Goal: Entertainment & Leisure: Consume media (video, audio)

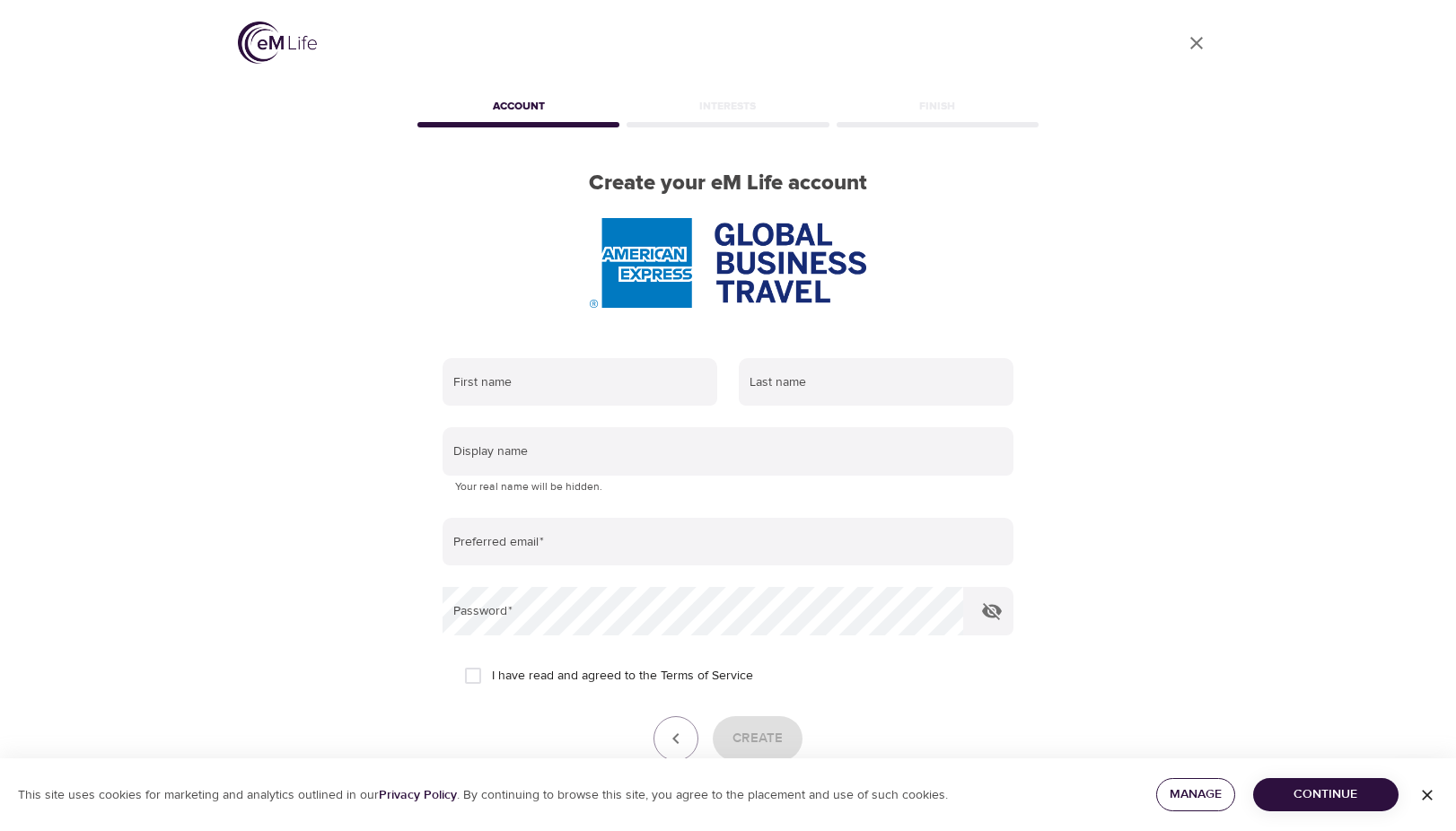
scroll to position [100, 0]
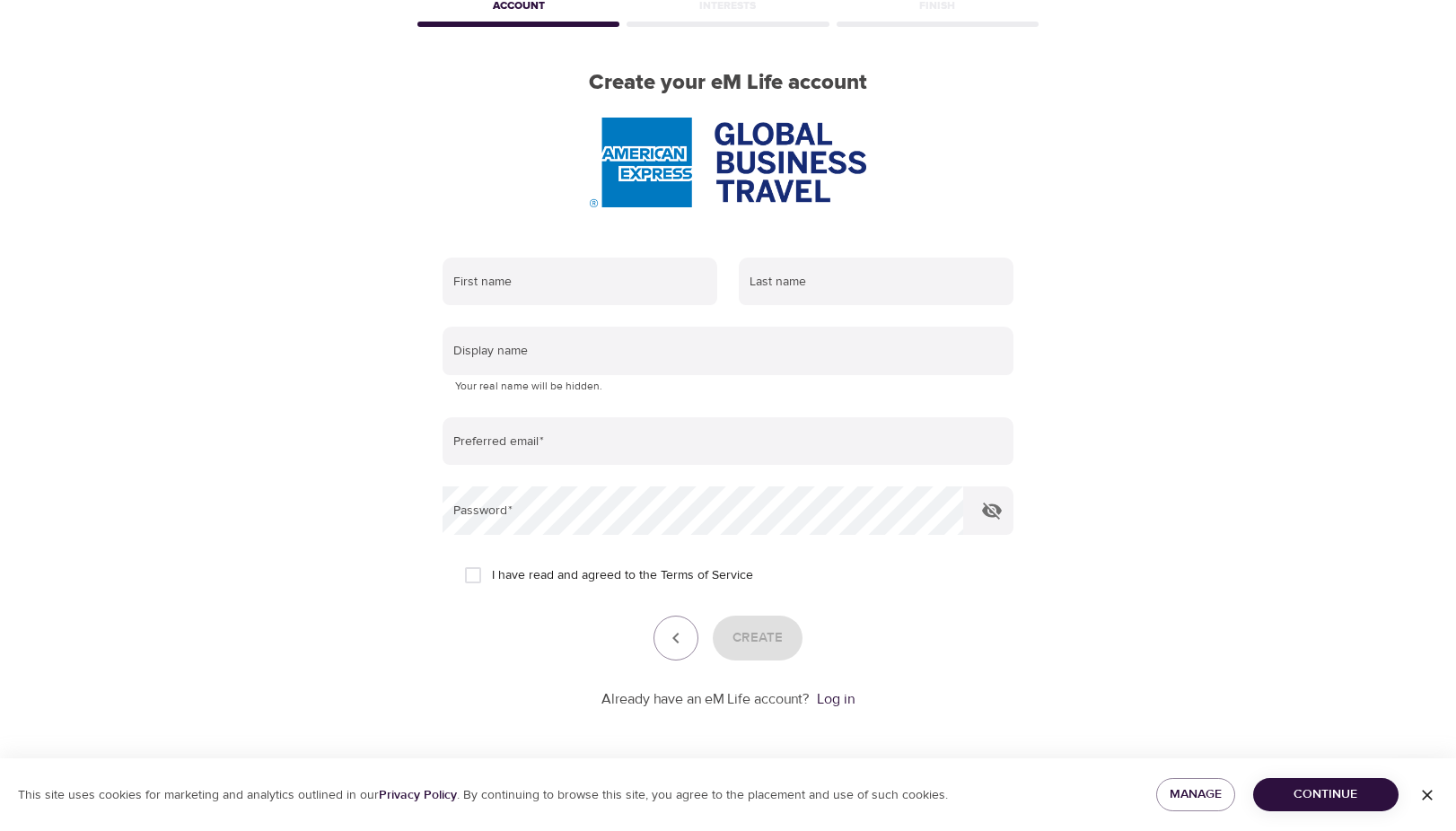
drag, startPoint x: 1324, startPoint y: 796, endPoint x: 1305, endPoint y: 797, distance: 19.0
click at [1324, 796] on span "Continue" at bounding box center [1325, 795] width 116 height 23
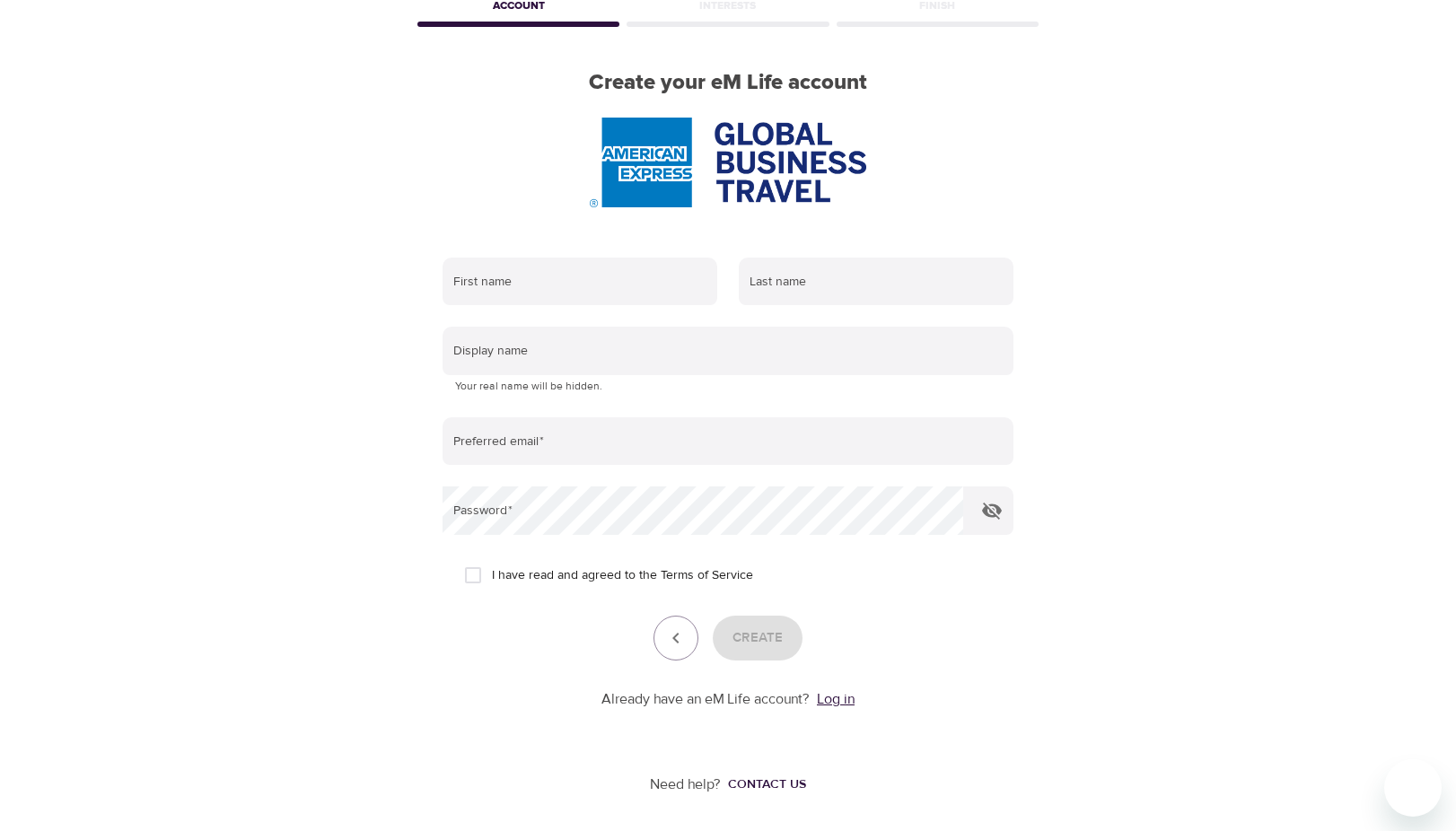
click at [836, 698] on link "Log in" at bounding box center [836, 698] width 38 height 18
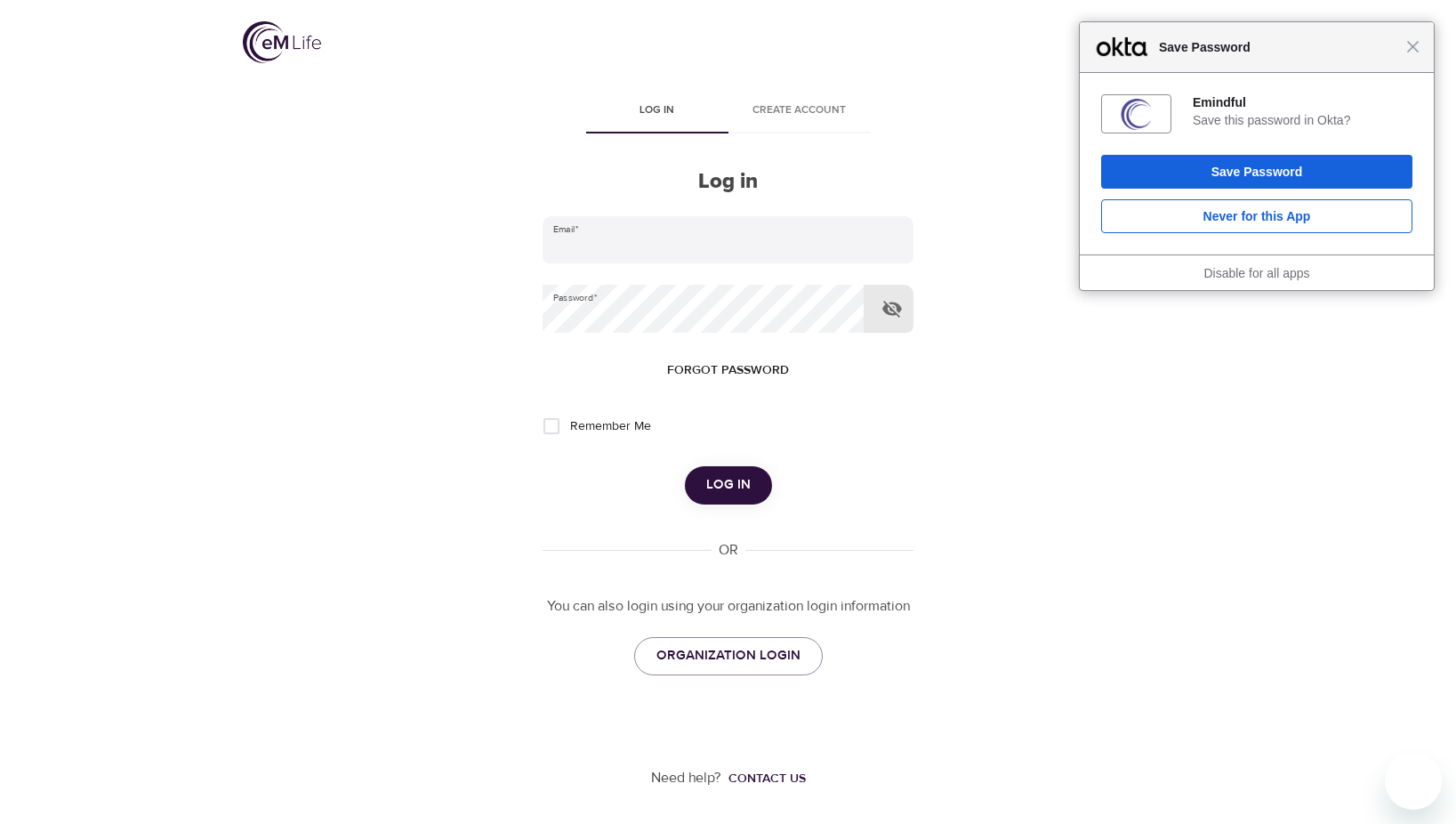
type input "[PERSON_NAME][EMAIL_ADDRESS][DOMAIN_NAME]"
click at [890, 310] on icon "button" at bounding box center [891, 309] width 20 height 17
click at [891, 310] on icon "button" at bounding box center [891, 309] width 20 height 13
click at [563, 423] on input "Remember Me" at bounding box center [552, 426] width 38 height 38
checkbox input "true"
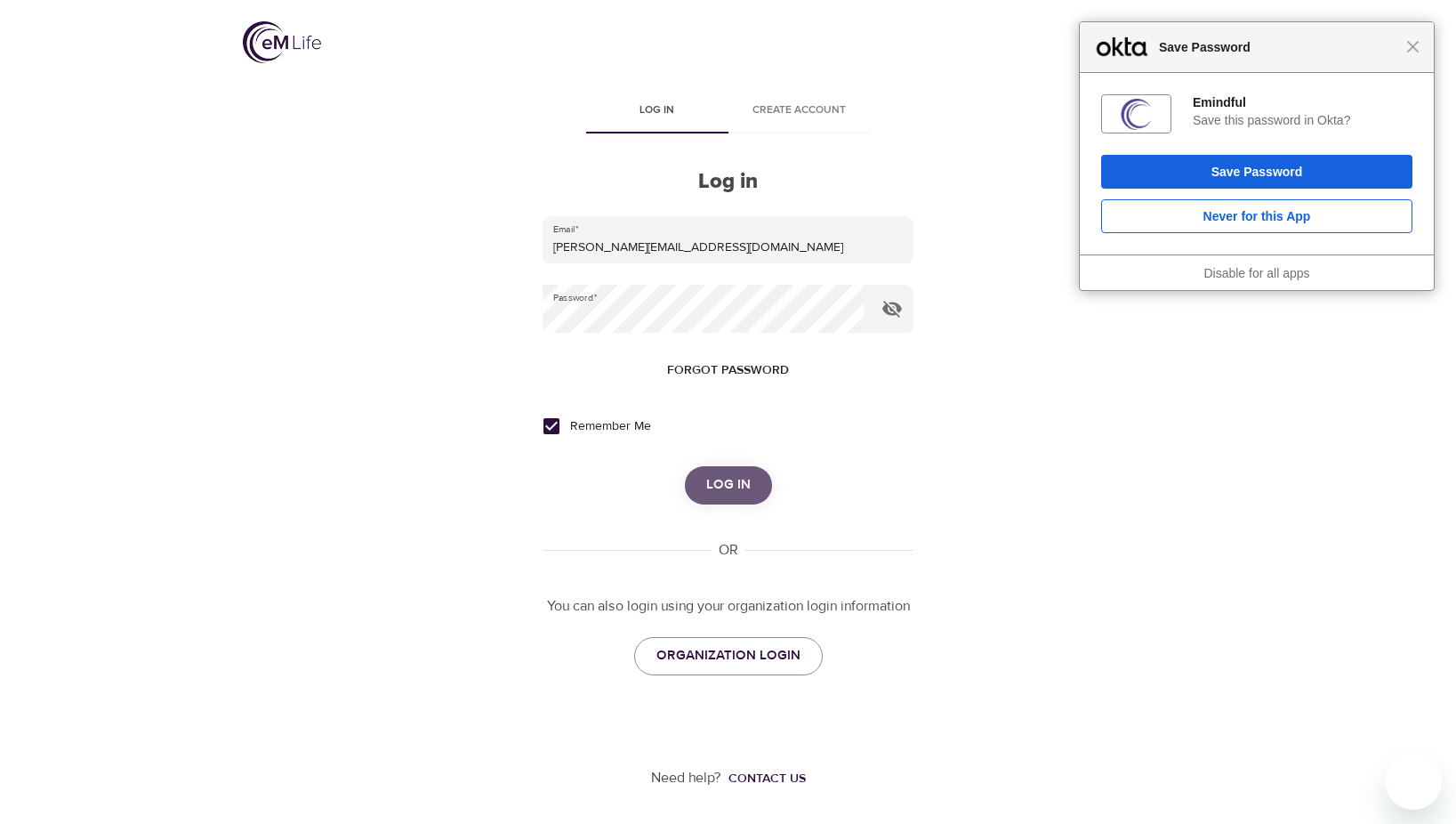
click at [723, 482] on span "Log in" at bounding box center [728, 484] width 44 height 23
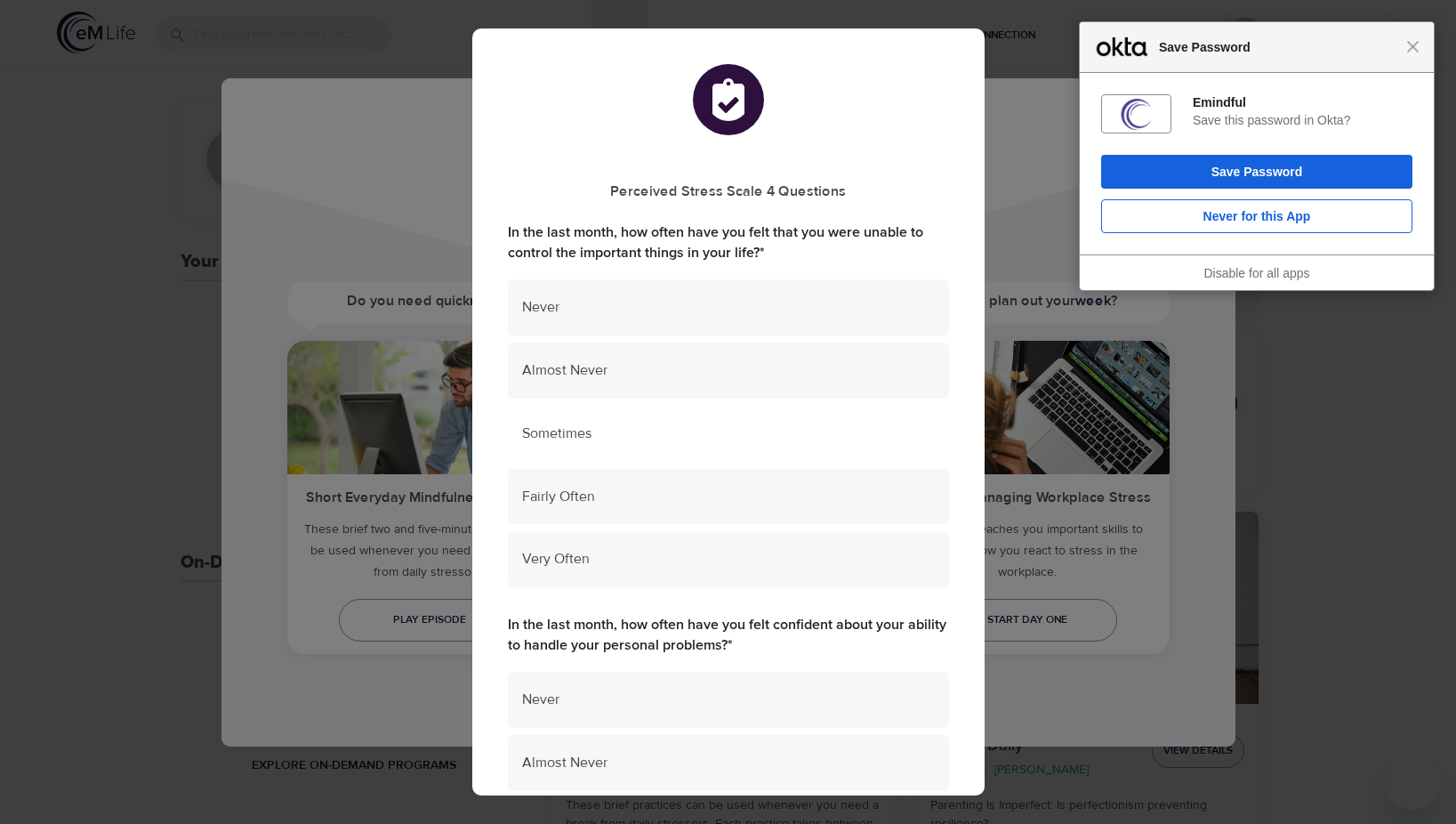
click at [572, 426] on span "Sometimes" at bounding box center [728, 434] width 413 height 21
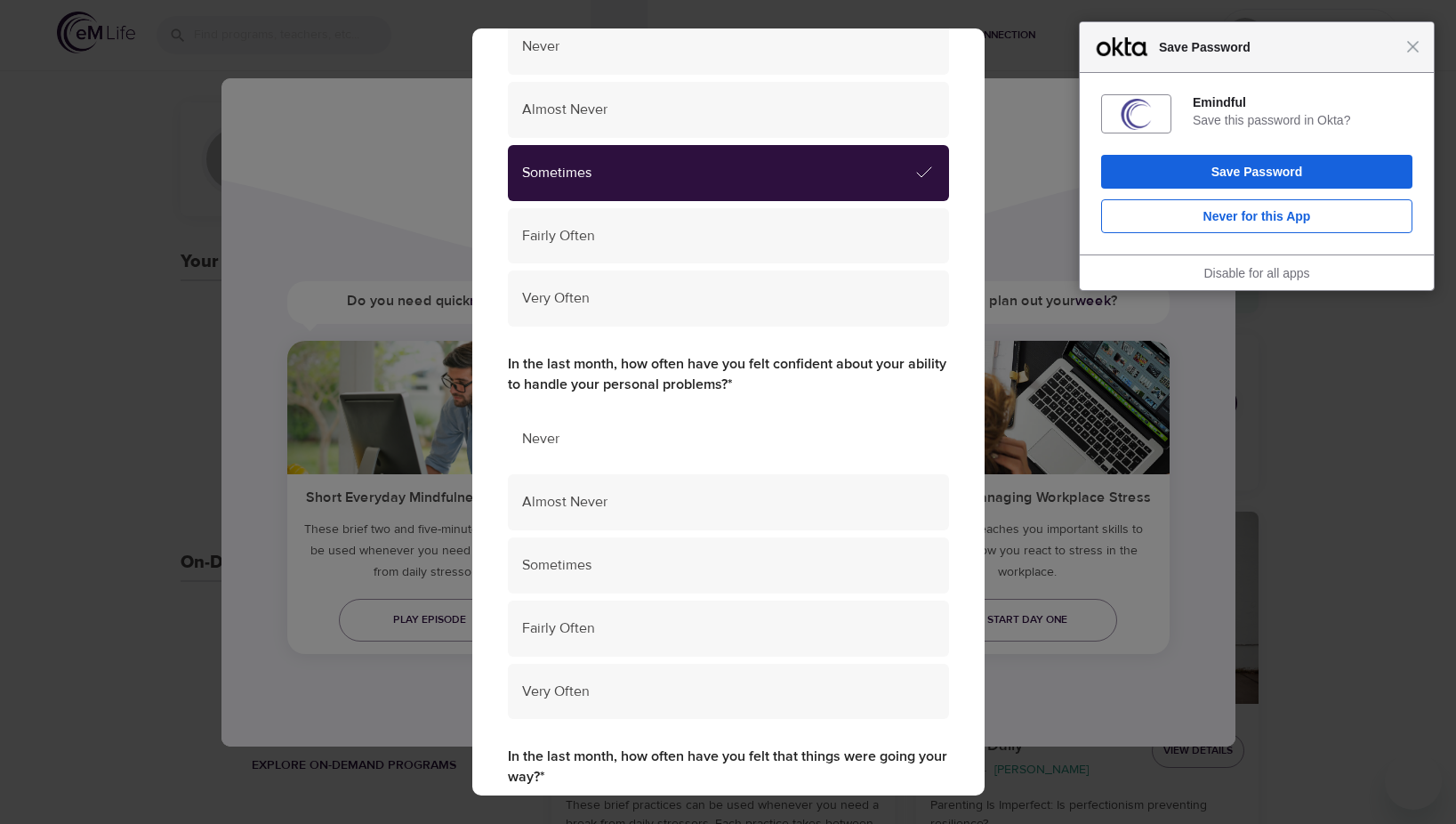
scroll to position [267, 0]
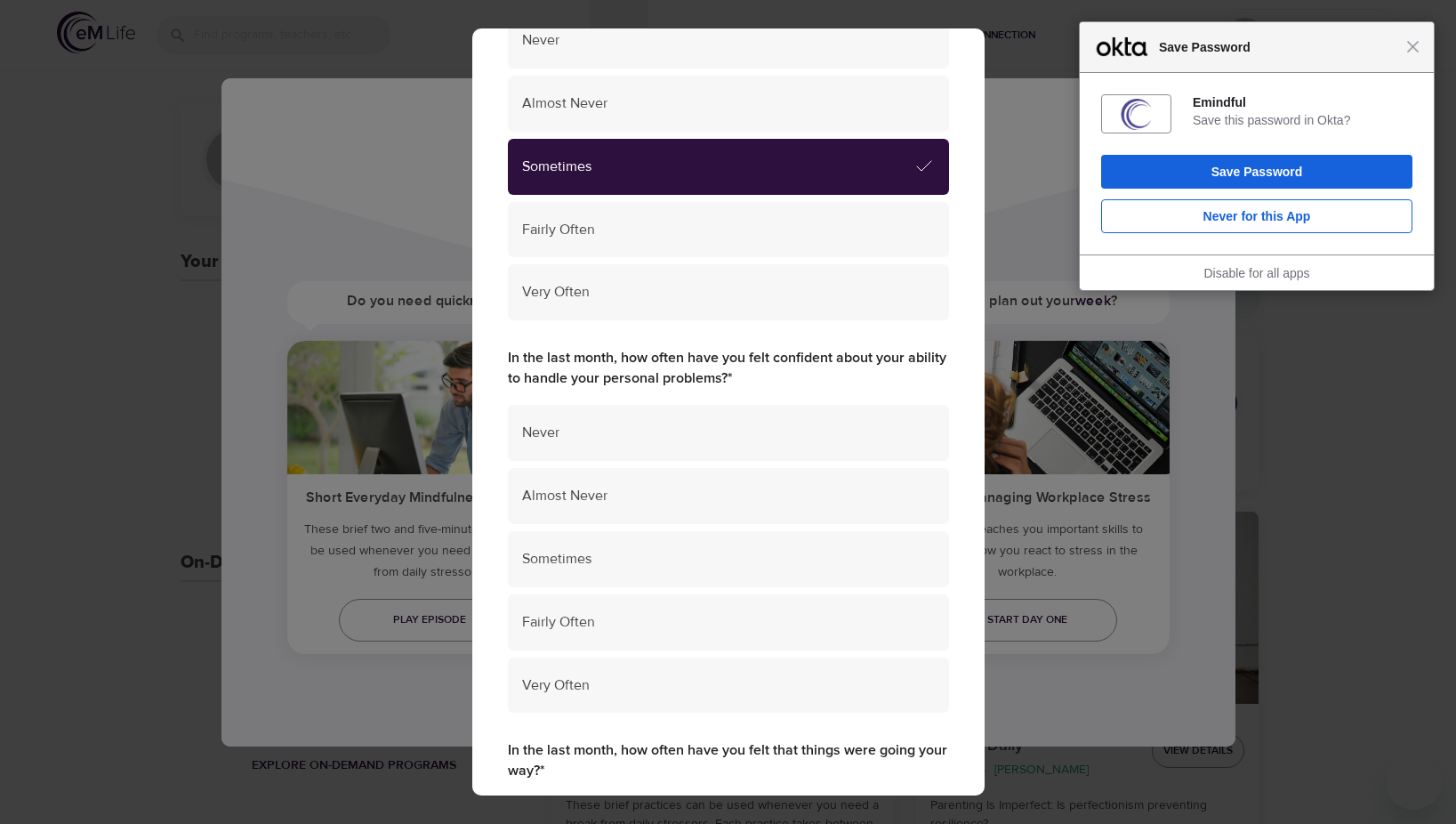
click at [623, 369] on label "In the last month, how often have you felt confident about your ability to hand…" at bounding box center [728, 369] width 441 height 41
drag, startPoint x: 623, startPoint y: 369, endPoint x: 607, endPoint y: 353, distance: 22.6
click at [607, 353] on label "In the last month, how often have you felt confident about your ability to hand…" at bounding box center [728, 369] width 441 height 41
click at [654, 356] on label "In the last month, how often have you felt confident about your ability to hand…" at bounding box center [728, 369] width 441 height 41
drag, startPoint x: 654, startPoint y: 356, endPoint x: 622, endPoint y: 359, distance: 32.1
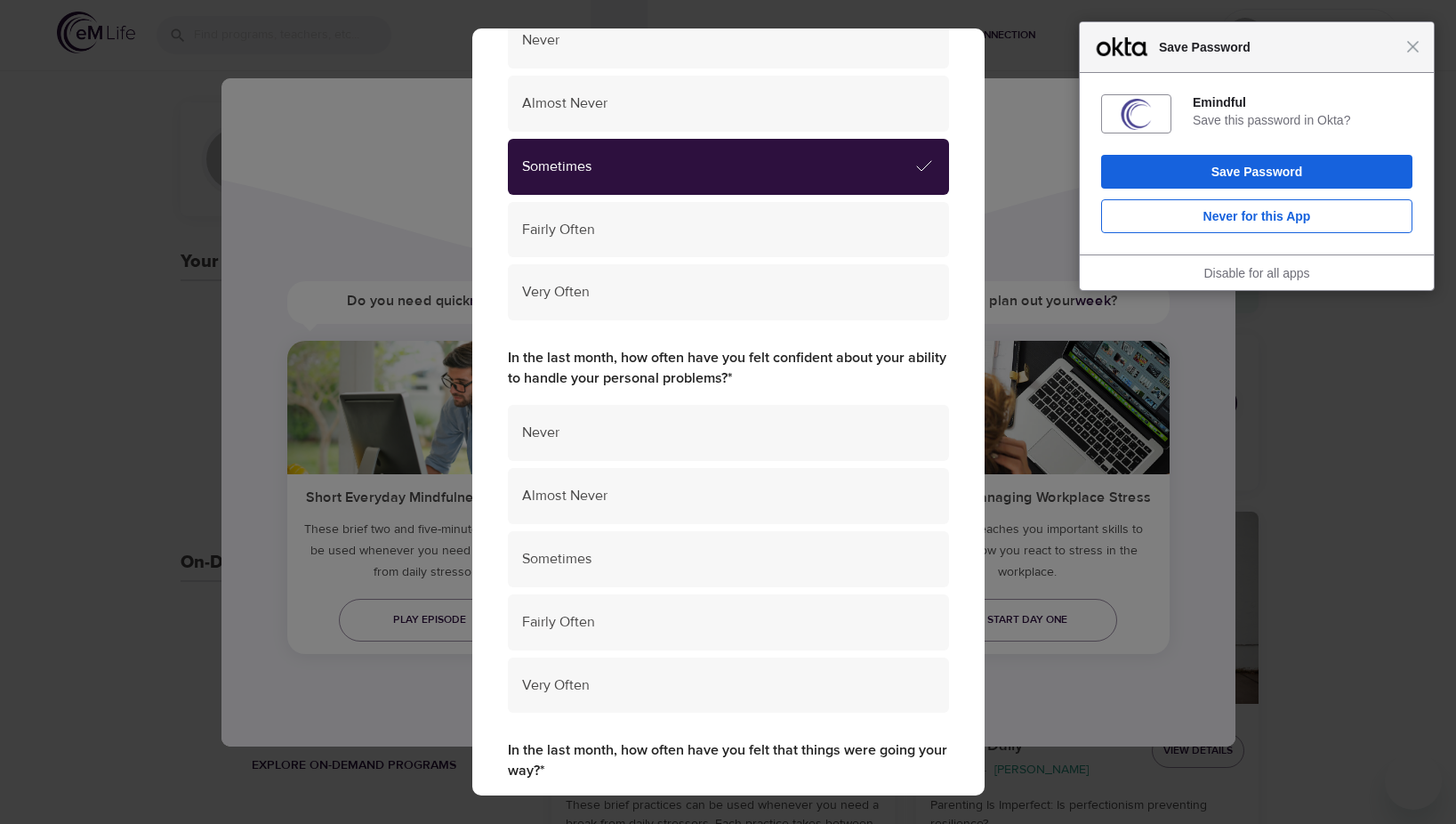
click at [622, 359] on label "In the last month, how often have you felt confident about your ability to hand…" at bounding box center [728, 369] width 441 height 41
click at [555, 377] on label "In the last month, how often have you felt confident about your ability to hand…" at bounding box center [728, 369] width 441 height 41
click at [706, 370] on label "In the last month, how often have you felt confident about your ability to hand…" at bounding box center [728, 369] width 441 height 41
drag, startPoint x: 690, startPoint y: 374, endPoint x: 669, endPoint y: 370, distance: 21.4
click at [669, 370] on label "In the last month, how often have you felt confident about your ability to hand…" at bounding box center [728, 369] width 441 height 41
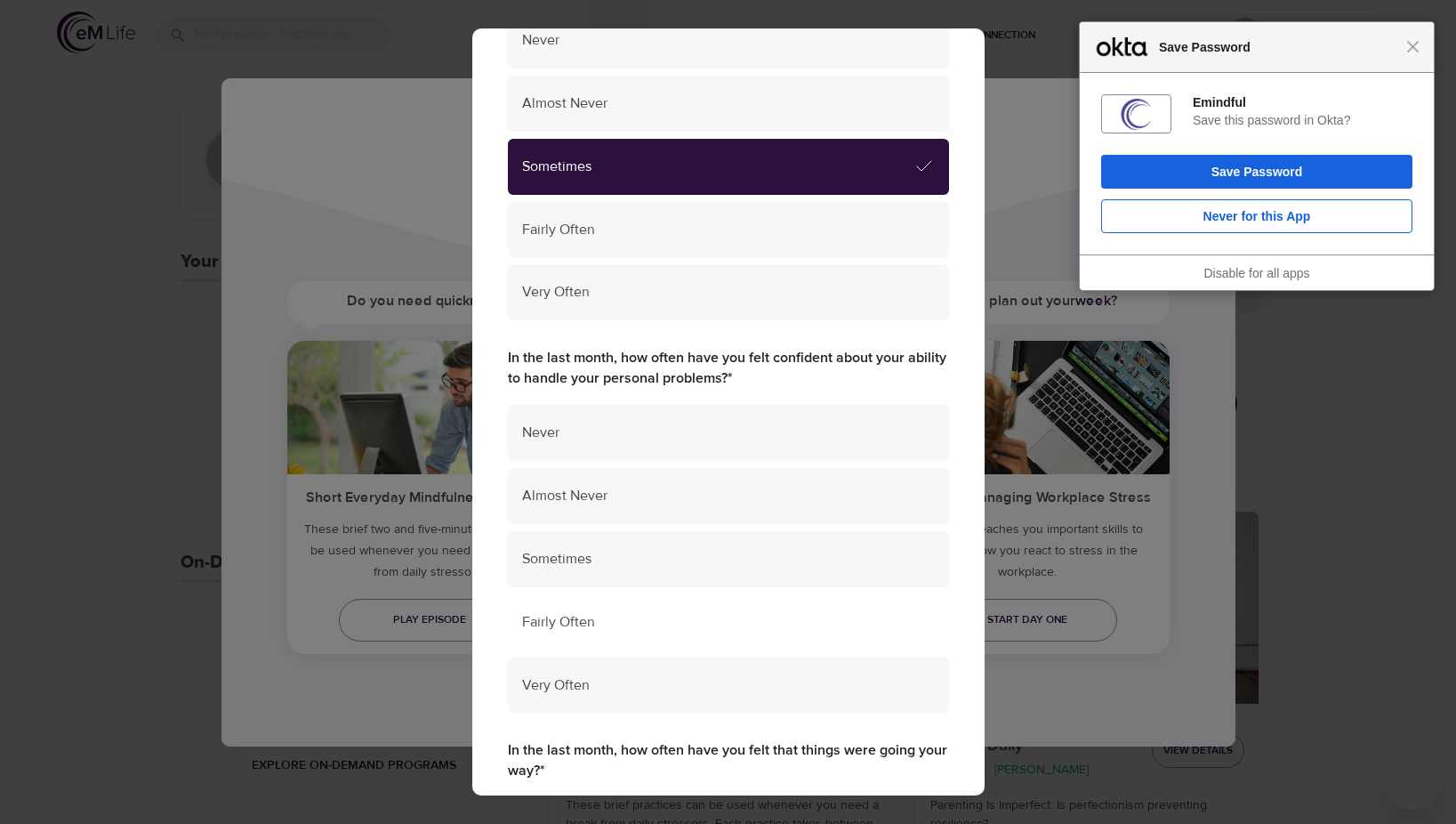
click at [570, 624] on span "Fairly Often" at bounding box center [728, 622] width 413 height 21
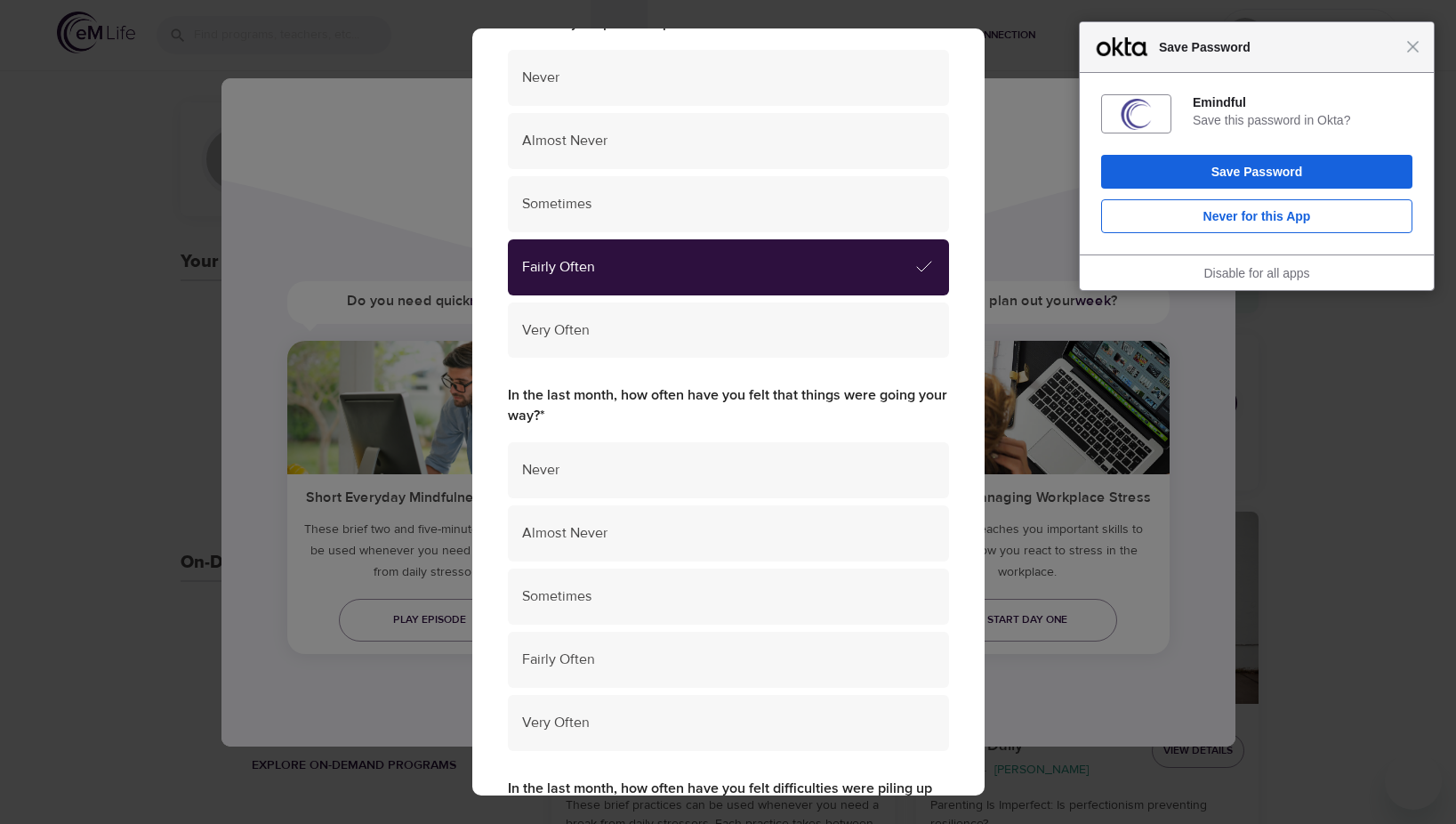
scroll to position [623, 0]
click at [600, 393] on label "In the last month, how often have you felt that things were going your way? *" at bounding box center [728, 405] width 441 height 41
drag, startPoint x: 600, startPoint y: 393, endPoint x: 582, endPoint y: 385, distance: 19.7
click at [582, 385] on label "In the last month, how often have you felt that things were going your way? *" at bounding box center [728, 405] width 441 height 41
click at [596, 397] on label "In the last month, how often have you felt that things were going your way? *" at bounding box center [728, 405] width 441 height 41
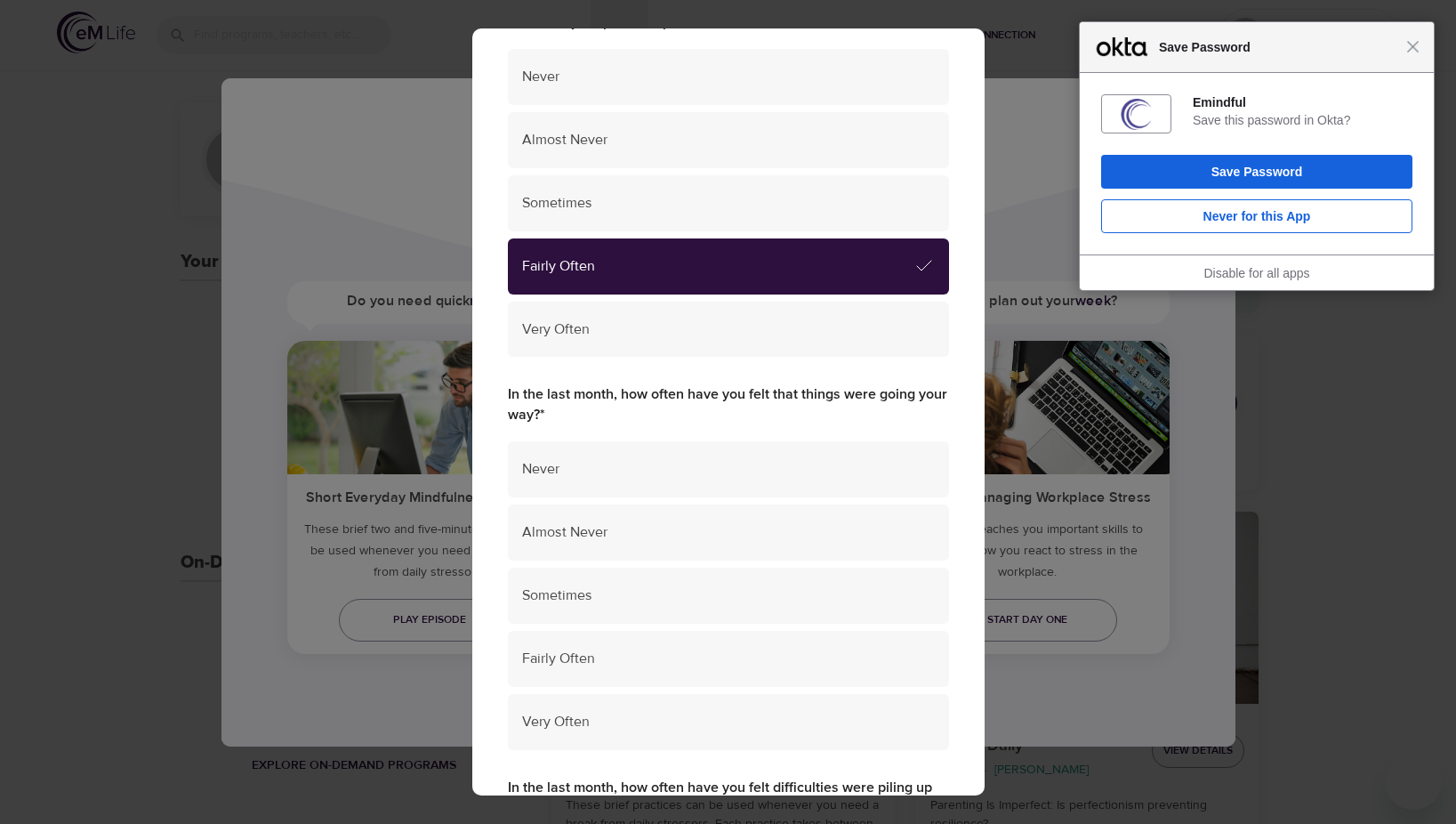
click at [589, 398] on label "In the last month, how often have you felt that things were going your way? *" at bounding box center [728, 405] width 441 height 41
drag, startPoint x: 520, startPoint y: 414, endPoint x: 528, endPoint y: 417, distance: 8.5
click at [521, 416] on label "In the last month, how often have you felt that things were going your way? *" at bounding box center [728, 405] width 441 height 41
click at [544, 412] on label "In the last month, how often have you felt that things were going your way? *" at bounding box center [728, 405] width 441 height 41
click at [732, 396] on label "In the last month, how often have you felt that things were going your way? *" at bounding box center [728, 405] width 441 height 41
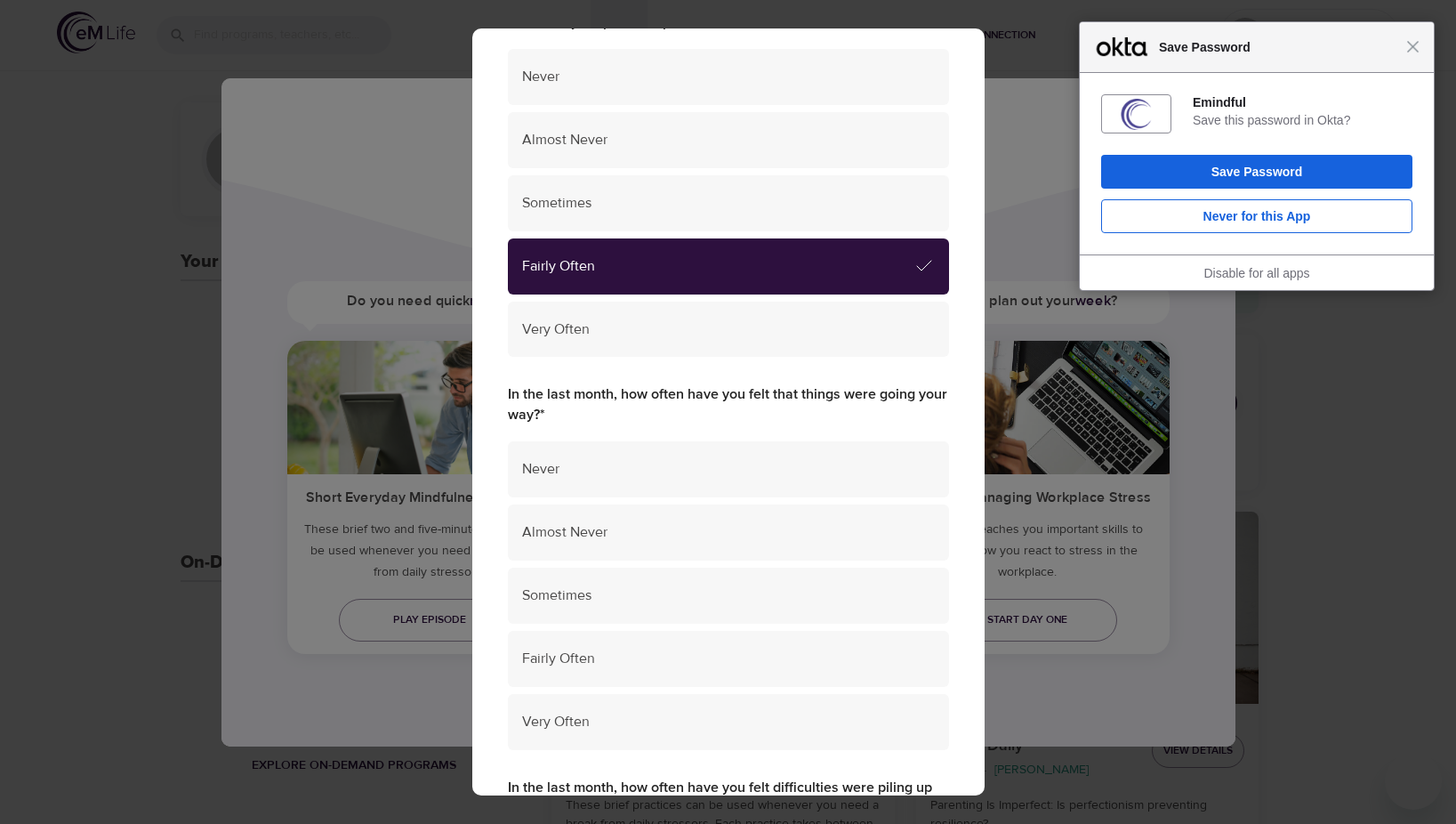
click at [722, 390] on label "In the last month, how often have you felt that things were going your way? *" at bounding box center [728, 405] width 441 height 41
click at [728, 393] on label "In the last month, how often have you felt that things were going your way? *" at bounding box center [728, 405] width 441 height 41
click at [737, 393] on label "In the last month, how often have you felt that things were going your way? *" at bounding box center [728, 405] width 441 height 41
click at [730, 398] on label "In the last month, how often have you felt that things were going your way? *" at bounding box center [728, 405] width 441 height 41
click at [730, 395] on label "In the last month, how often have you felt that things were going your way? *" at bounding box center [728, 405] width 441 height 41
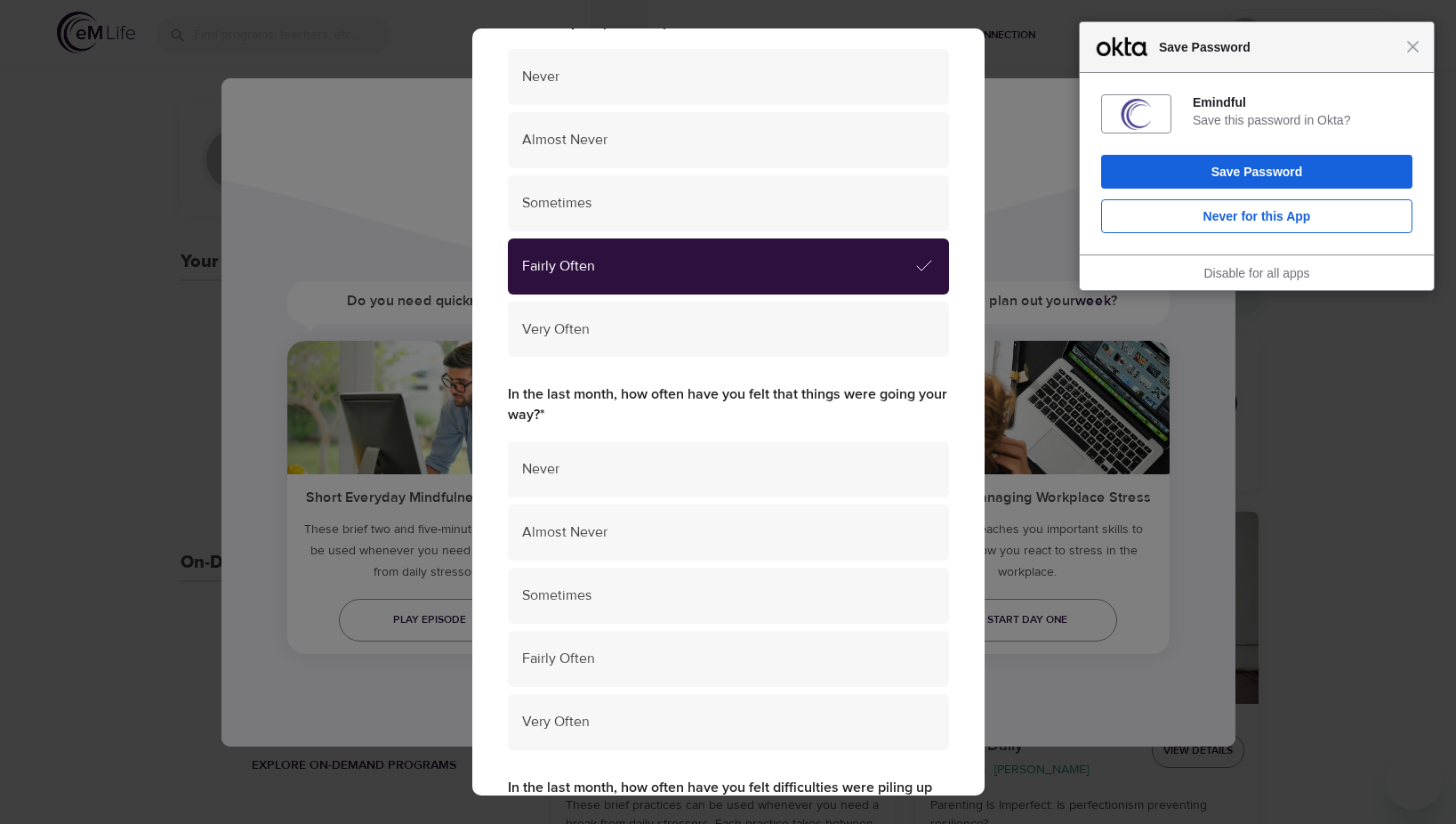
click at [731, 395] on label "In the last month, how often have you felt that things were going your way? *" at bounding box center [728, 405] width 441 height 41
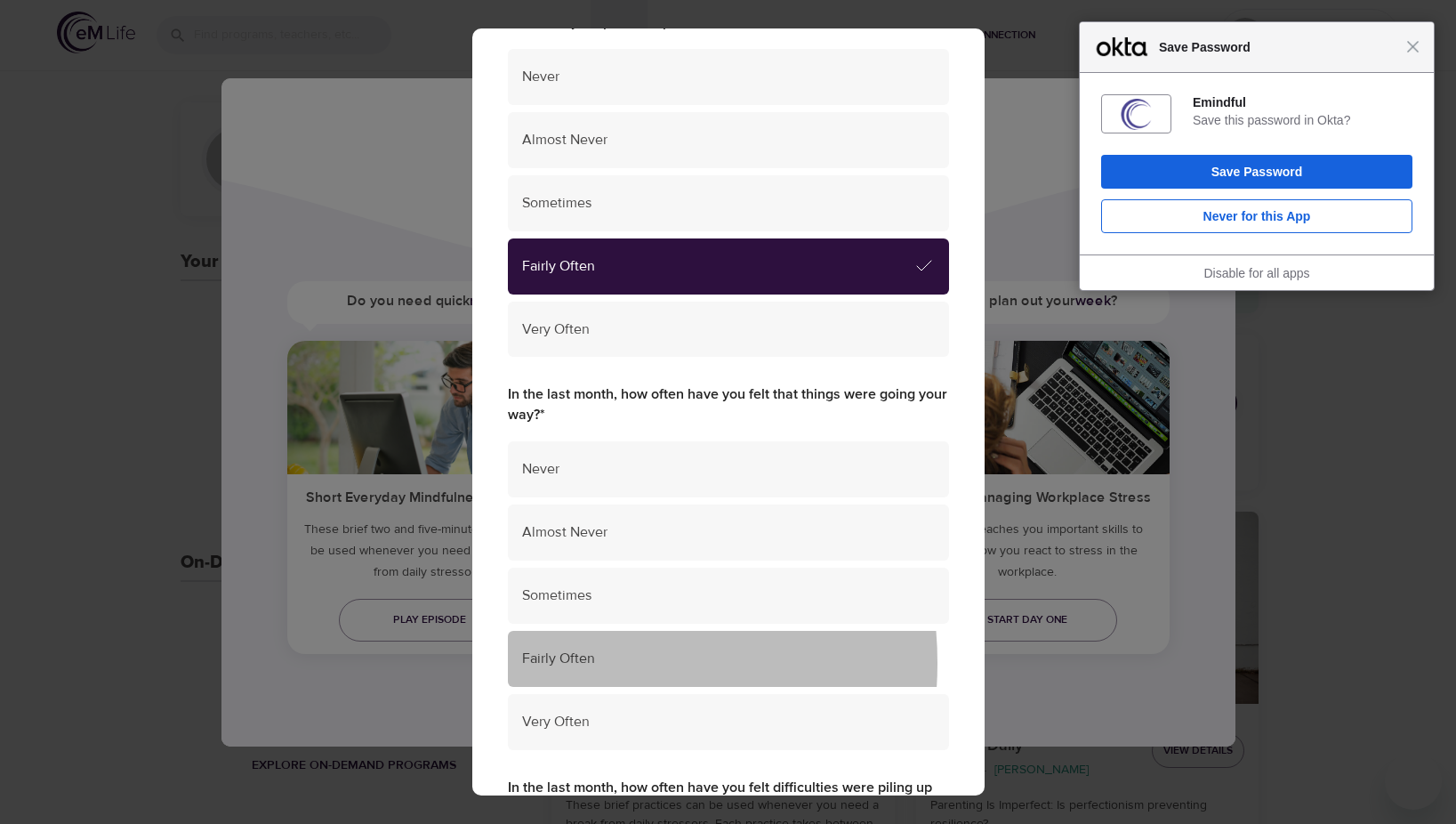
click at [569, 663] on span "Fairly Often" at bounding box center [728, 659] width 413 height 21
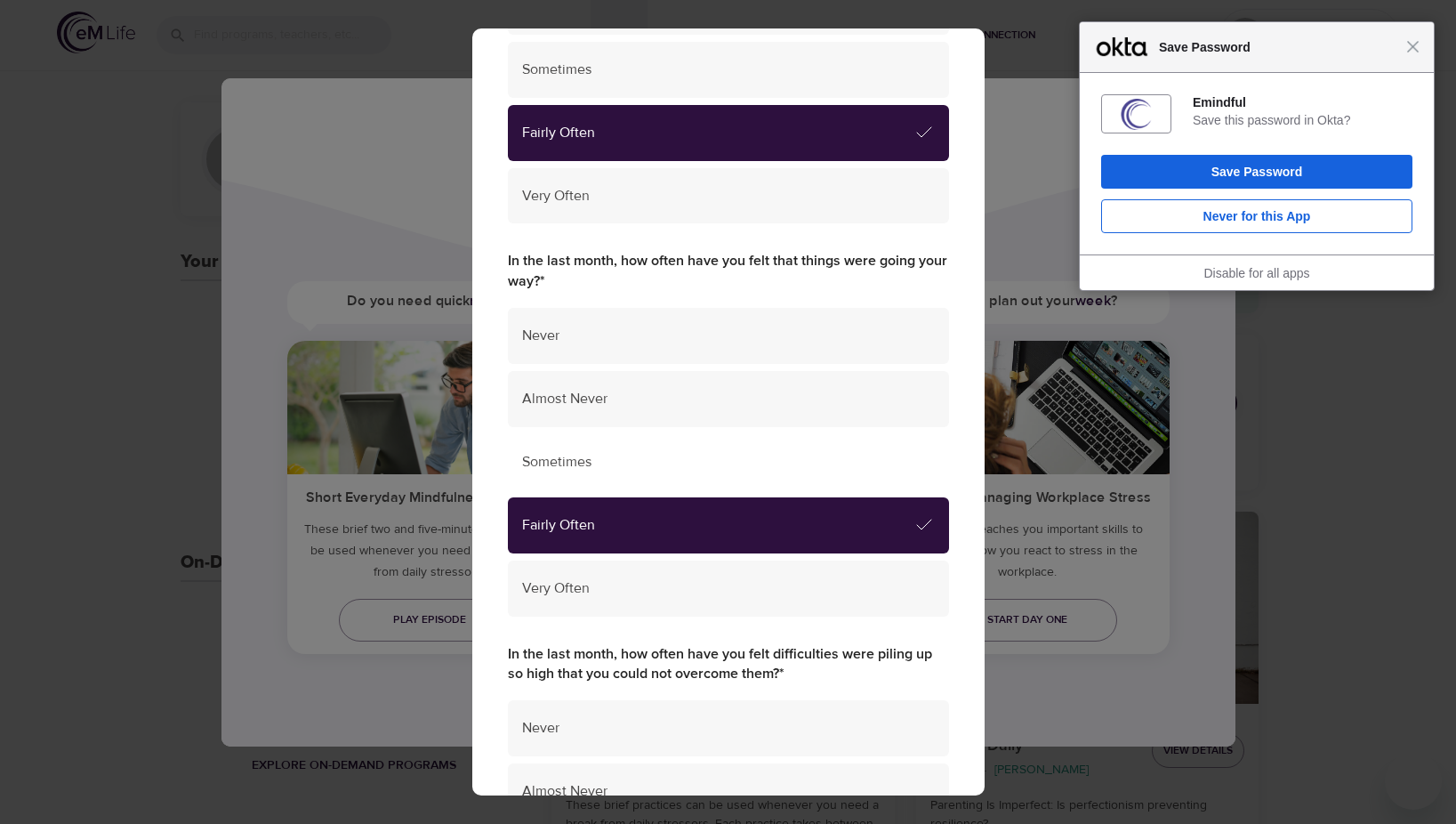
scroll to position [890, 0]
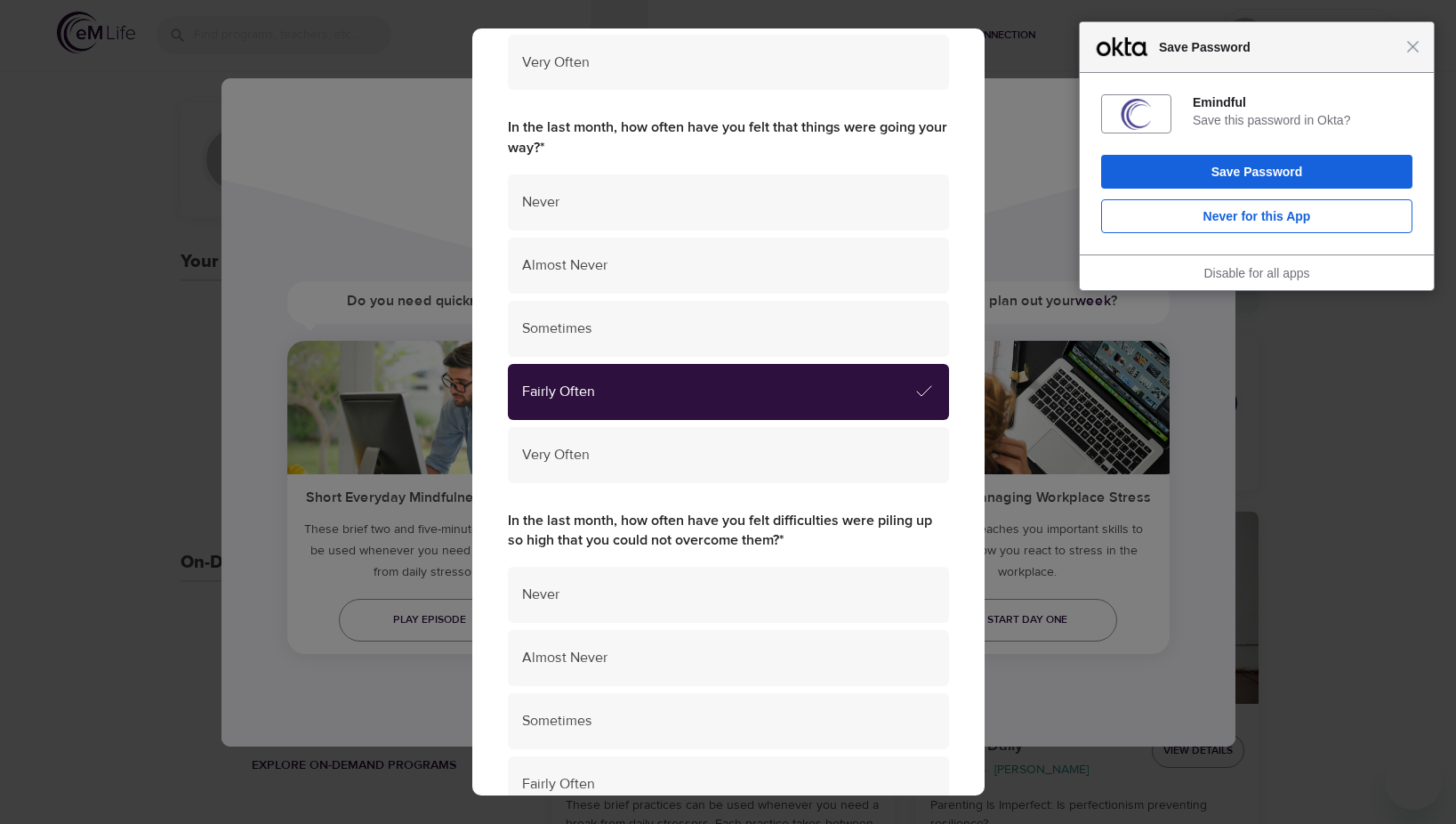
click at [639, 532] on label "In the last month, how often have you felt difficulties were piling up so high …" at bounding box center [728, 531] width 441 height 41
click at [633, 526] on label "In the last month, how often have you felt difficulties were piling up so high …" at bounding box center [728, 531] width 441 height 41
click at [658, 519] on label "In the last month, how often have you felt difficulties were piling up so high …" at bounding box center [728, 531] width 441 height 41
drag, startPoint x: 658, startPoint y: 519, endPoint x: 637, endPoint y: 519, distance: 21.0
click at [637, 520] on label "In the last month, how often have you felt difficulties were piling up so high …" at bounding box center [728, 531] width 441 height 41
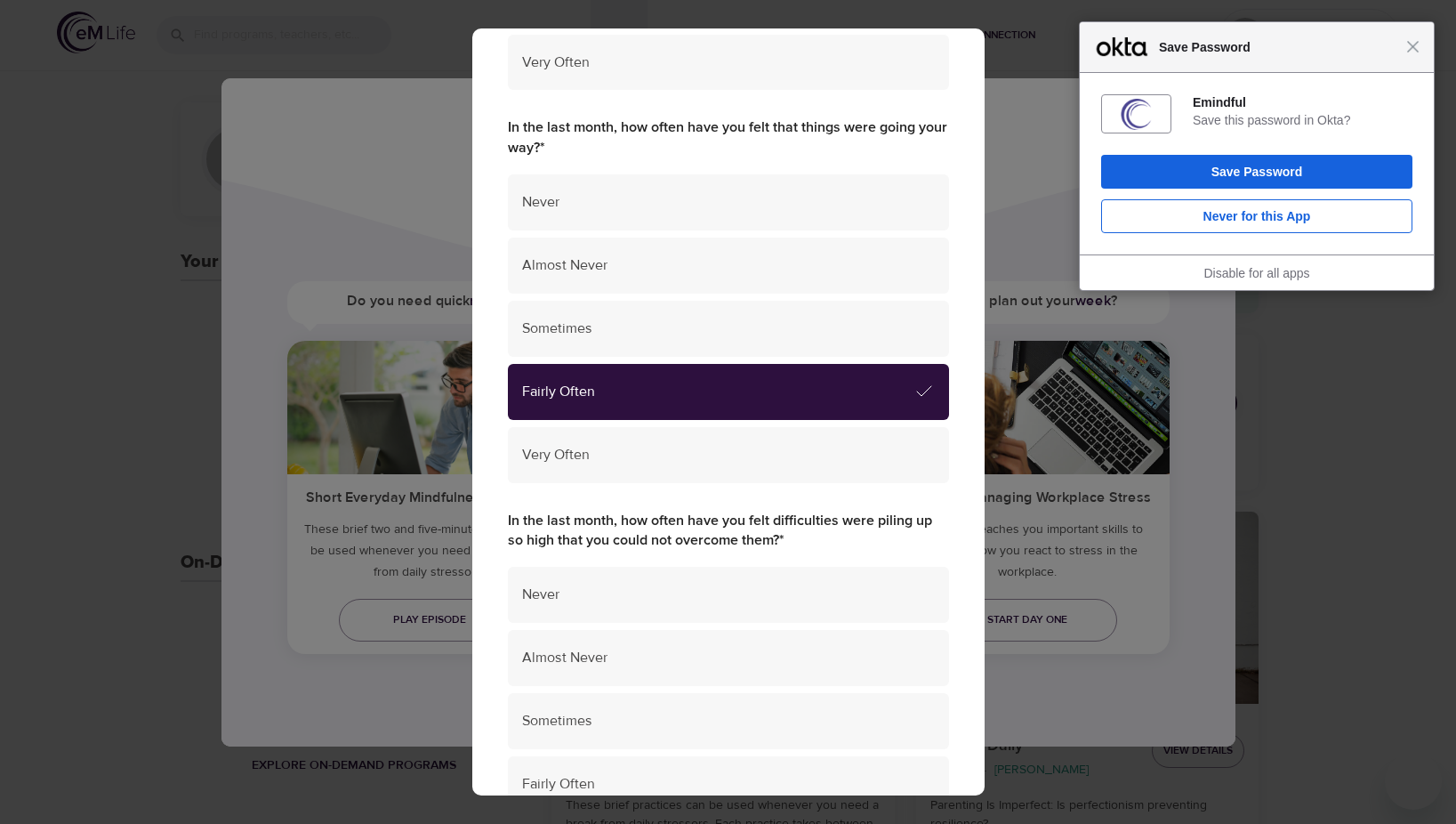
click at [665, 522] on label "In the last month, how often have you felt difficulties were piling up so high …" at bounding box center [728, 531] width 441 height 41
drag, startPoint x: 665, startPoint y: 522, endPoint x: 656, endPoint y: 522, distance: 9.0
click at [656, 522] on label "In the last month, how often have you felt difficulties were piling up so high …" at bounding box center [728, 531] width 441 height 41
click at [641, 535] on label "In the last month, how often have you felt difficulties were piling up so high …" at bounding box center [728, 531] width 441 height 41
click at [645, 526] on label "In the last month, how often have you felt difficulties were piling up so high …" at bounding box center [728, 531] width 441 height 41
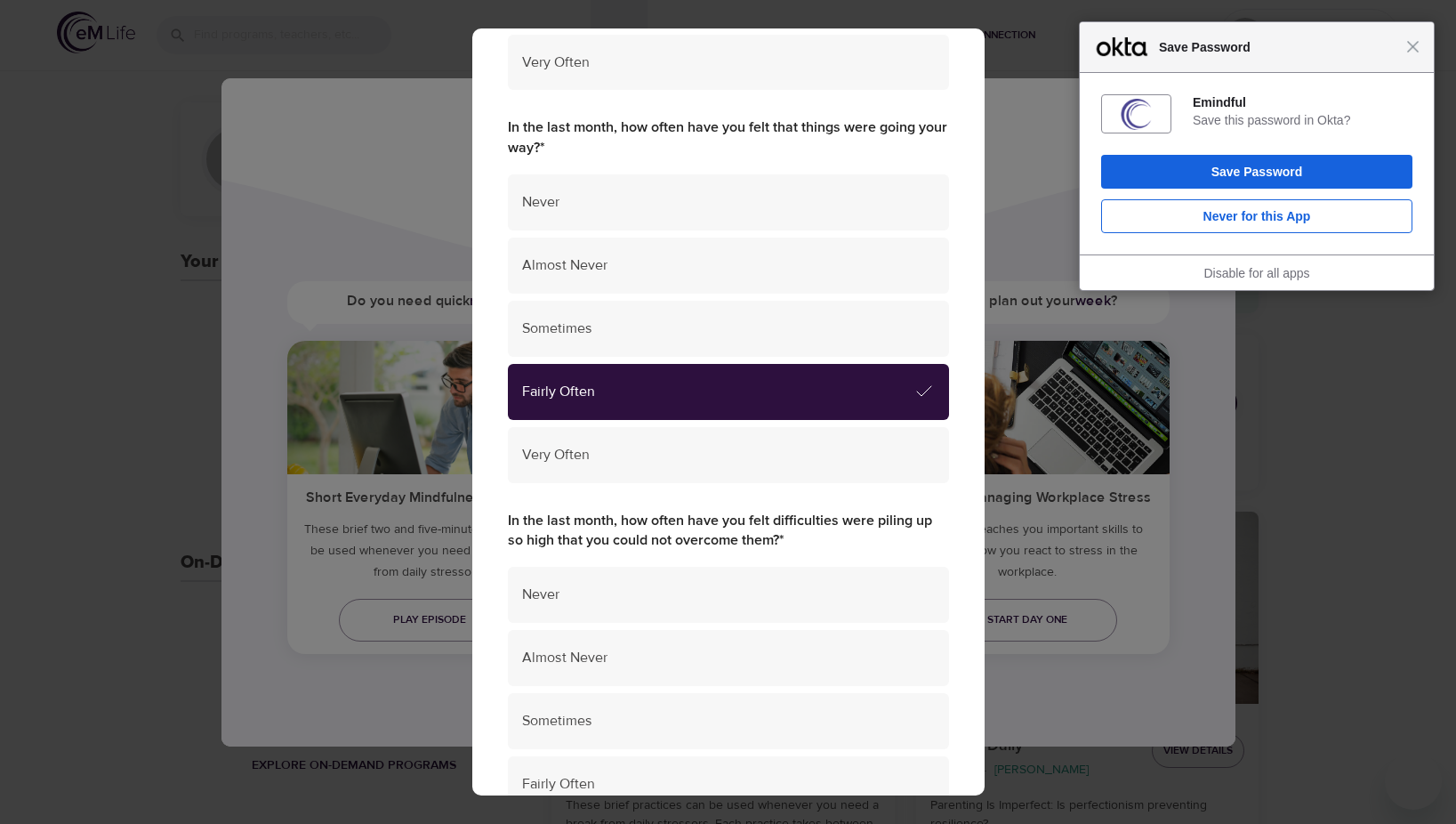
drag, startPoint x: 645, startPoint y: 526, endPoint x: 628, endPoint y: 528, distance: 17.1
click at [628, 528] on label "In the last month, how often have you felt difficulties were piling up so high …" at bounding box center [728, 531] width 441 height 41
click at [647, 533] on label "In the last month, how often have you felt difficulties were piling up so high …" at bounding box center [728, 531] width 441 height 41
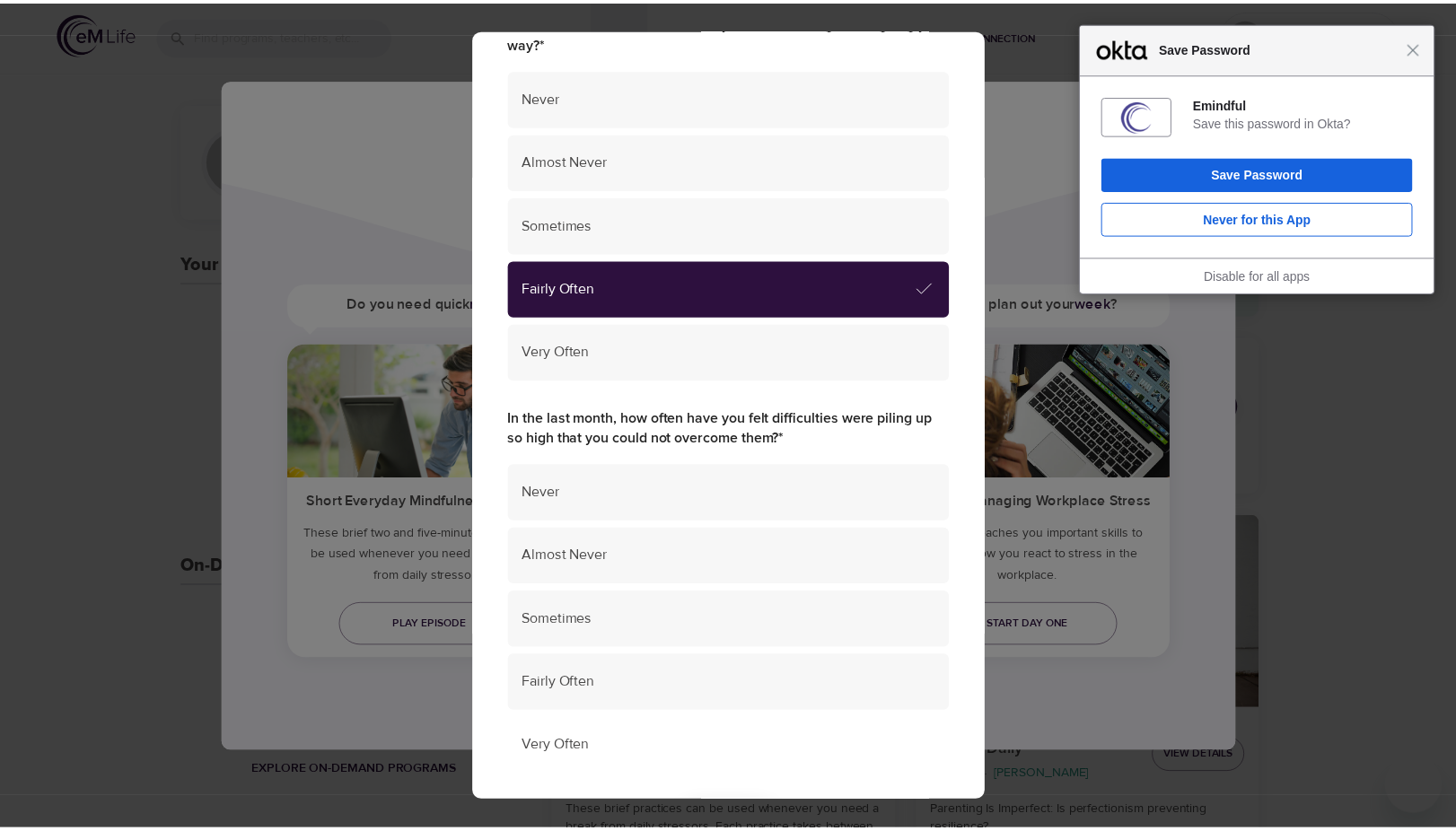
scroll to position [1127, 0]
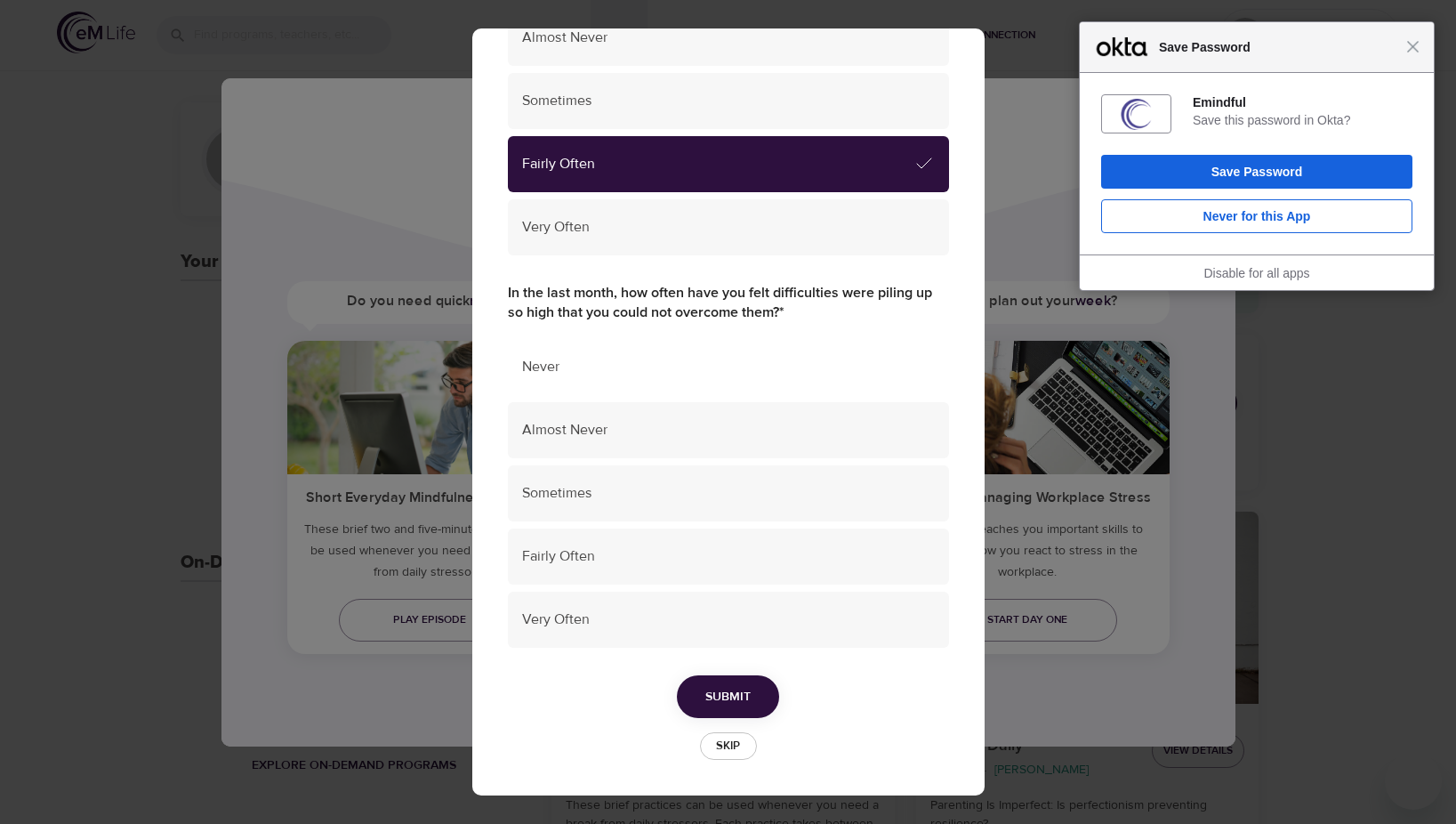
drag, startPoint x: 543, startPoint y: 360, endPoint x: 563, endPoint y: 361, distance: 20.0
click at [563, 361] on span "Never" at bounding box center [728, 367] width 413 height 21
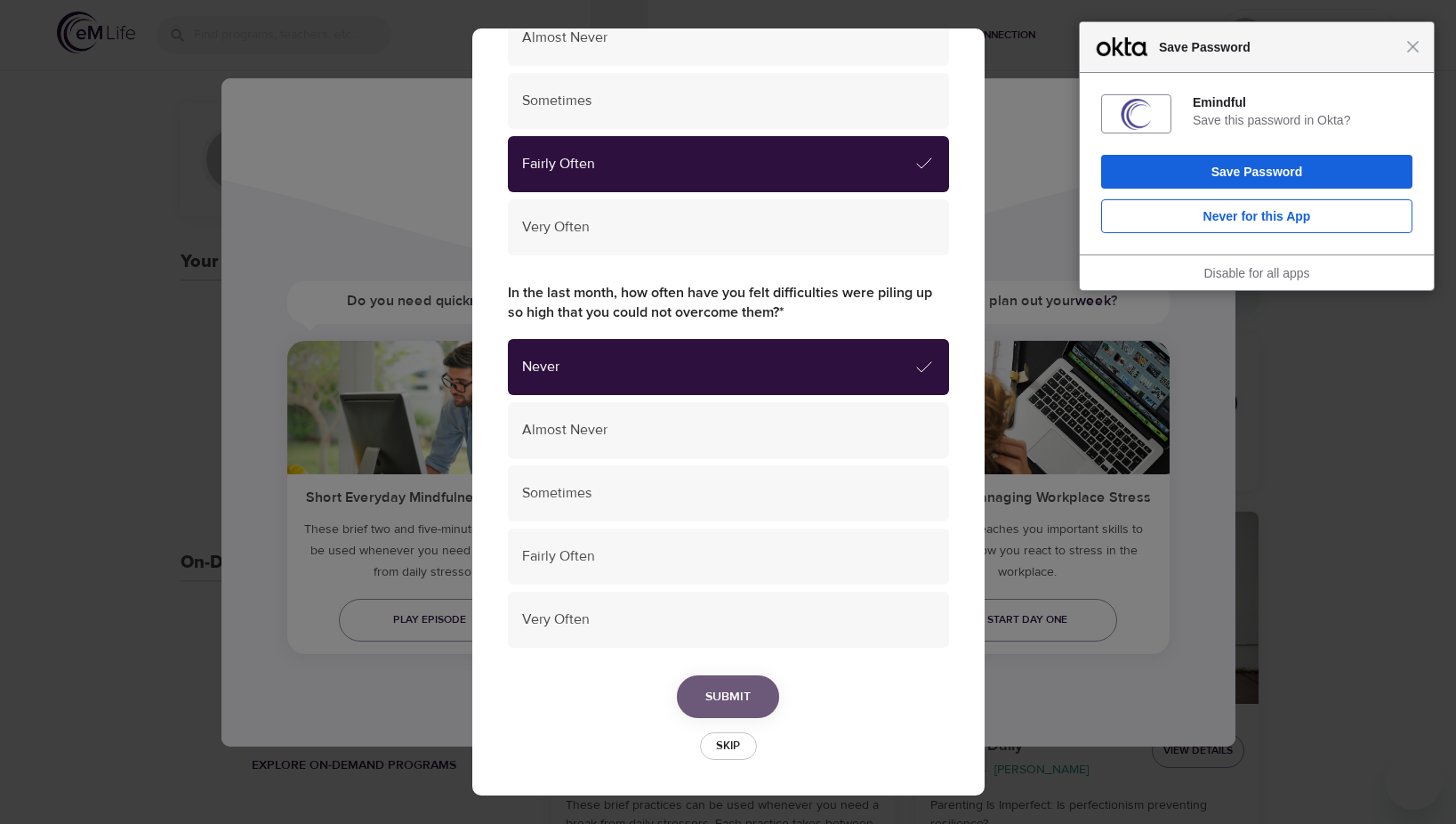
click at [727, 705] on span "Submit" at bounding box center [728, 697] width 45 height 23
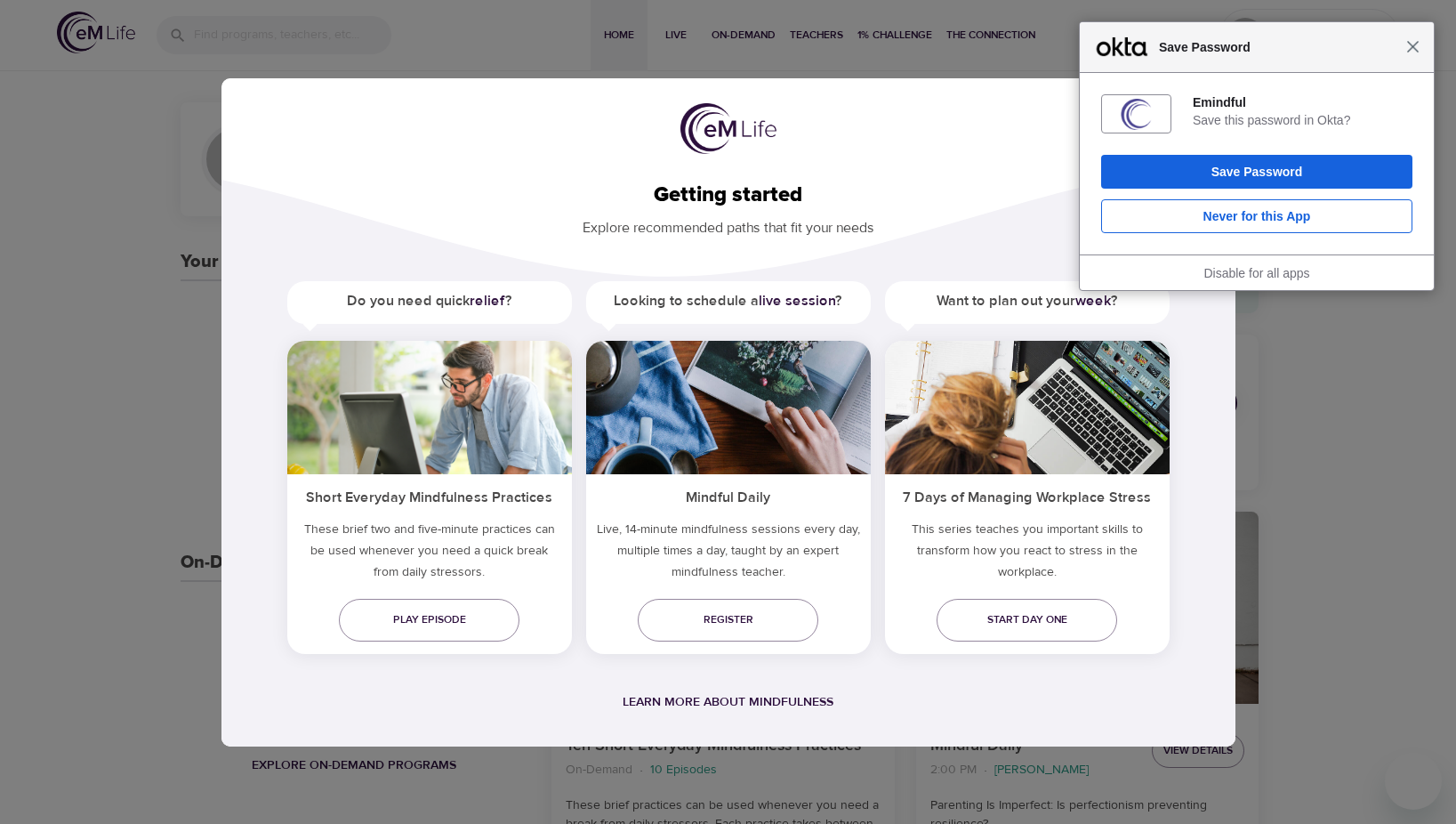
click at [1415, 53] on span "Close" at bounding box center [1413, 47] width 13 height 13
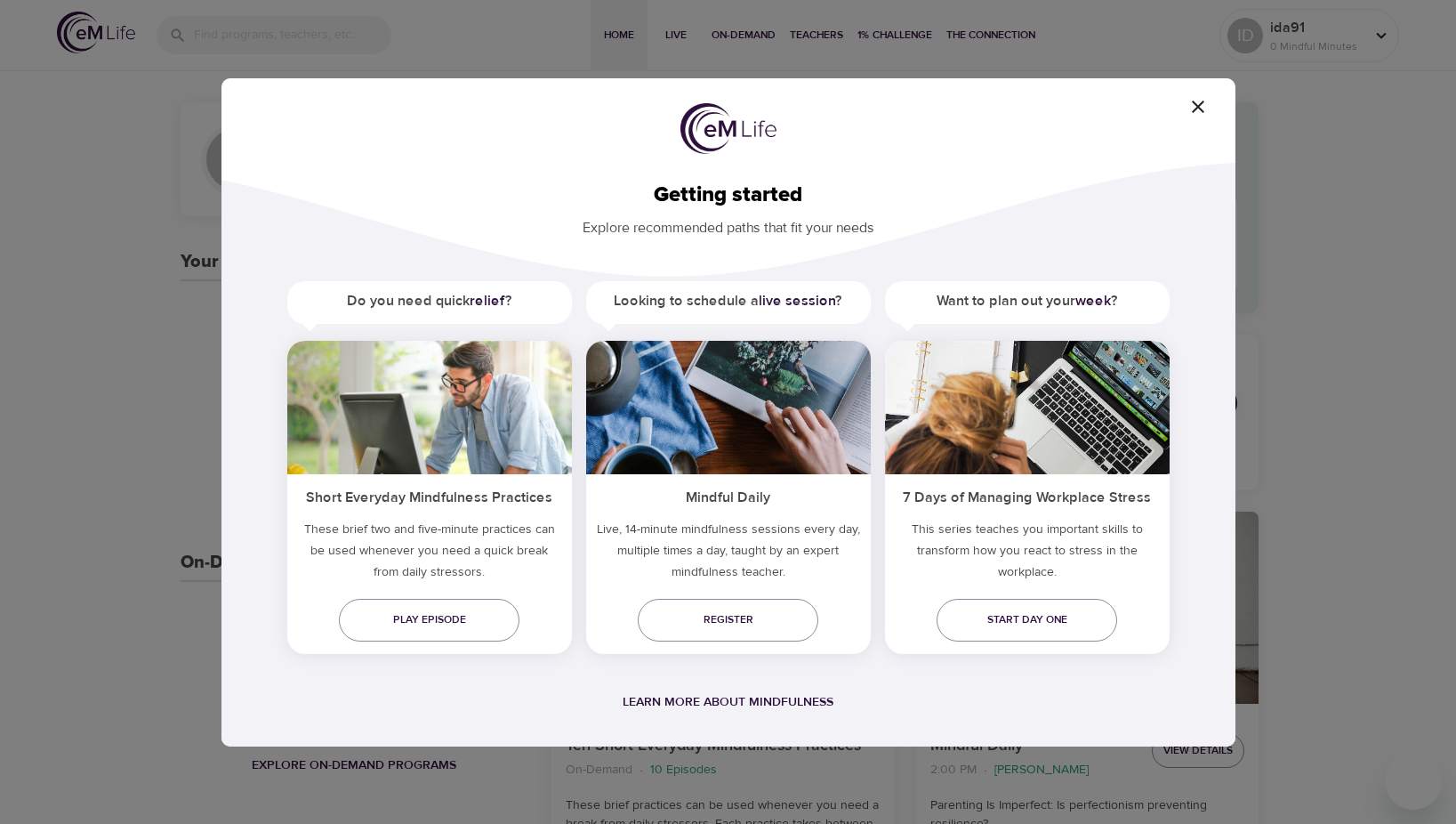
drag, startPoint x: 696, startPoint y: 231, endPoint x: 707, endPoint y: 231, distance: 11.0
click at [698, 231] on p "Explore recommended paths that fit your needs" at bounding box center [728, 222] width 957 height 31
drag, startPoint x: 734, startPoint y: 232, endPoint x: 743, endPoint y: 232, distance: 9.0
click at [739, 232] on p "Explore recommended paths that fit your needs" at bounding box center [728, 222] width 957 height 31
click at [797, 232] on p "Explore recommended paths that fit your needs" at bounding box center [728, 222] width 957 height 31
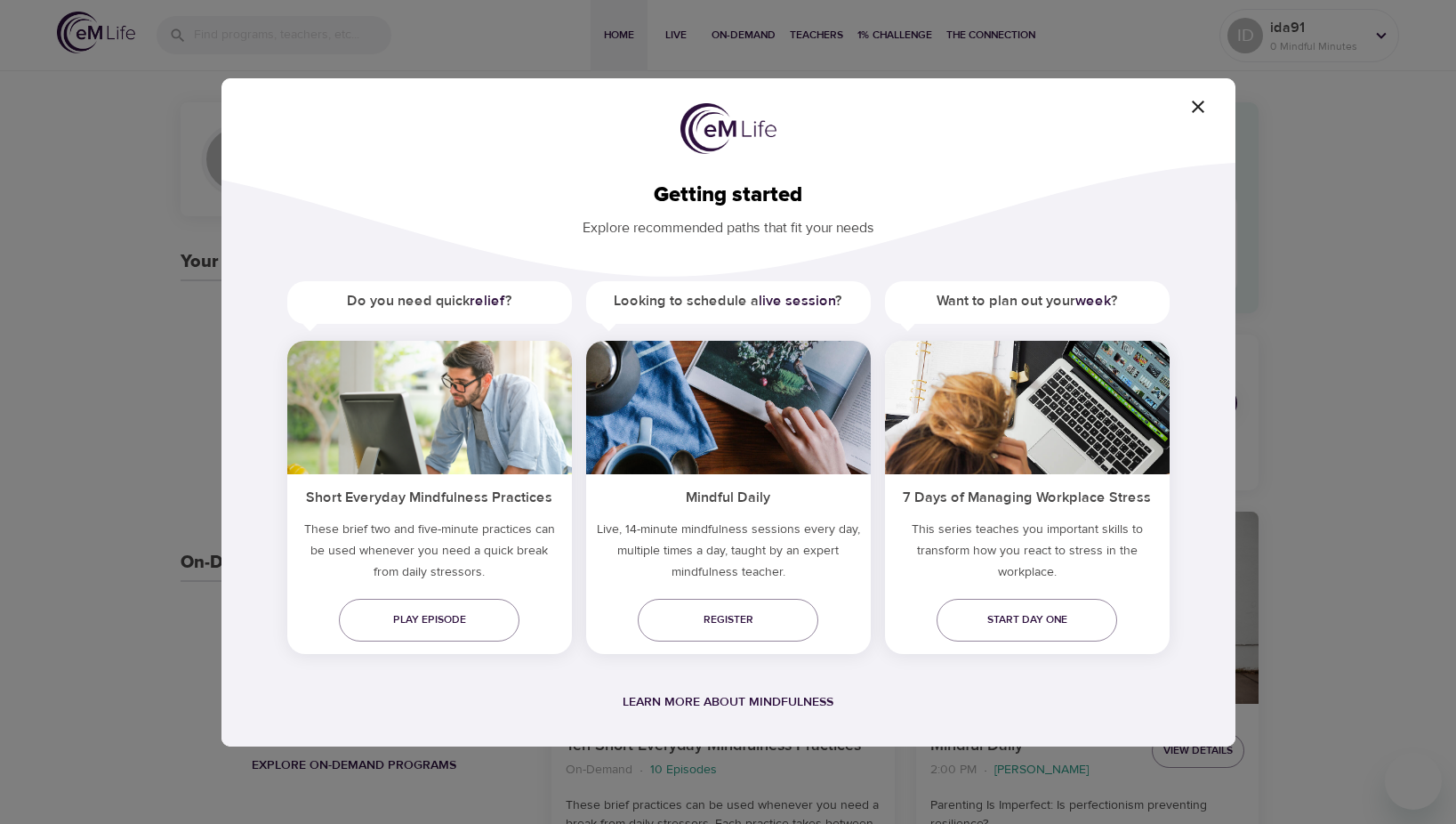
drag, startPoint x: 796, startPoint y: 232, endPoint x: 727, endPoint y: 216, distance: 70.8
click at [721, 216] on p "Explore recommended paths that fit your needs" at bounding box center [728, 222] width 957 height 31
click at [784, 224] on p "Explore recommended paths that fit your needs" at bounding box center [728, 222] width 957 height 31
drag, startPoint x: 775, startPoint y: 217, endPoint x: 750, endPoint y: 211, distance: 25.7
click at [750, 211] on p "Explore recommended paths that fit your needs" at bounding box center [728, 222] width 957 height 31
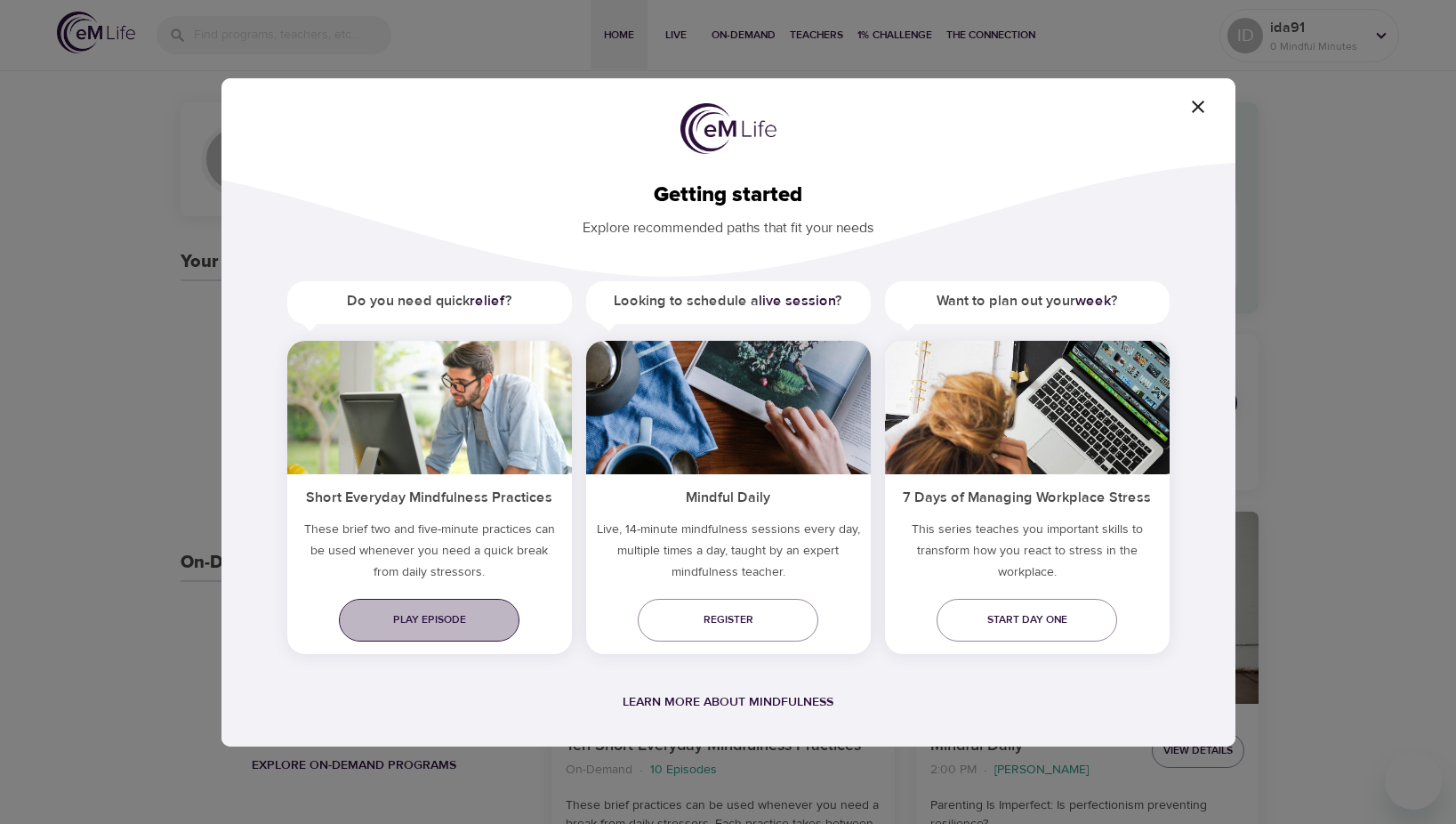
click at [425, 625] on span "Play episode" at bounding box center [429, 619] width 152 height 19
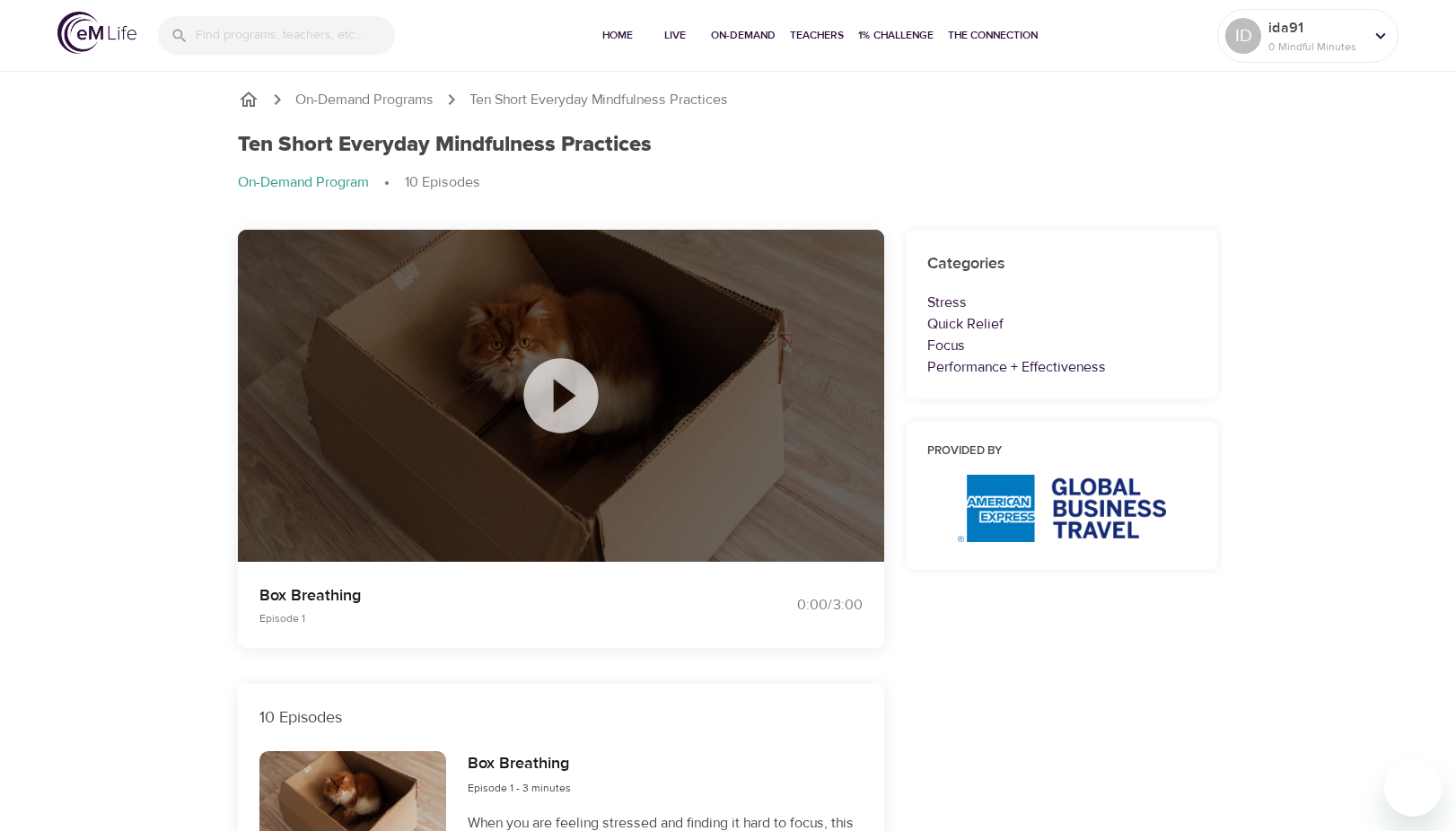
click at [581, 395] on icon at bounding box center [560, 395] width 75 height 75
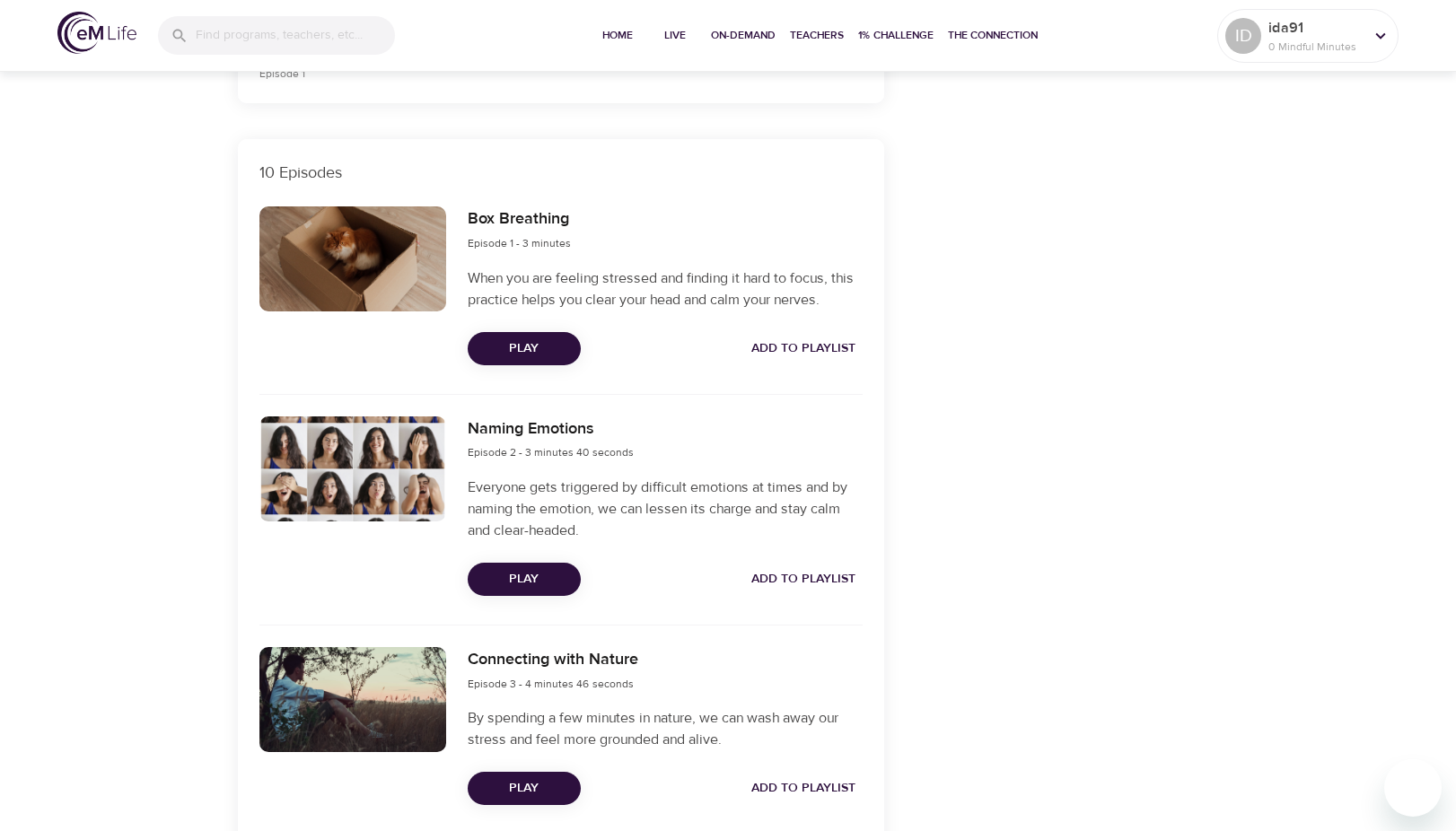
scroll to position [717, 0]
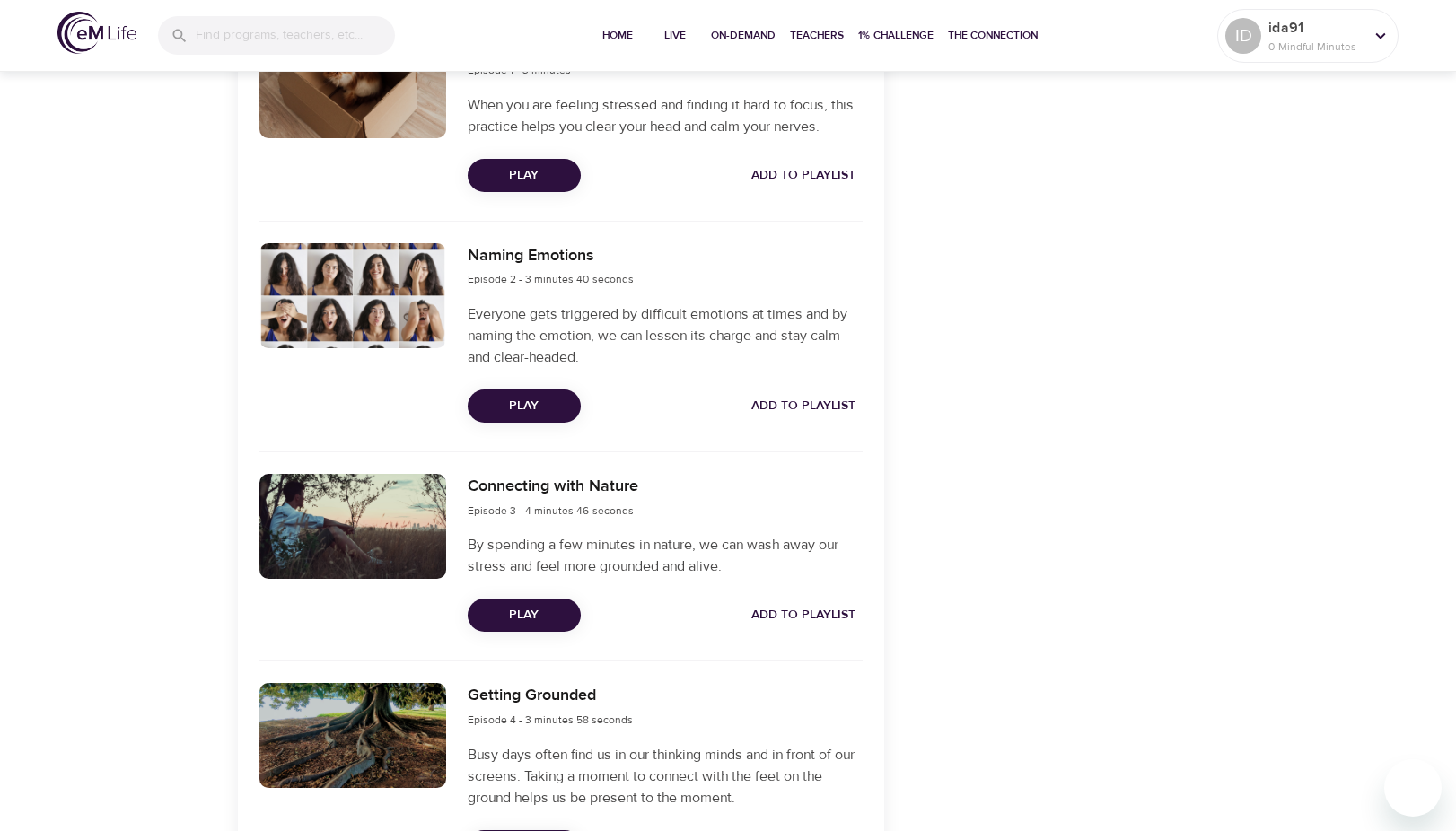
drag, startPoint x: 210, startPoint y: 380, endPoint x: 169, endPoint y: 359, distance: 46.1
click at [169, 359] on div "On-Demand Programs Ten Short Everyday Mindfulness Practices Ten Short Everyday …" at bounding box center [728, 843] width 1456 height 2987
click at [196, 392] on div "On-Demand Programs Ten Short Everyday Mindfulness Practices Ten Short Everyday …" at bounding box center [728, 843] width 1456 height 2987
drag, startPoint x: 195, startPoint y: 391, endPoint x: 182, endPoint y: 376, distance: 19.8
click at [182, 376] on div "On-Demand Programs Ten Short Everyday Mindfulness Practices Ten Short Everyday …" at bounding box center [728, 843] width 1456 height 2987
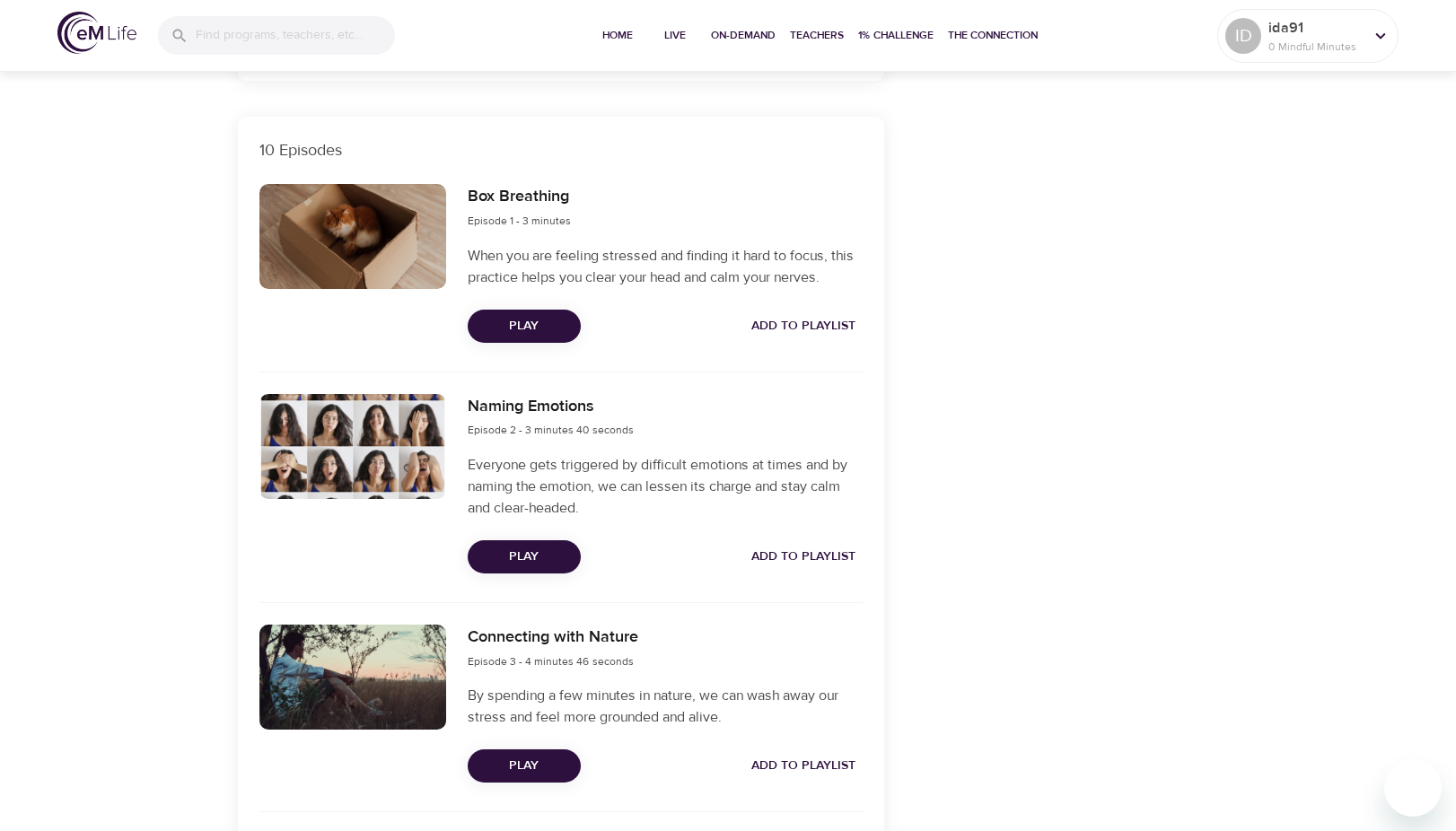
scroll to position [269, 0]
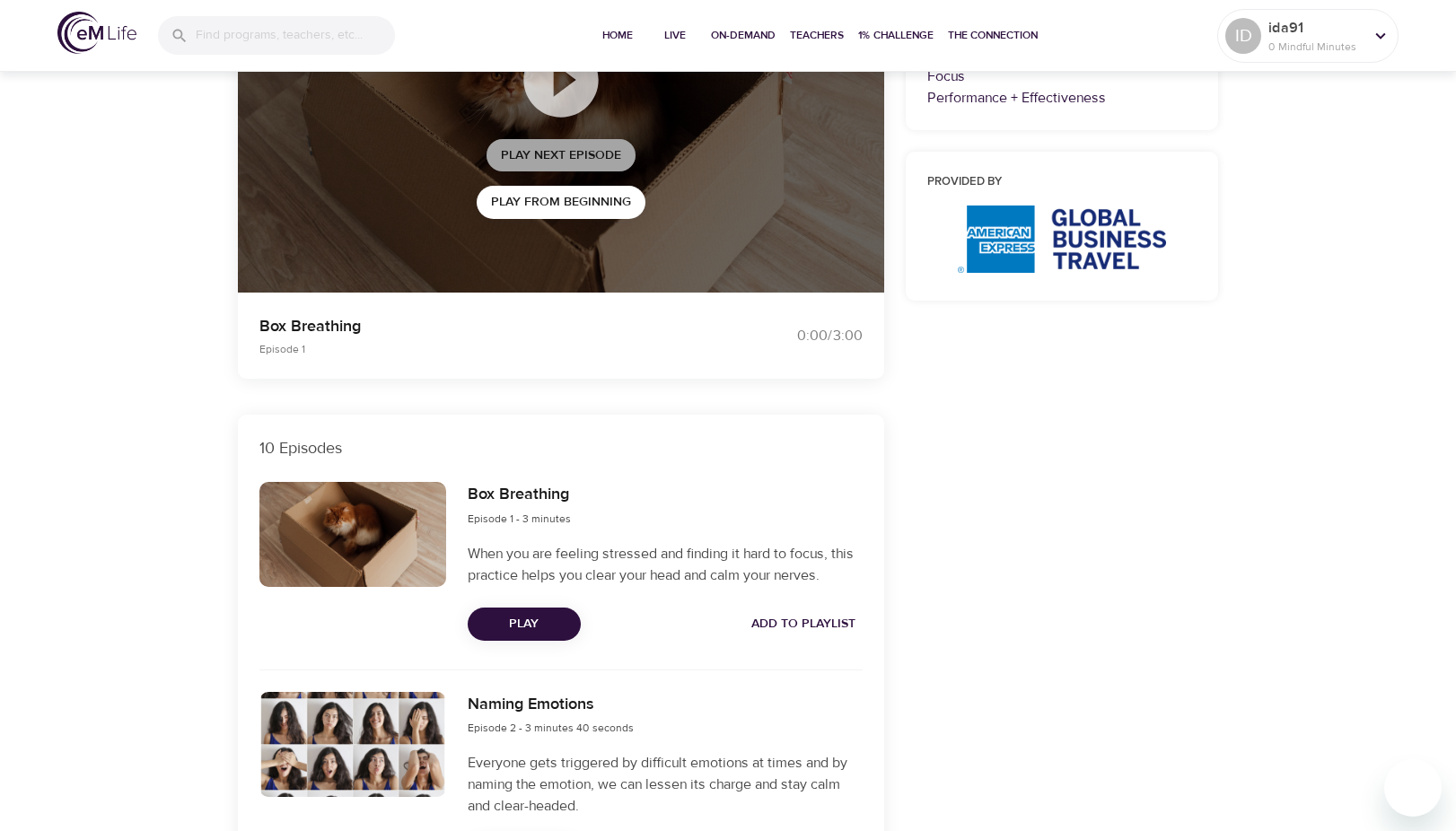
click at [567, 155] on span "Play Next Episode" at bounding box center [560, 156] width 120 height 23
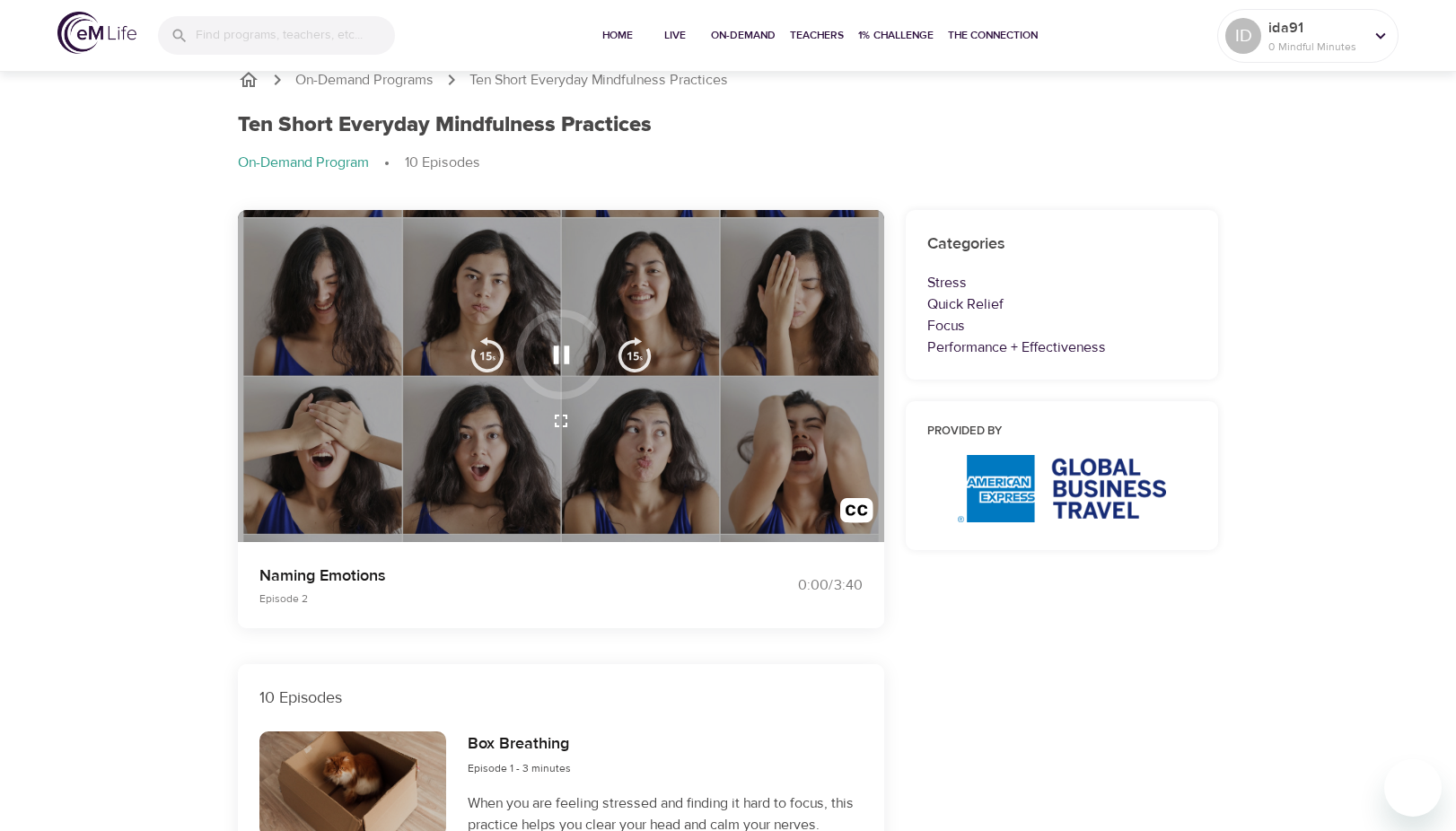
scroll to position [0, 0]
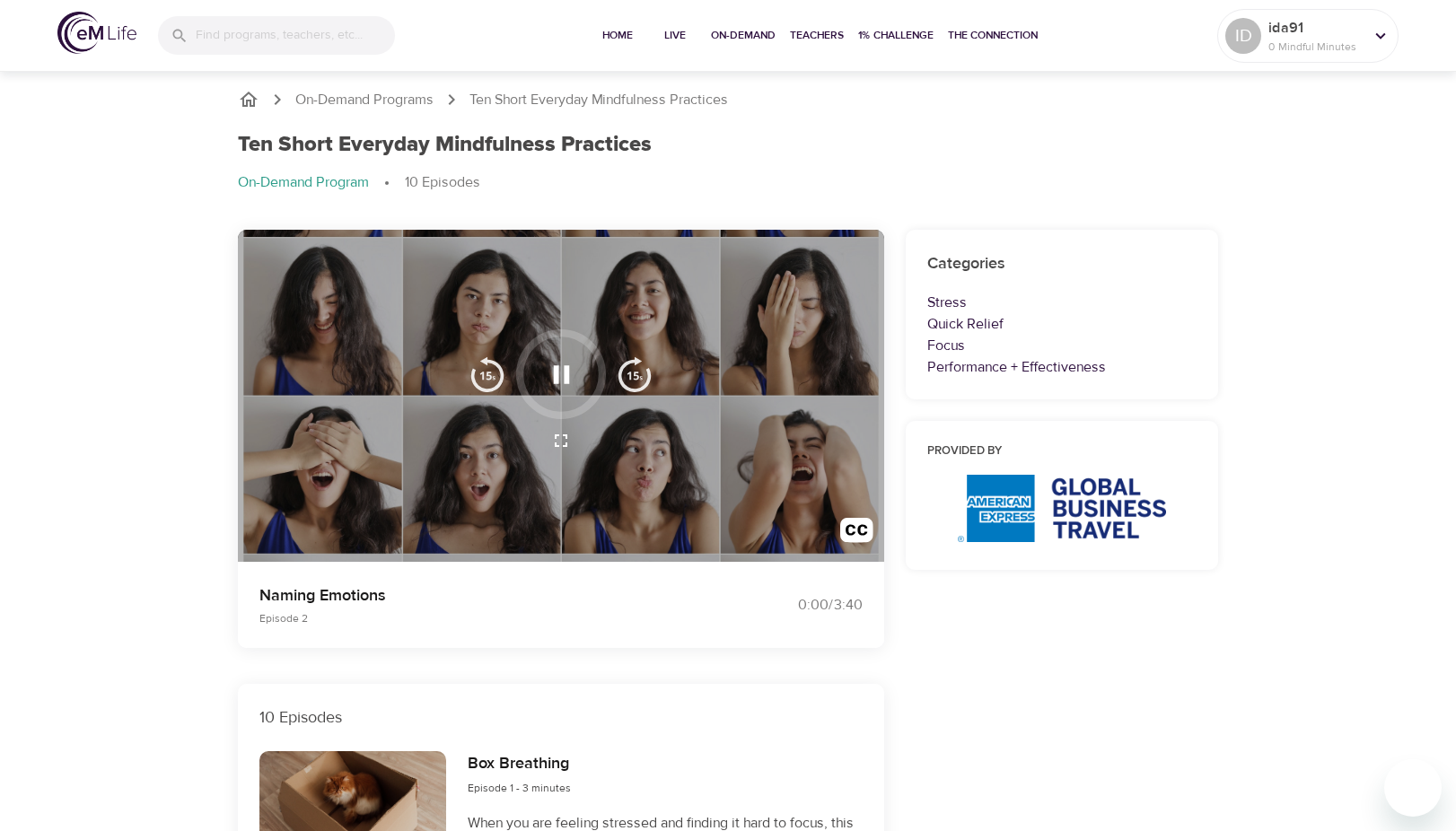
drag, startPoint x: 204, startPoint y: 400, endPoint x: 179, endPoint y: 381, distance: 31.4
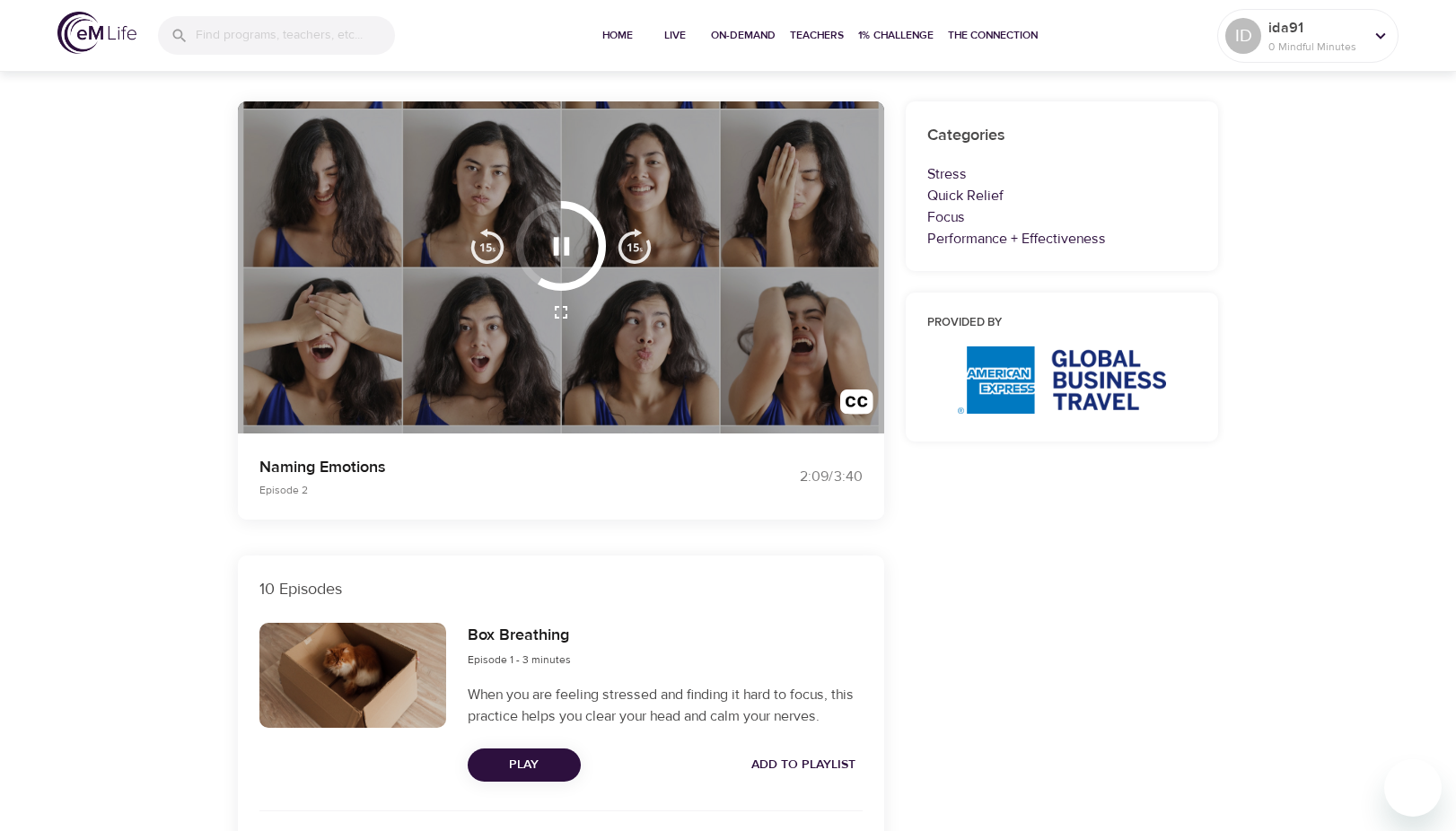
scroll to position [180, 0]
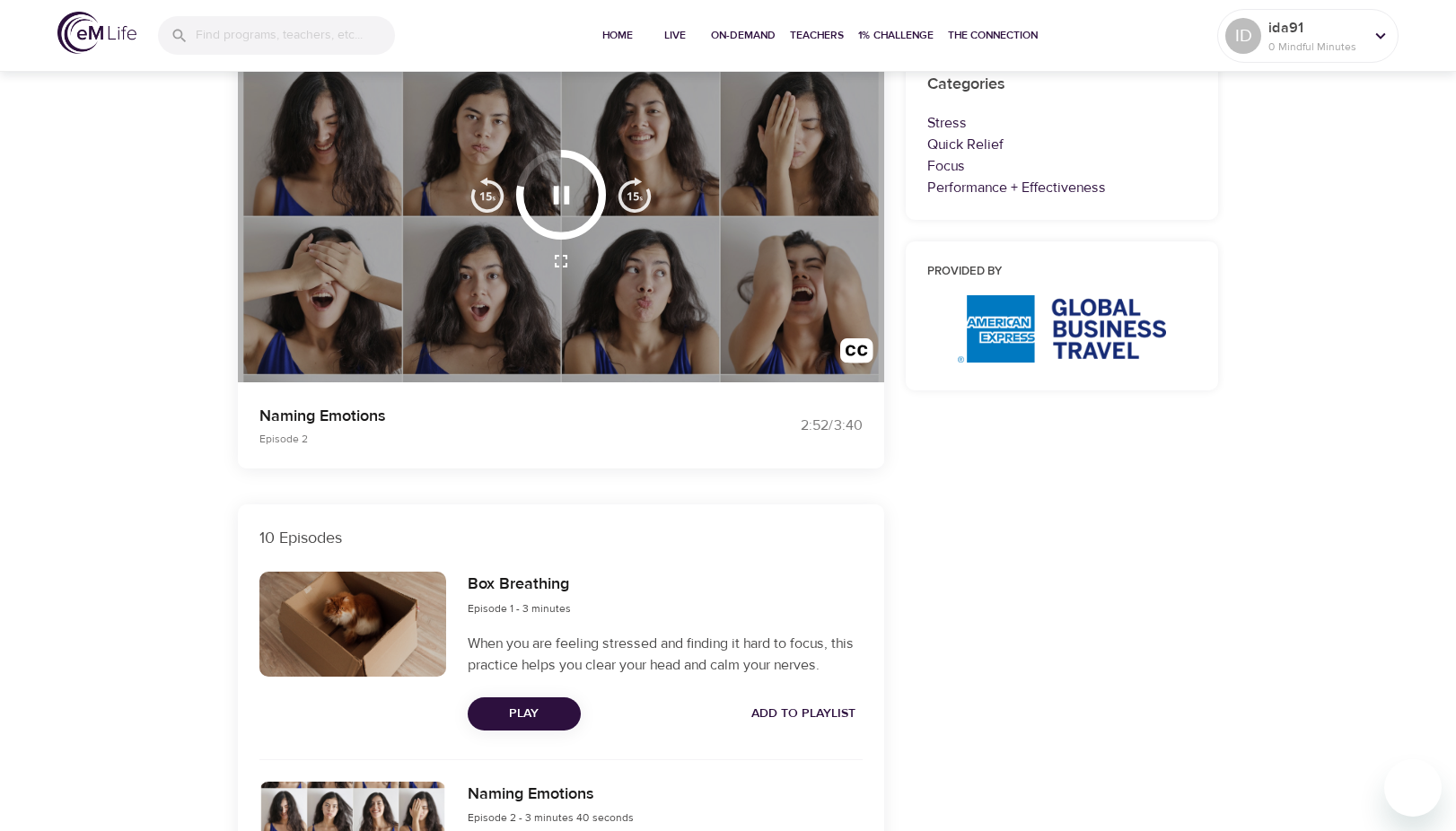
click at [336, 419] on p "Naming Emotions" at bounding box center [483, 416] width 447 height 25
drag, startPoint x: 336, startPoint y: 419, endPoint x: 317, endPoint y: 416, distance: 19.2
click at [319, 417] on p "Naming Emotions" at bounding box center [483, 416] width 447 height 25
click at [315, 414] on p "Naming Emotions" at bounding box center [483, 416] width 447 height 25
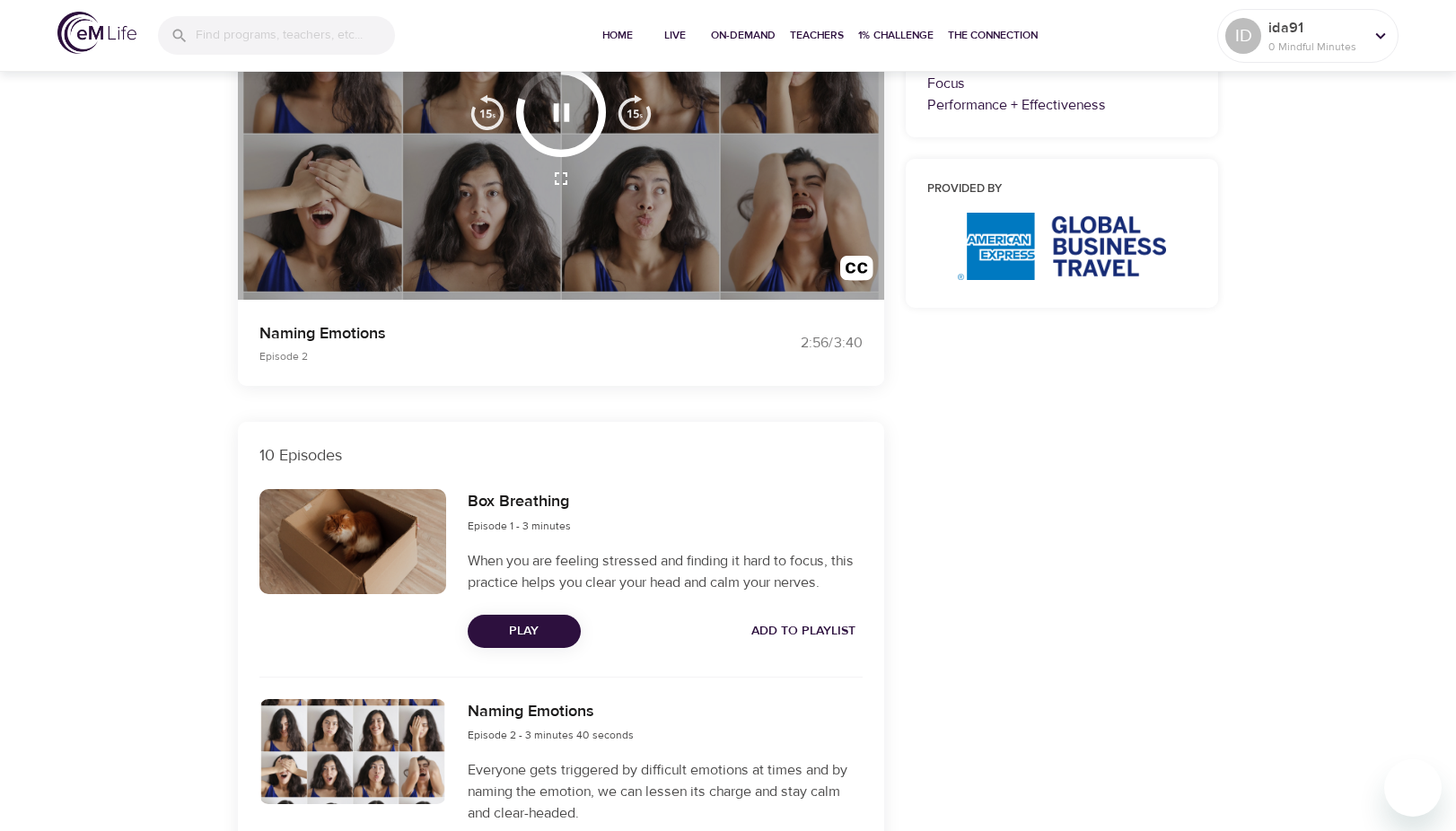
scroll to position [269, 0]
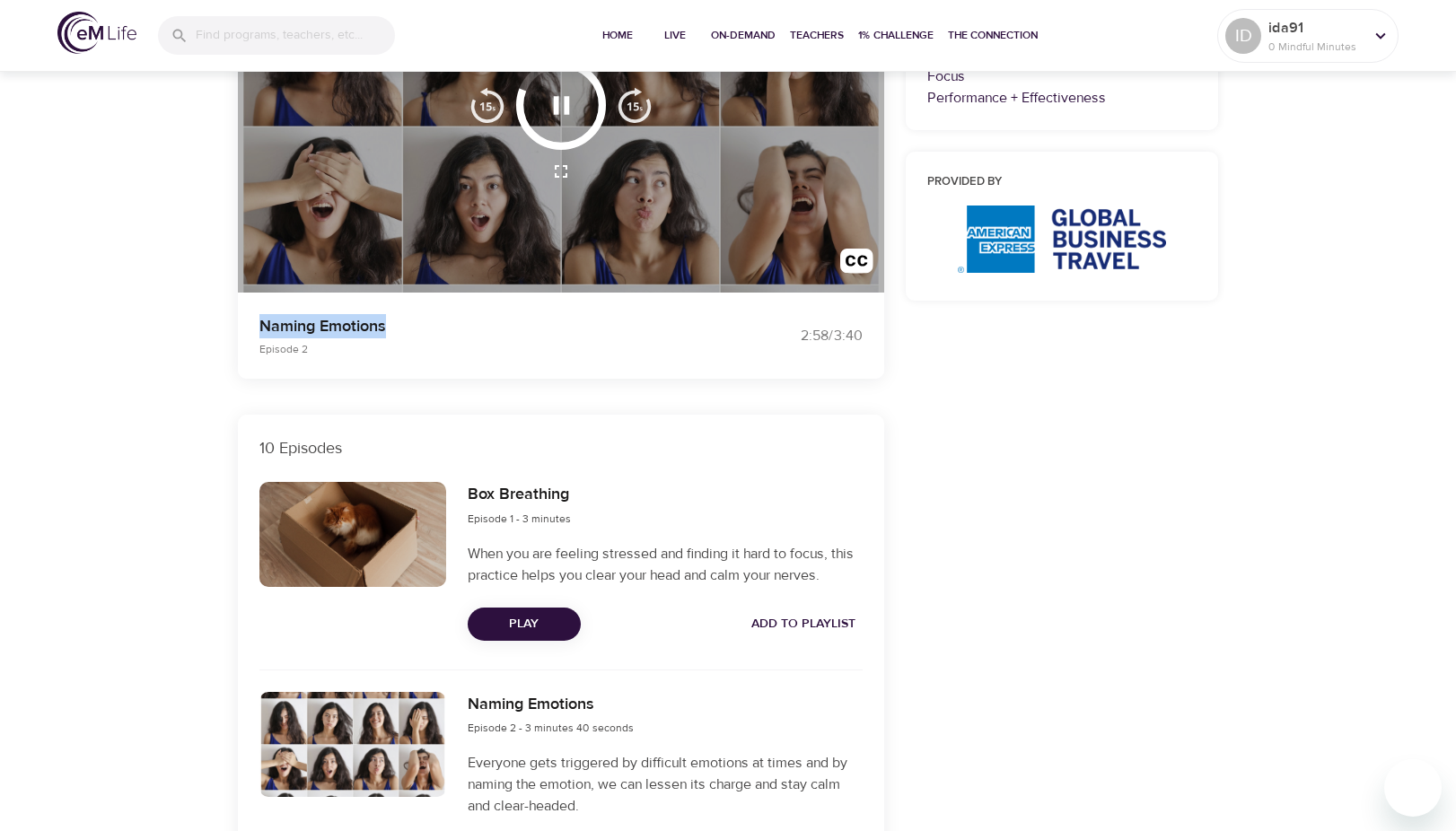
drag, startPoint x: 397, startPoint y: 326, endPoint x: 250, endPoint y: 314, distance: 147.5
click at [250, 314] on div "Naming Emotions Episode 2" at bounding box center [483, 335] width 469 height 64
copy p "Naming Emotions"
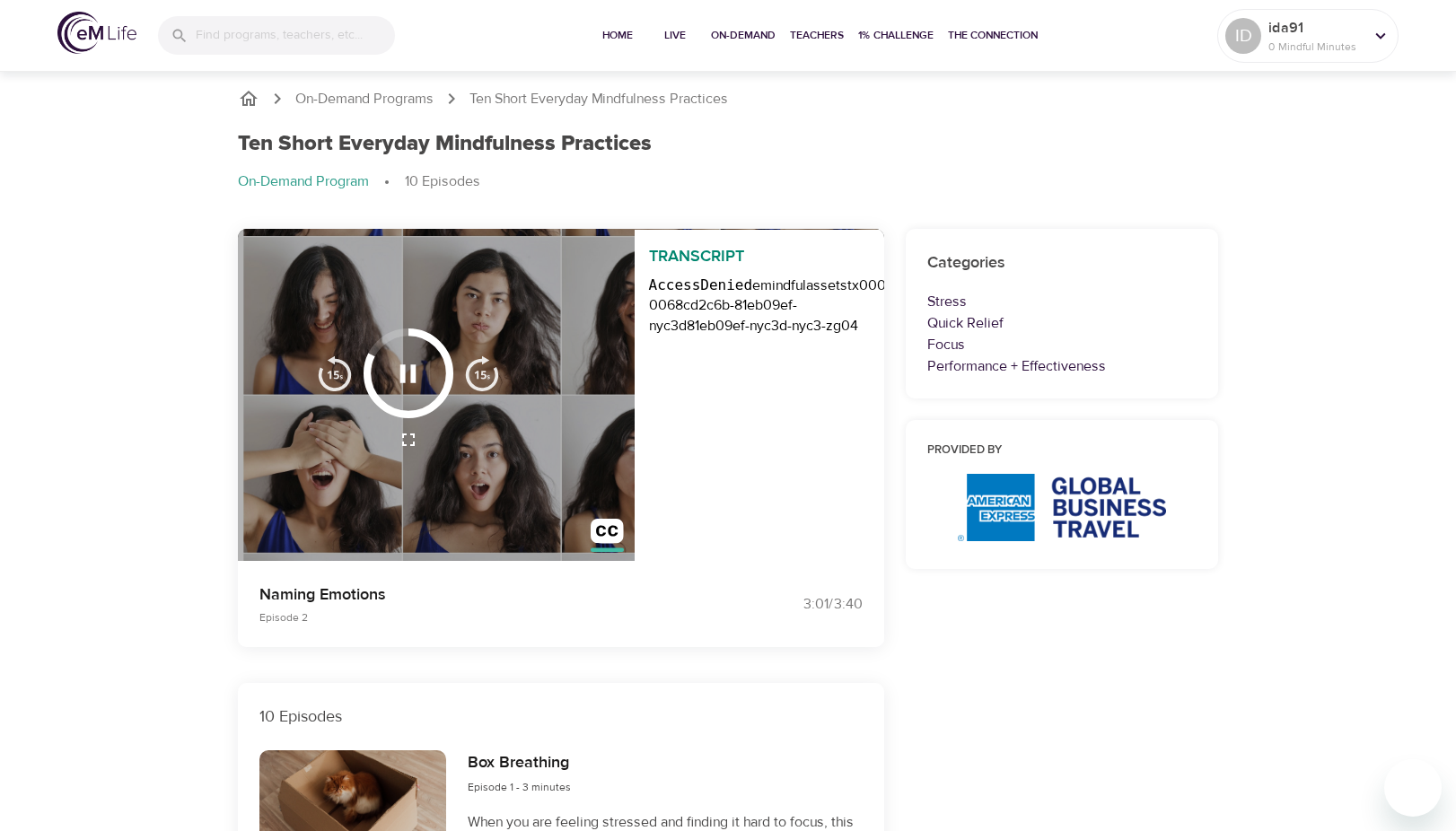
scroll to position [0, 0]
click at [606, 522] on img "button" at bounding box center [607, 536] width 33 height 33
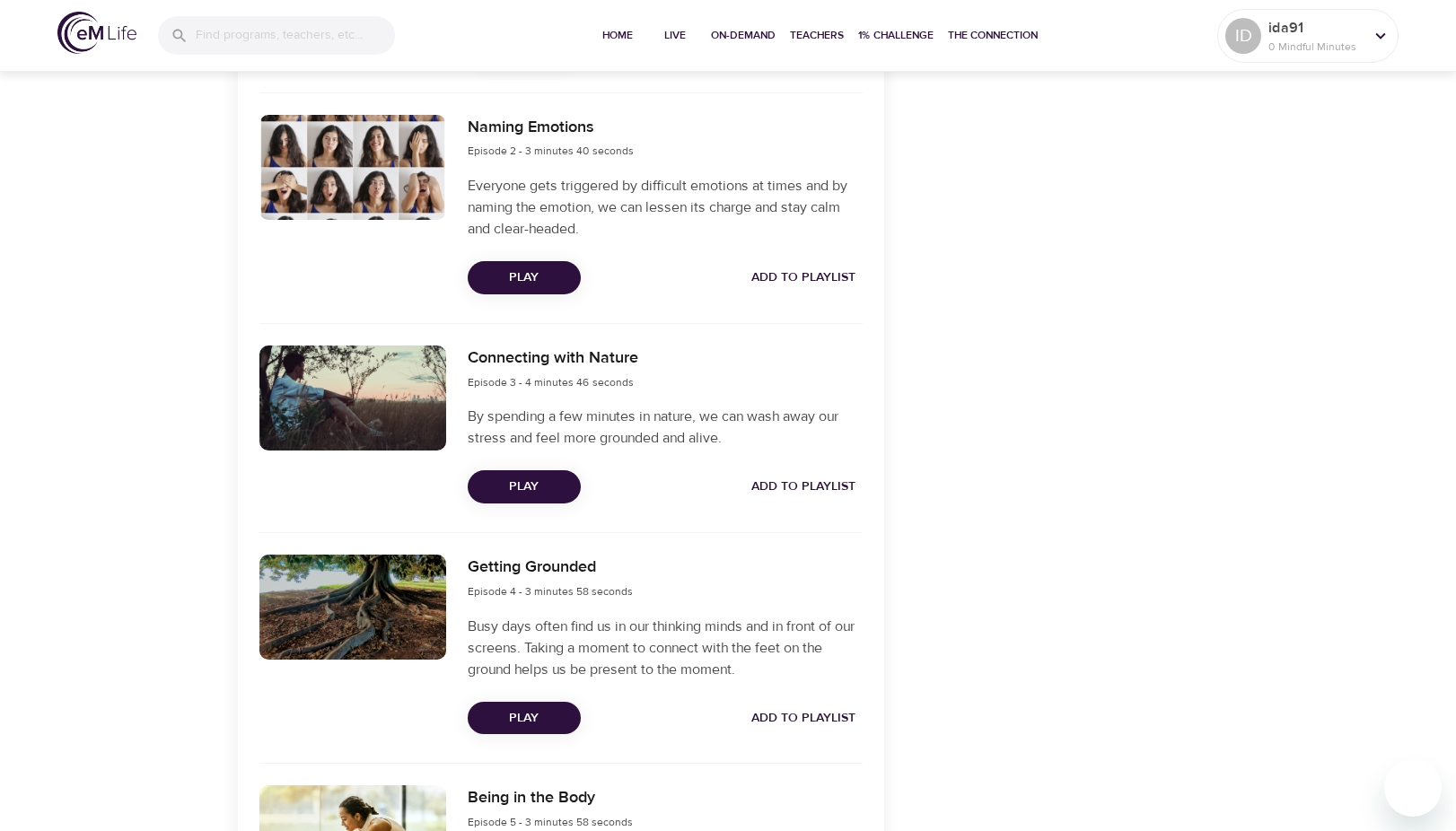
scroll to position [877, 0]
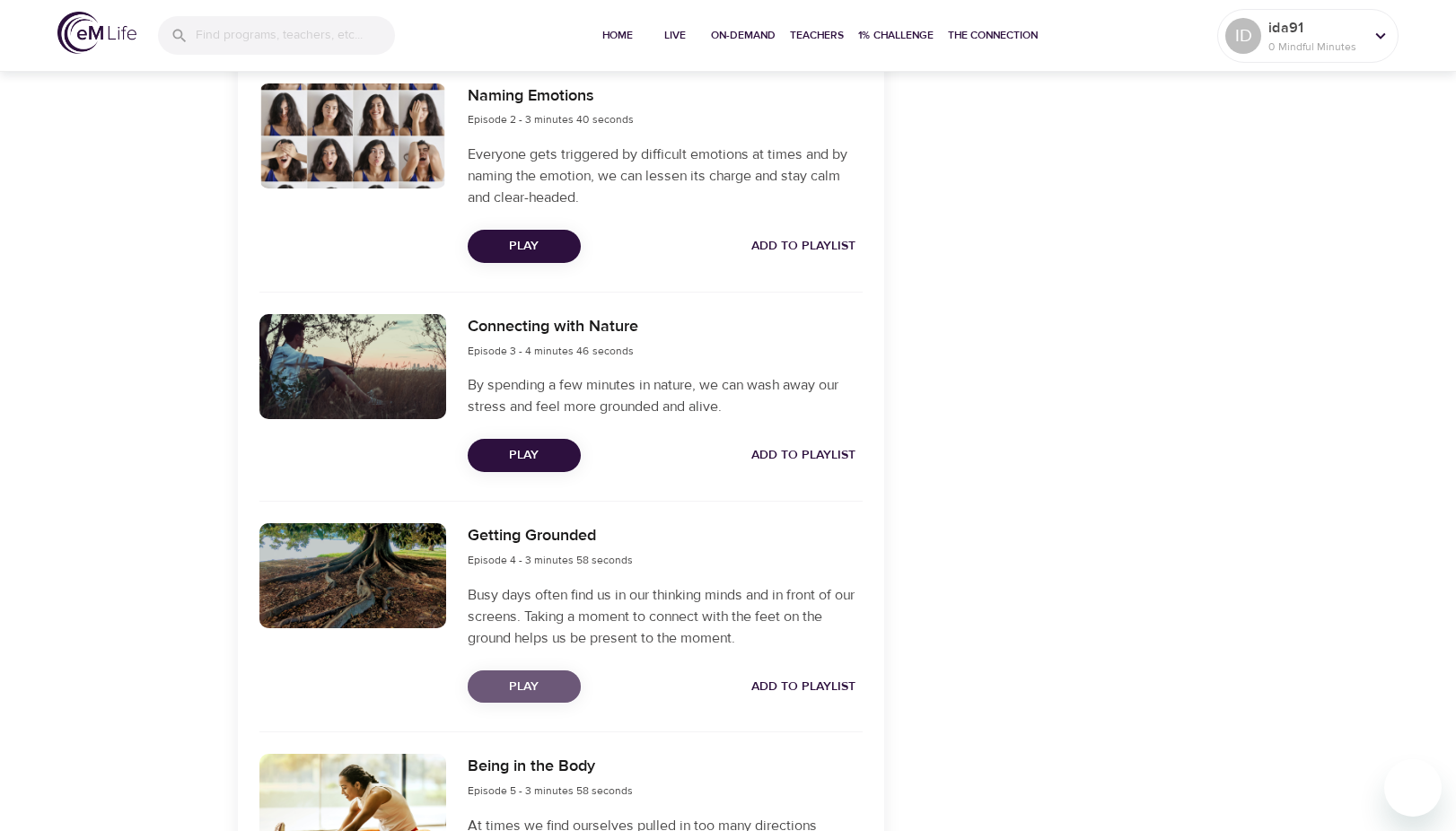
click at [531, 689] on span "Play" at bounding box center [524, 687] width 84 height 23
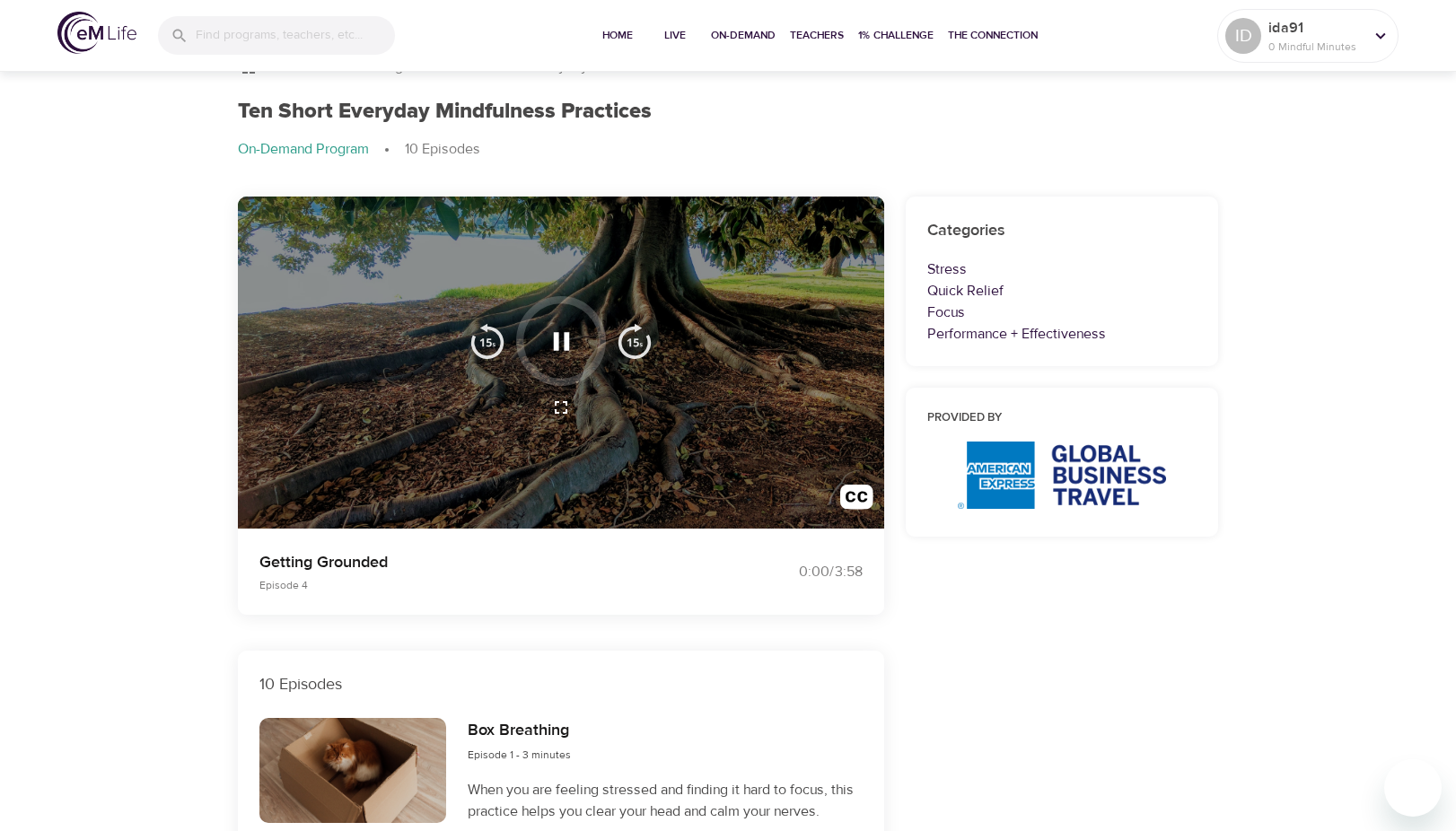
scroll to position [0, 0]
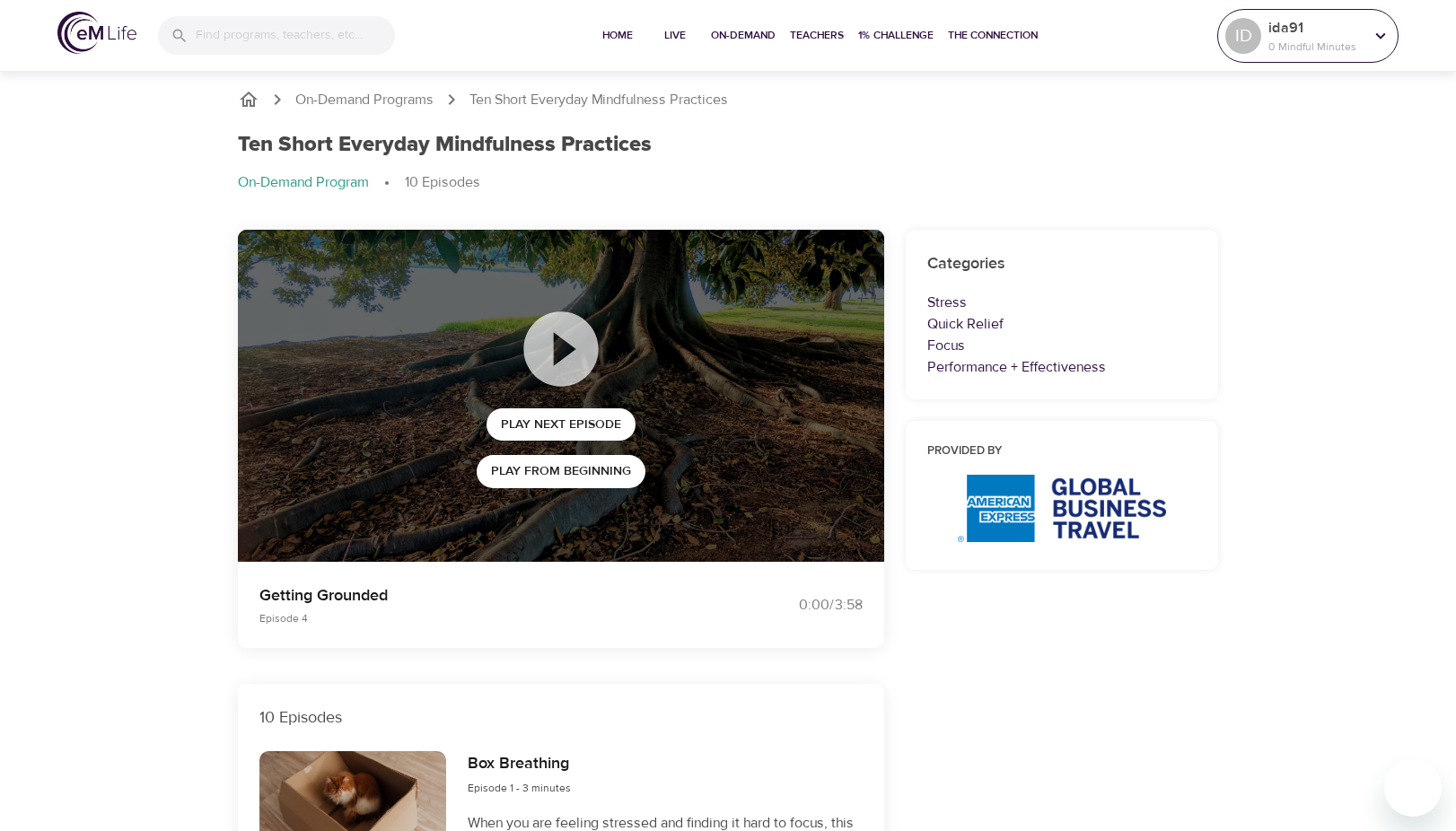
click at [1280, 45] on p "0 Mindful Minutes" at bounding box center [1315, 46] width 95 height 16
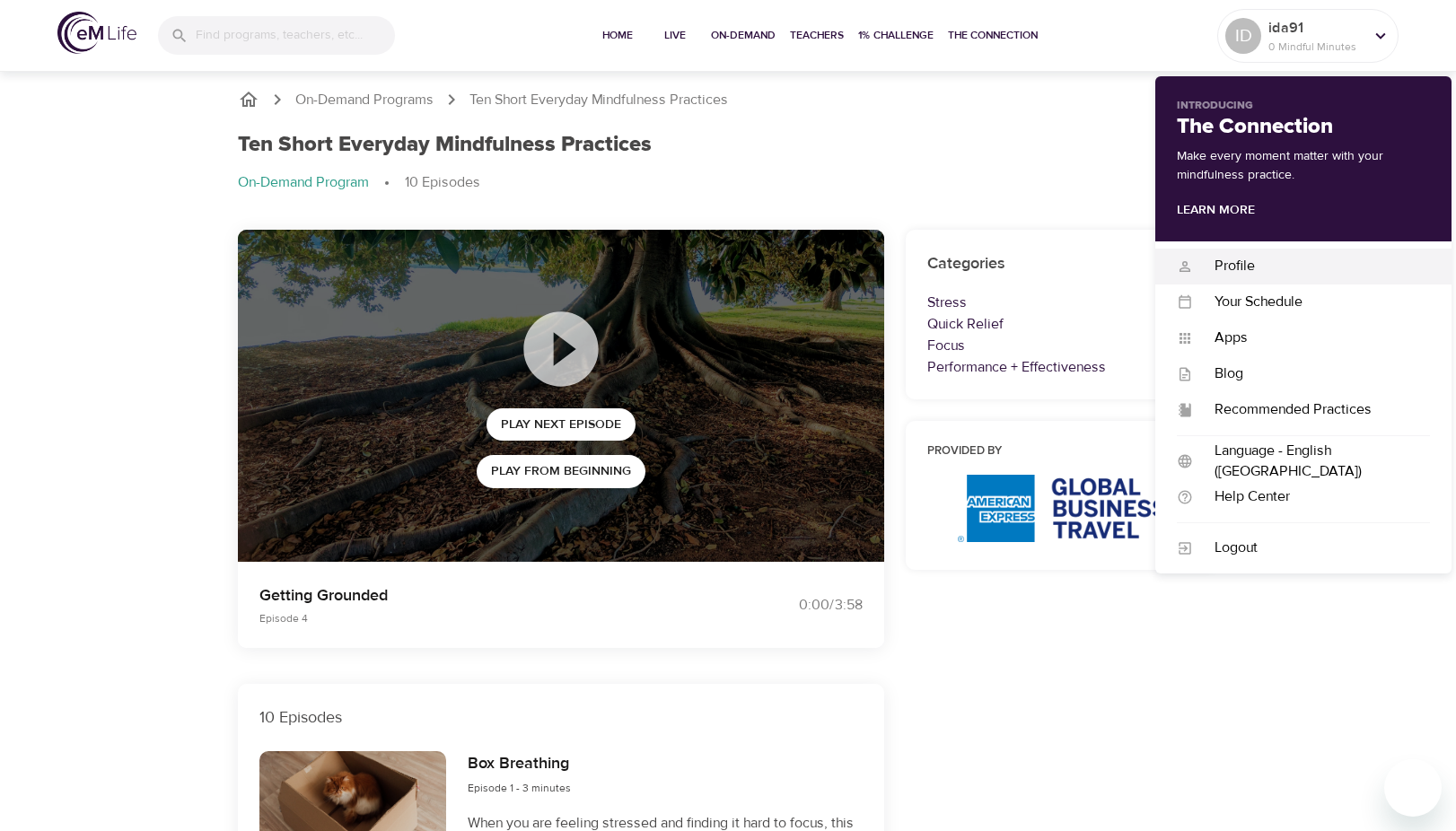
click at [1214, 264] on div "Profile" at bounding box center [1311, 266] width 237 height 21
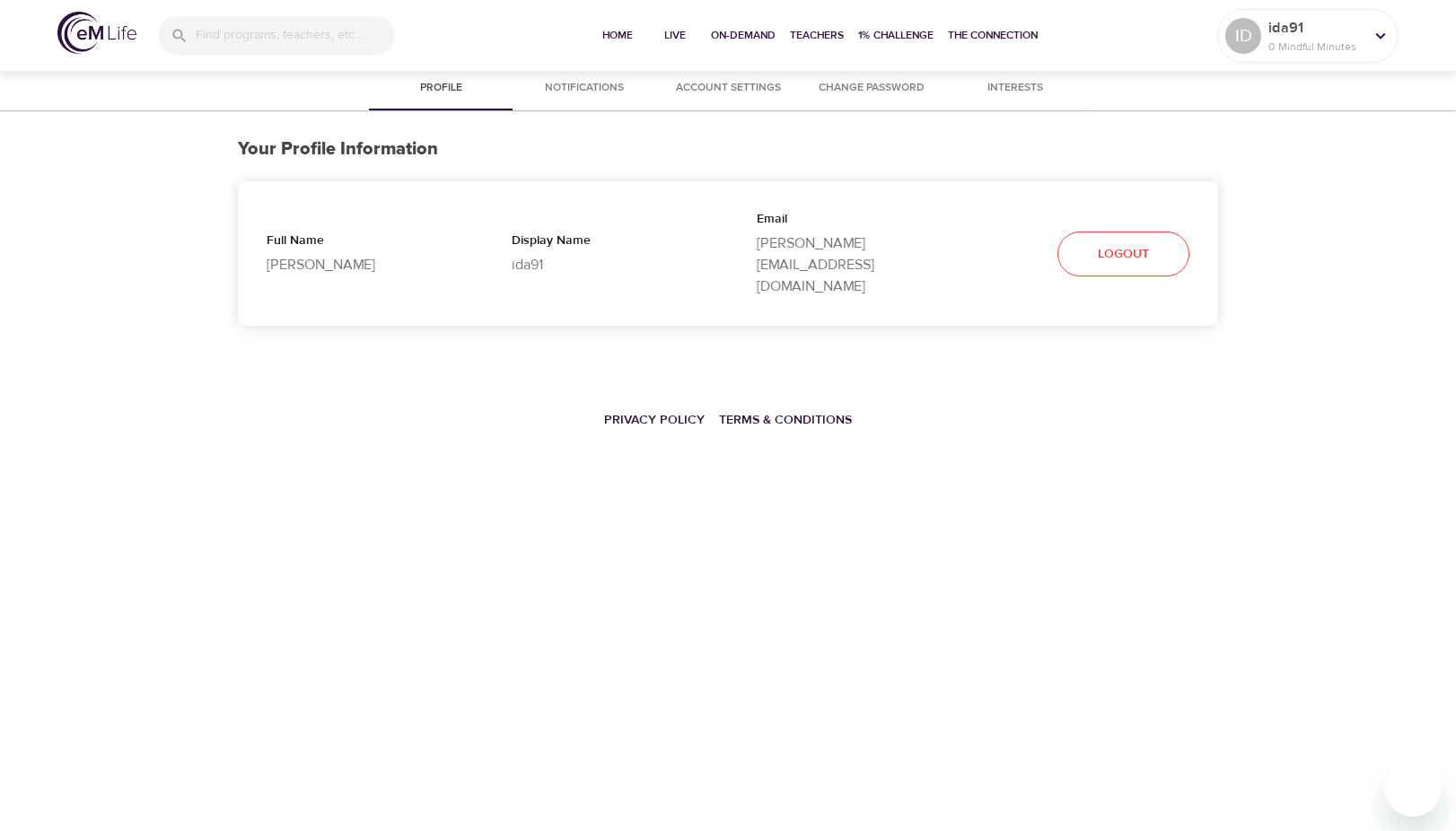
select select "10"
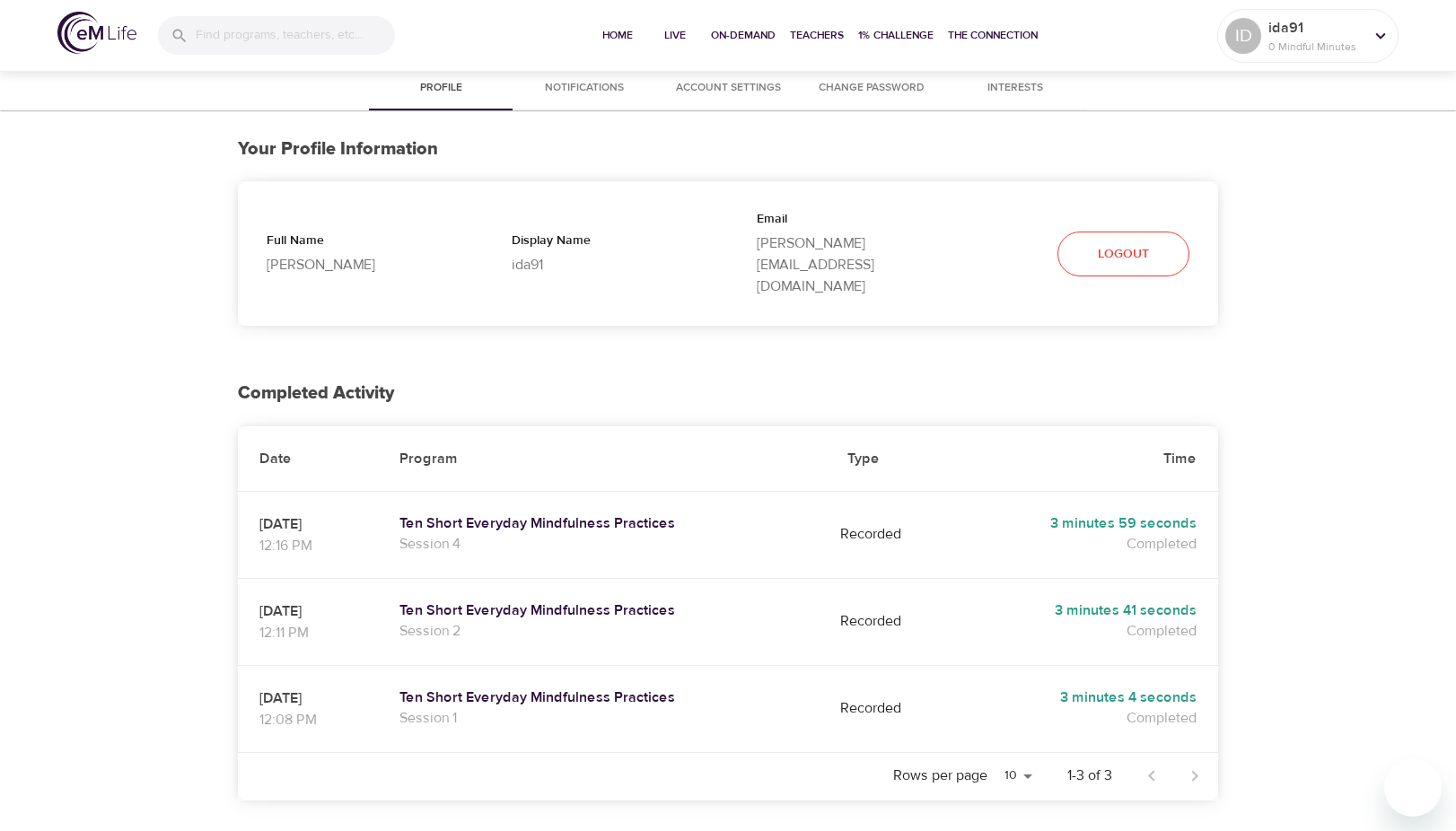
drag, startPoint x: 162, startPoint y: 168, endPoint x: 112, endPoint y: 182, distance: 51.9
click at [112, 182] on div "Profile Notifications Account Settings Change Password Interests Your Profile I…" at bounding box center [728, 519] width 1456 height 903
click at [135, 228] on div "Profile Notifications Account Settings Change Password Interests Your Profile I…" at bounding box center [728, 519] width 1456 height 903
drag, startPoint x: 135, startPoint y: 228, endPoint x: 123, endPoint y: 202, distance: 28.6
click at [123, 202] on div "Profile Notifications Account Settings Change Password Interests Your Profile I…" at bounding box center [728, 519] width 1456 height 903
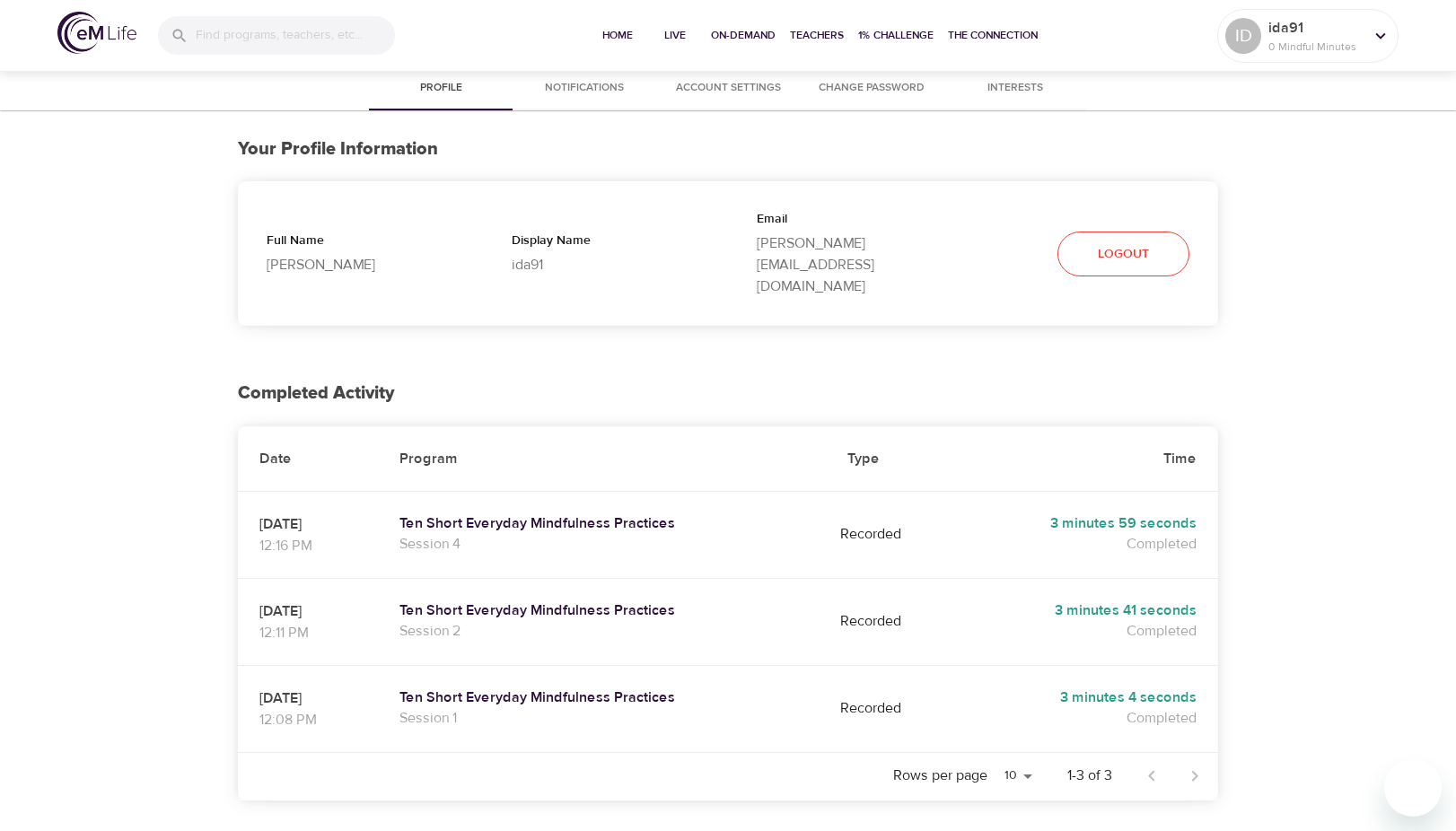
click at [83, 29] on img at bounding box center [97, 32] width 79 height 43
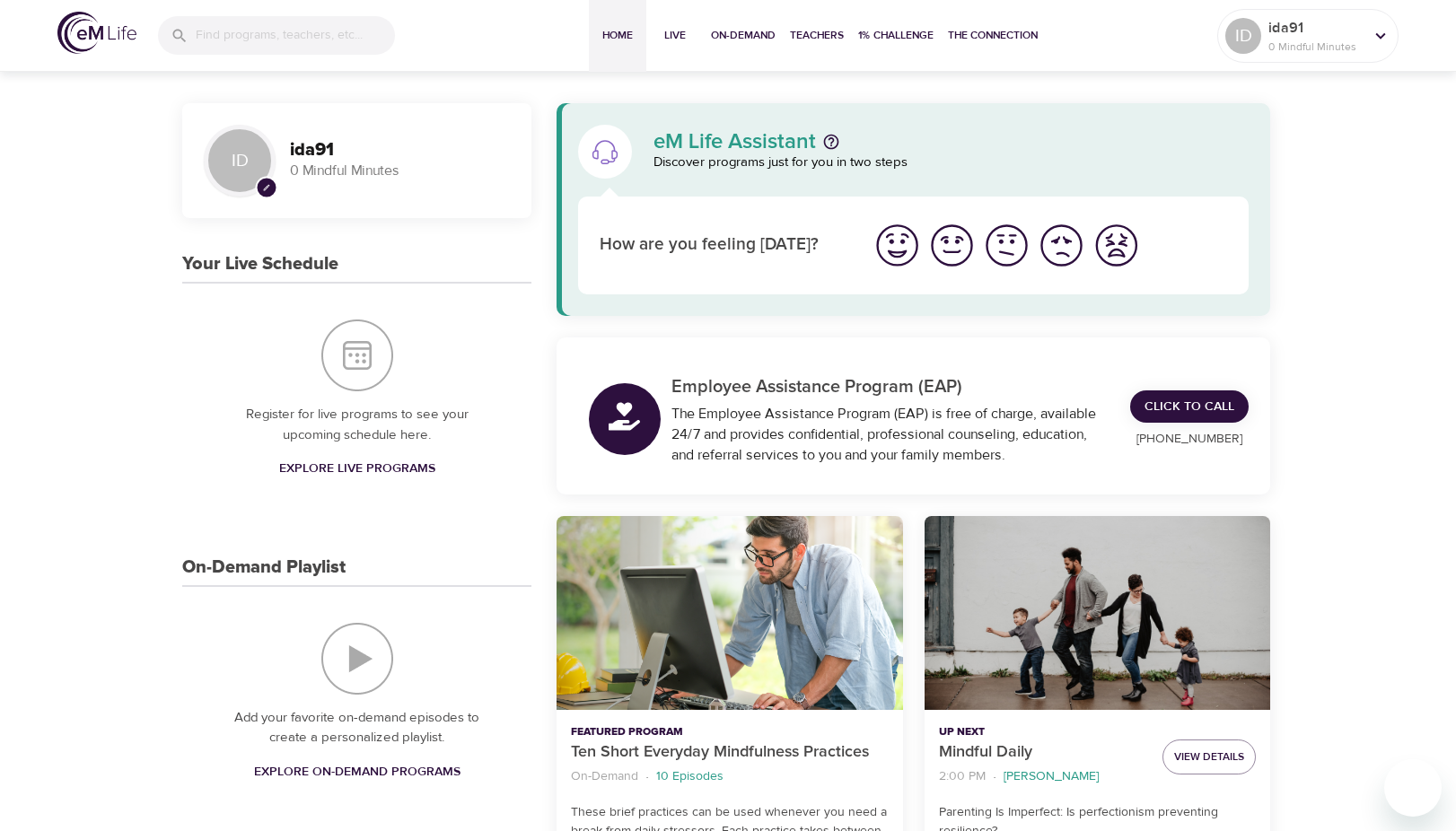
click at [330, 172] on p "0 Mindful Minutes" at bounding box center [400, 171] width 220 height 21
click at [373, 174] on p "0 Mindful Minutes" at bounding box center [400, 171] width 220 height 21
drag, startPoint x: 370, startPoint y: 174, endPoint x: 360, endPoint y: 173, distance: 10.0
click at [362, 174] on p "0 Mindful Minutes" at bounding box center [400, 171] width 220 height 21
click at [321, 165] on p "0 Mindful Minutes" at bounding box center [400, 171] width 220 height 21
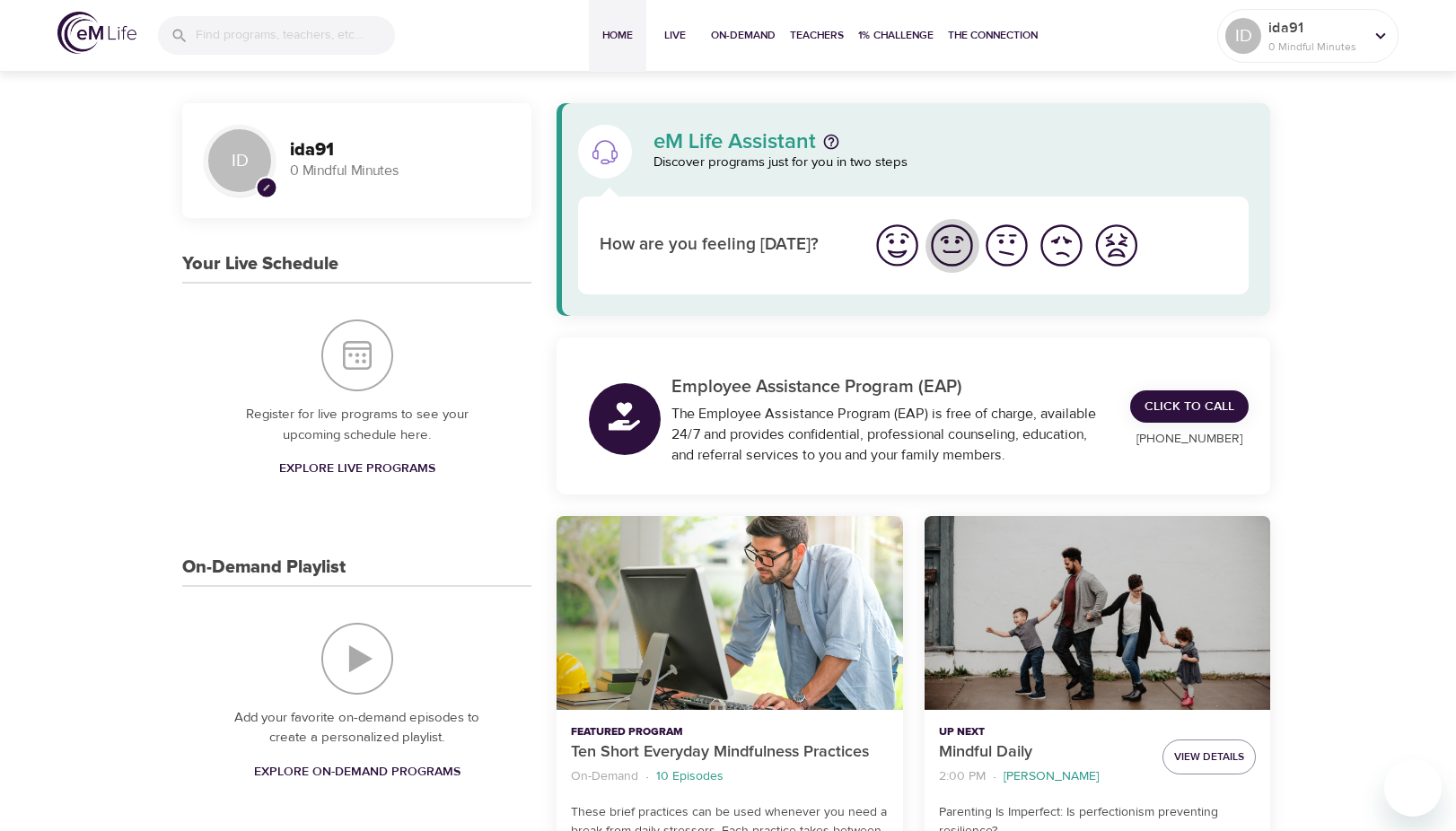
click at [945, 243] on img "I'm feeling good" at bounding box center [951, 245] width 49 height 49
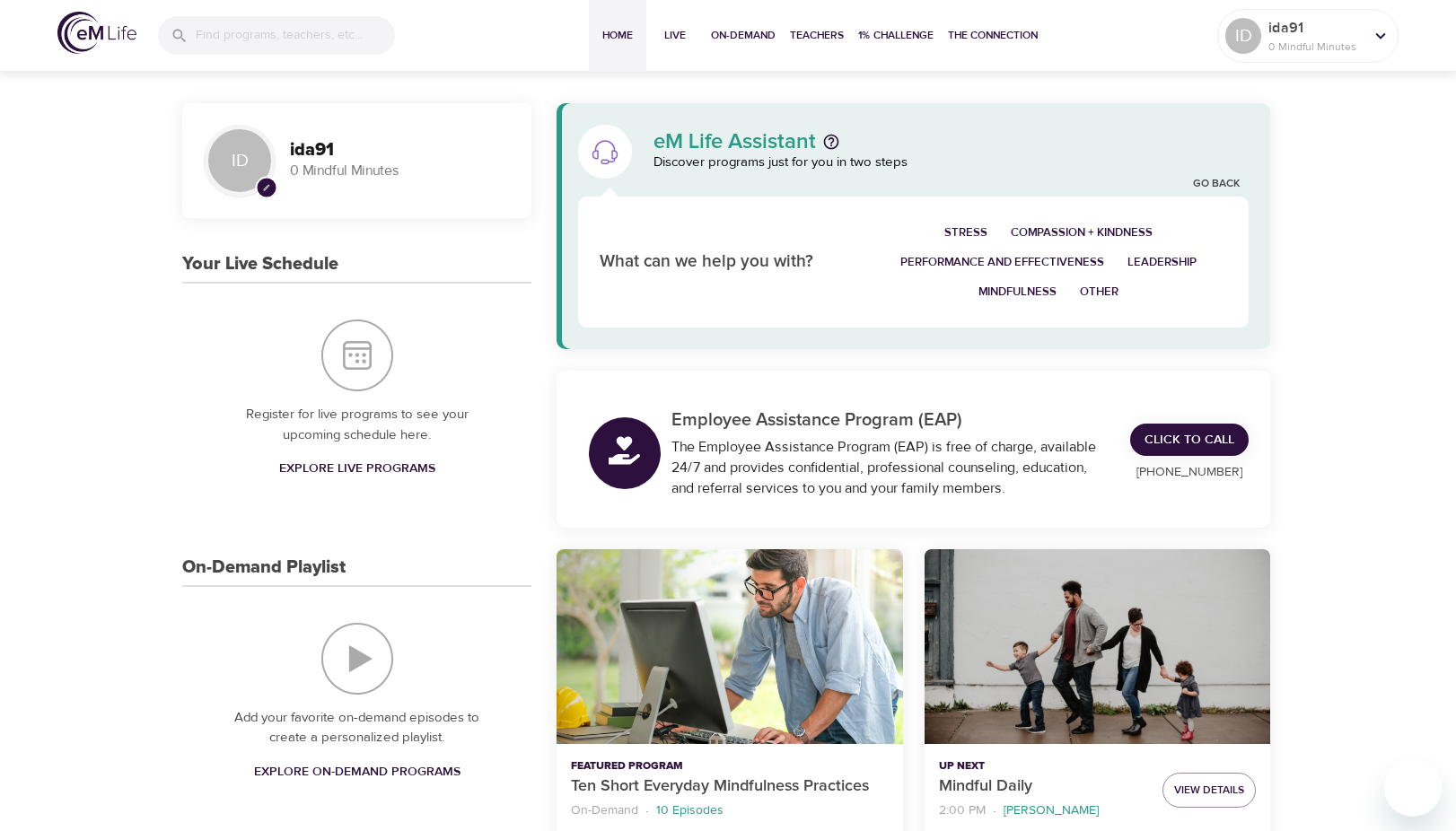
click at [716, 260] on p "What can we help you with?" at bounding box center [723, 262] width 249 height 26
click at [1032, 289] on span "Mindfulness" at bounding box center [1017, 292] width 78 height 21
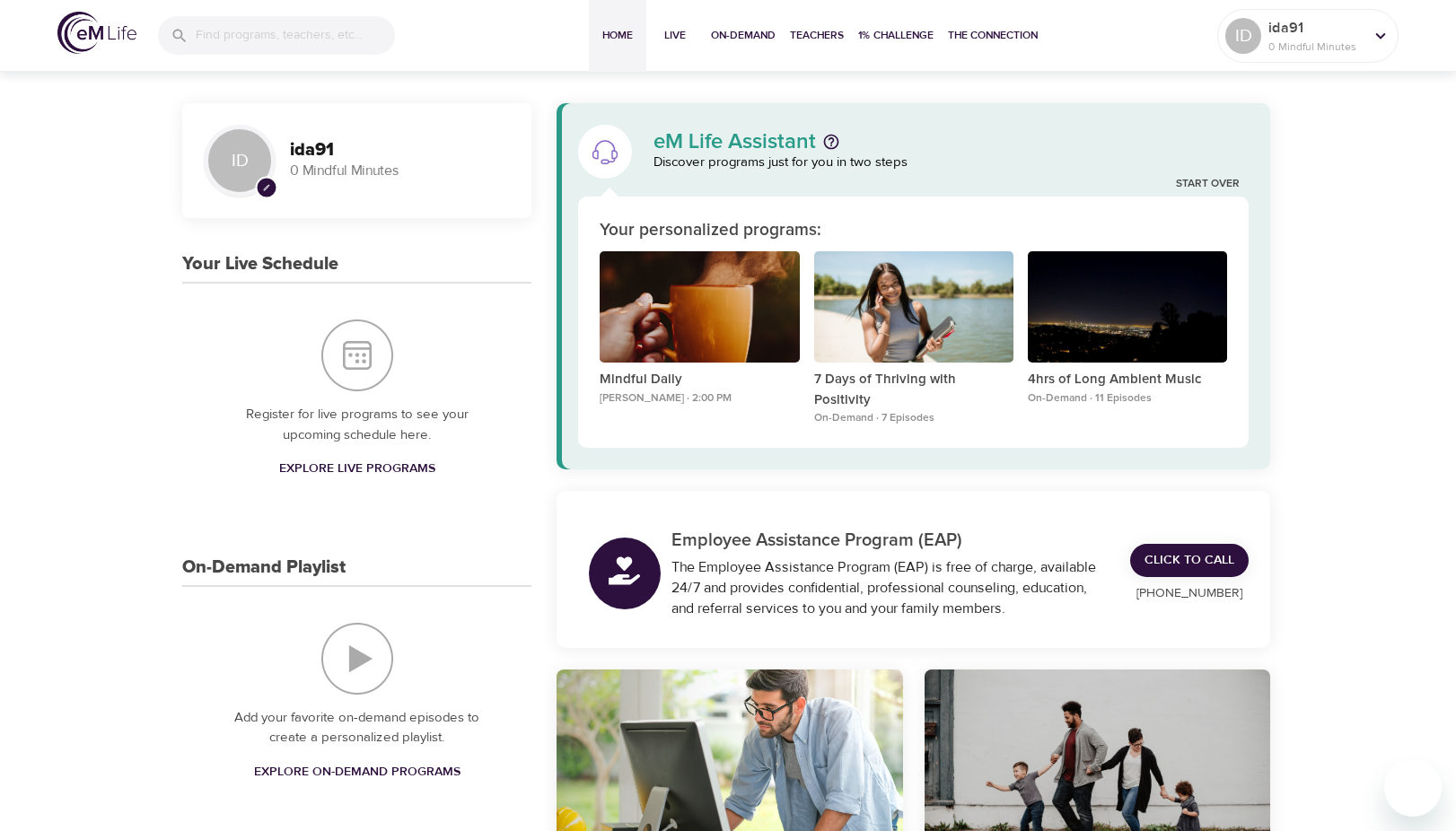
drag, startPoint x: 881, startPoint y: 458, endPoint x: 871, endPoint y: 462, distance: 10.8
click at [879, 458] on div "eM Life Assistant Discover programs just for you in two steps Start Over Your p…" at bounding box center [914, 607] width 742 height 1008
drag, startPoint x: 871, startPoint y: 462, endPoint x: 841, endPoint y: 451, distance: 32.0
click at [841, 453] on div "eM Life Assistant Discover programs just for you in two steps Start Over Your p…" at bounding box center [914, 607] width 742 height 1008
drag, startPoint x: 841, startPoint y: 451, endPoint x: 810, endPoint y: 451, distance: 31.0
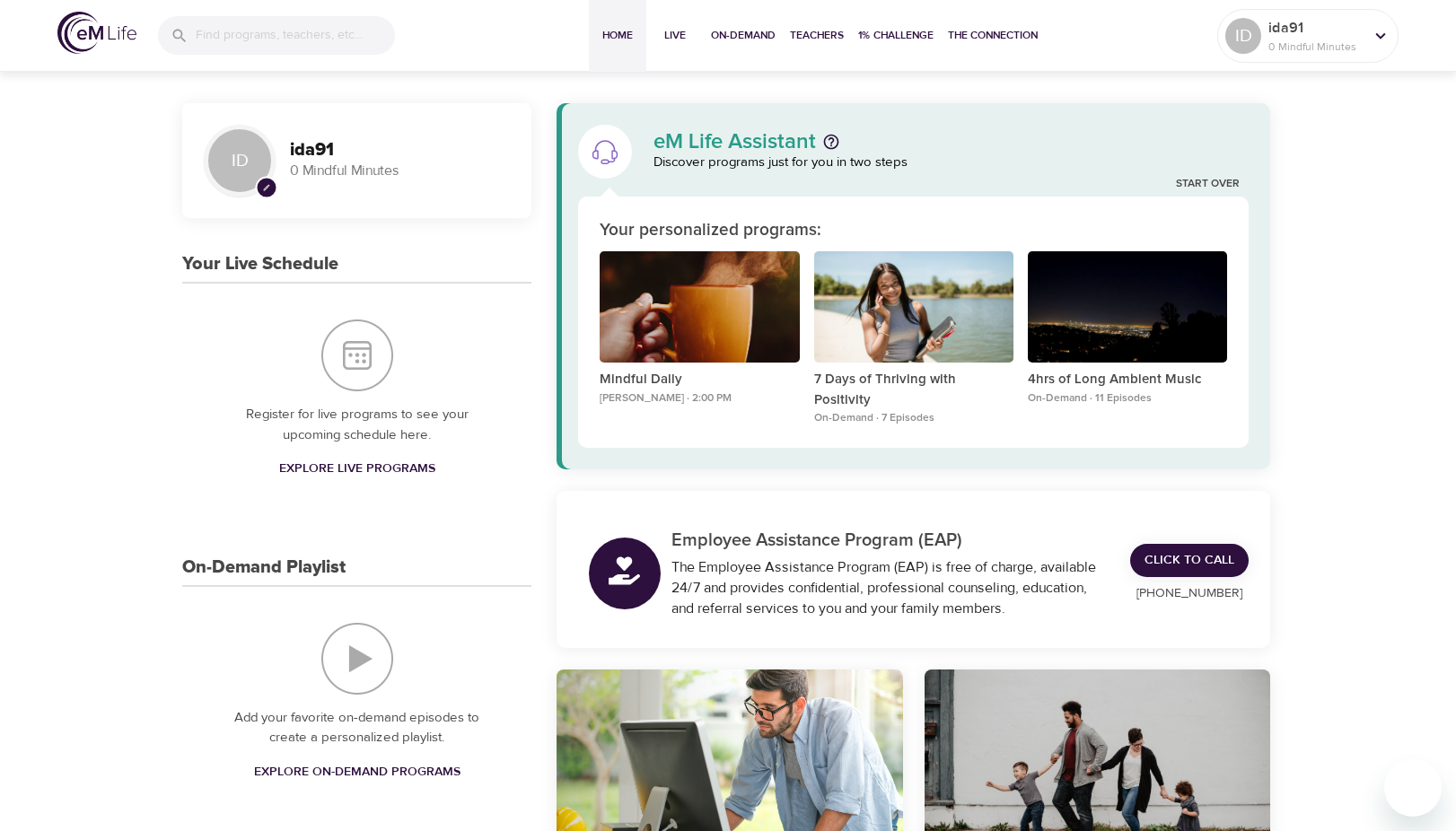
click at [810, 451] on div "eM Life Assistant Discover programs just for you in two steps Start Over Your p…" at bounding box center [914, 607] width 742 height 1008
click at [866, 437] on div "eM Life Assistant Discover programs just for you in two steps Start Over Your p…" at bounding box center [914, 286] width 714 height 366
drag, startPoint x: 860, startPoint y: 439, endPoint x: 835, endPoint y: 443, distance: 25.3
click at [834, 443] on div "eM Life Assistant Discover programs just for you in two steps Start Over Your p…" at bounding box center [914, 286] width 714 height 366
click at [888, 433] on div "eM Life Assistant Discover programs just for you in two steps Start Over Your p…" at bounding box center [914, 286] width 714 height 366
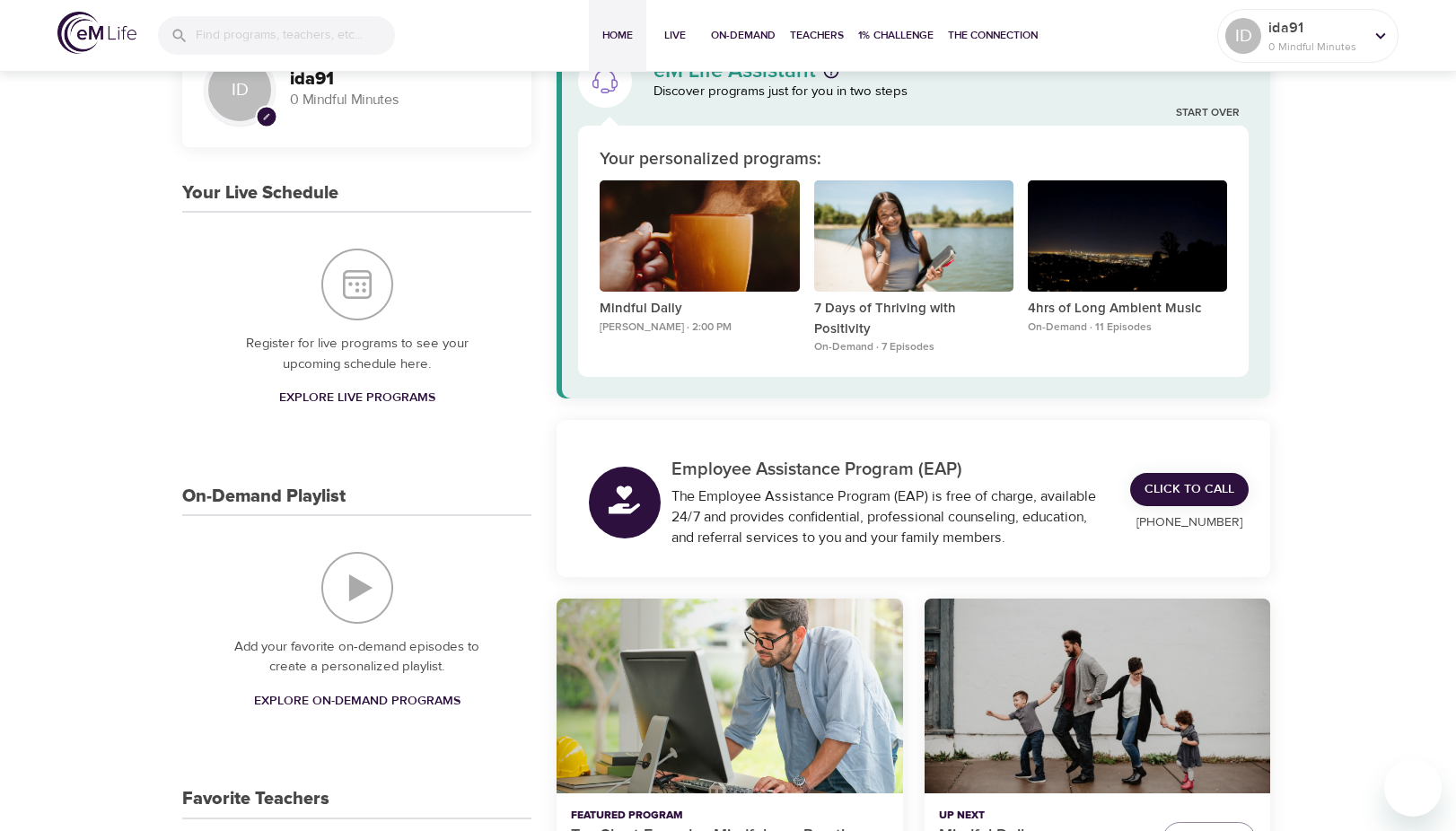
scroll to position [269, 0]
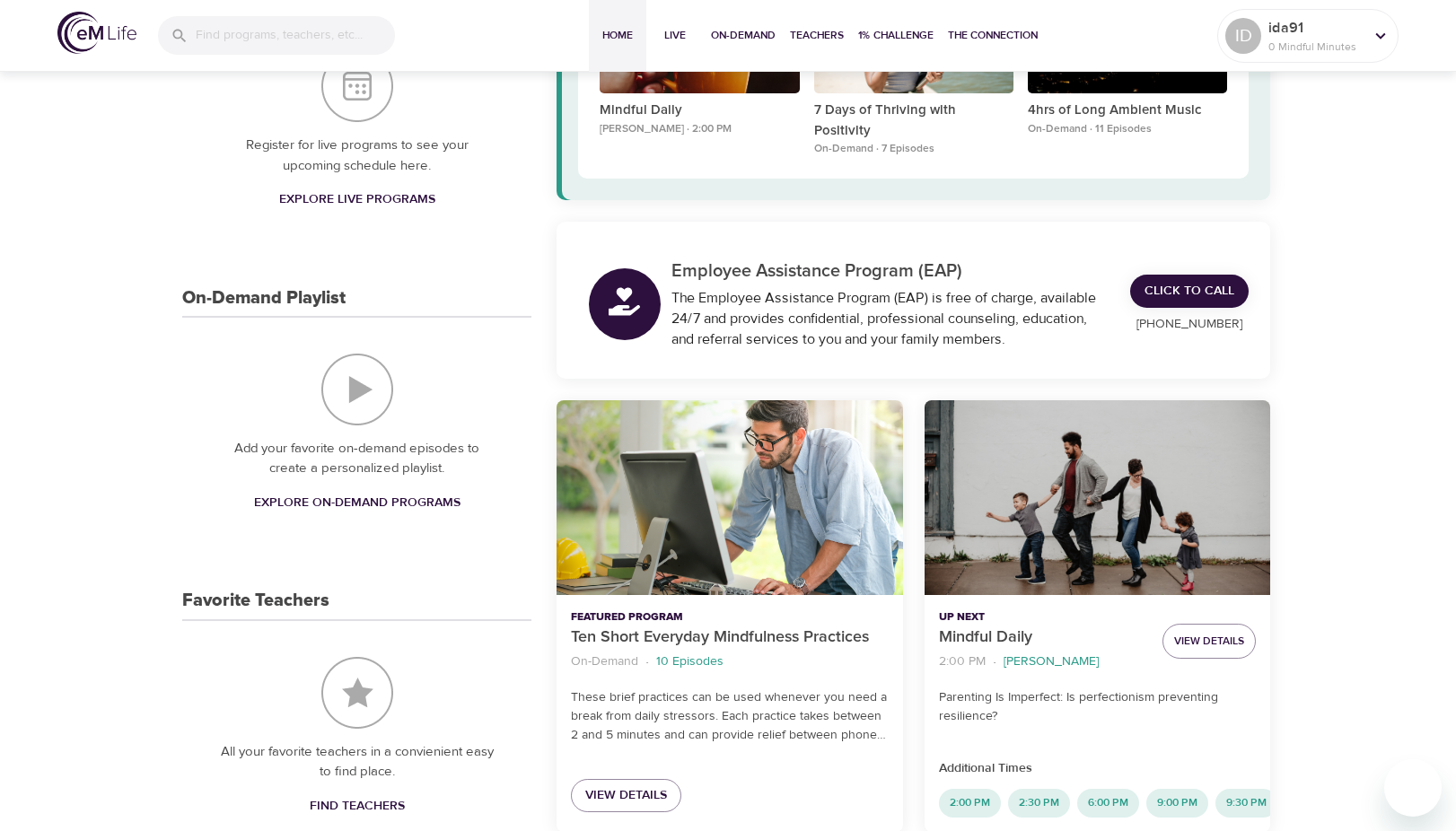
click at [353, 393] on img "On-Demand Playlist" at bounding box center [357, 389] width 72 height 72
click at [364, 503] on span "Explore On-Demand Programs" at bounding box center [357, 503] width 206 height 23
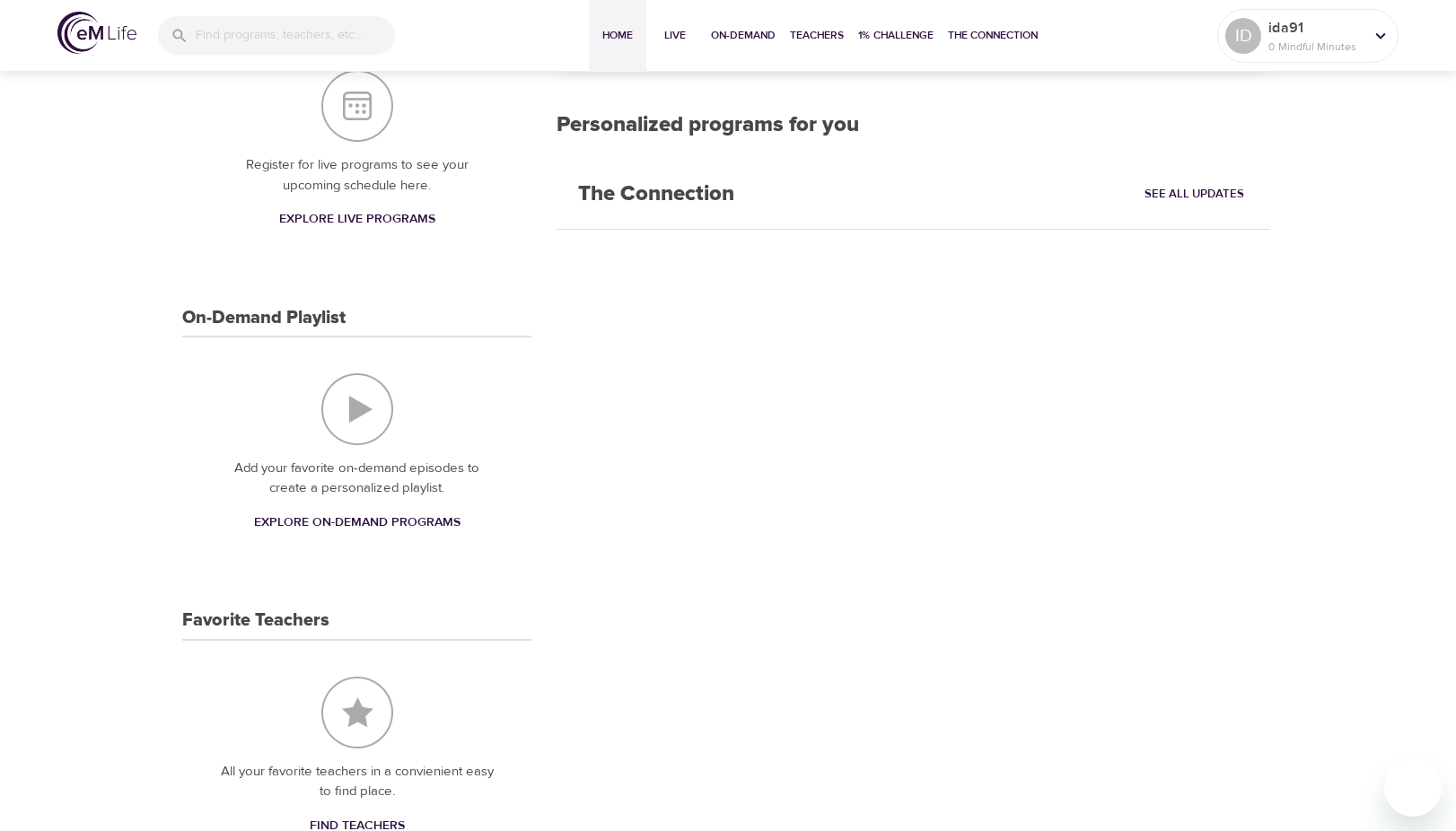
scroll to position [269, 0]
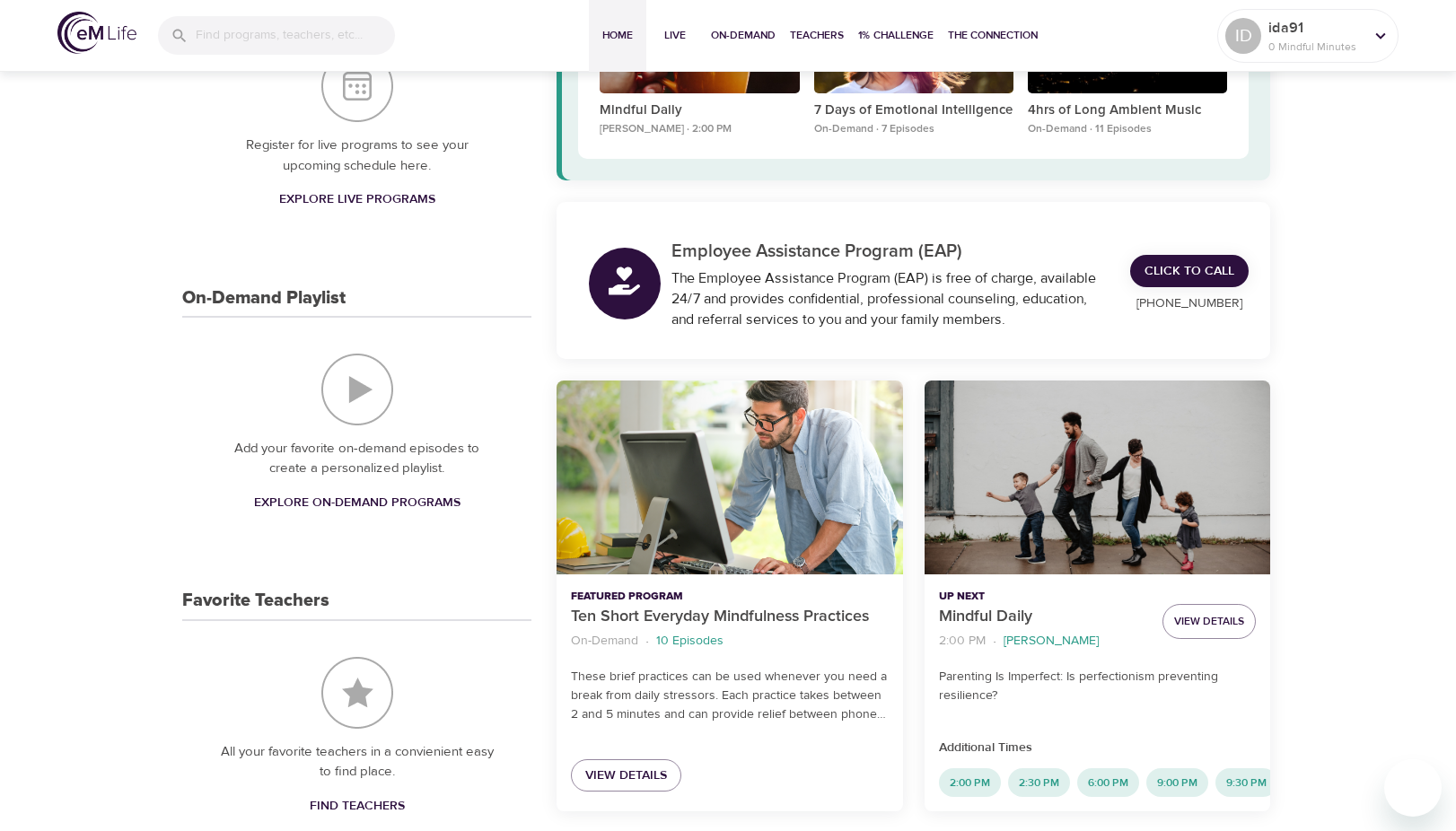
drag, startPoint x: 166, startPoint y: 411, endPoint x: 155, endPoint y: 402, distance: 14.2
drag, startPoint x: 155, startPoint y: 402, endPoint x: 146, endPoint y: 392, distance: 13.5
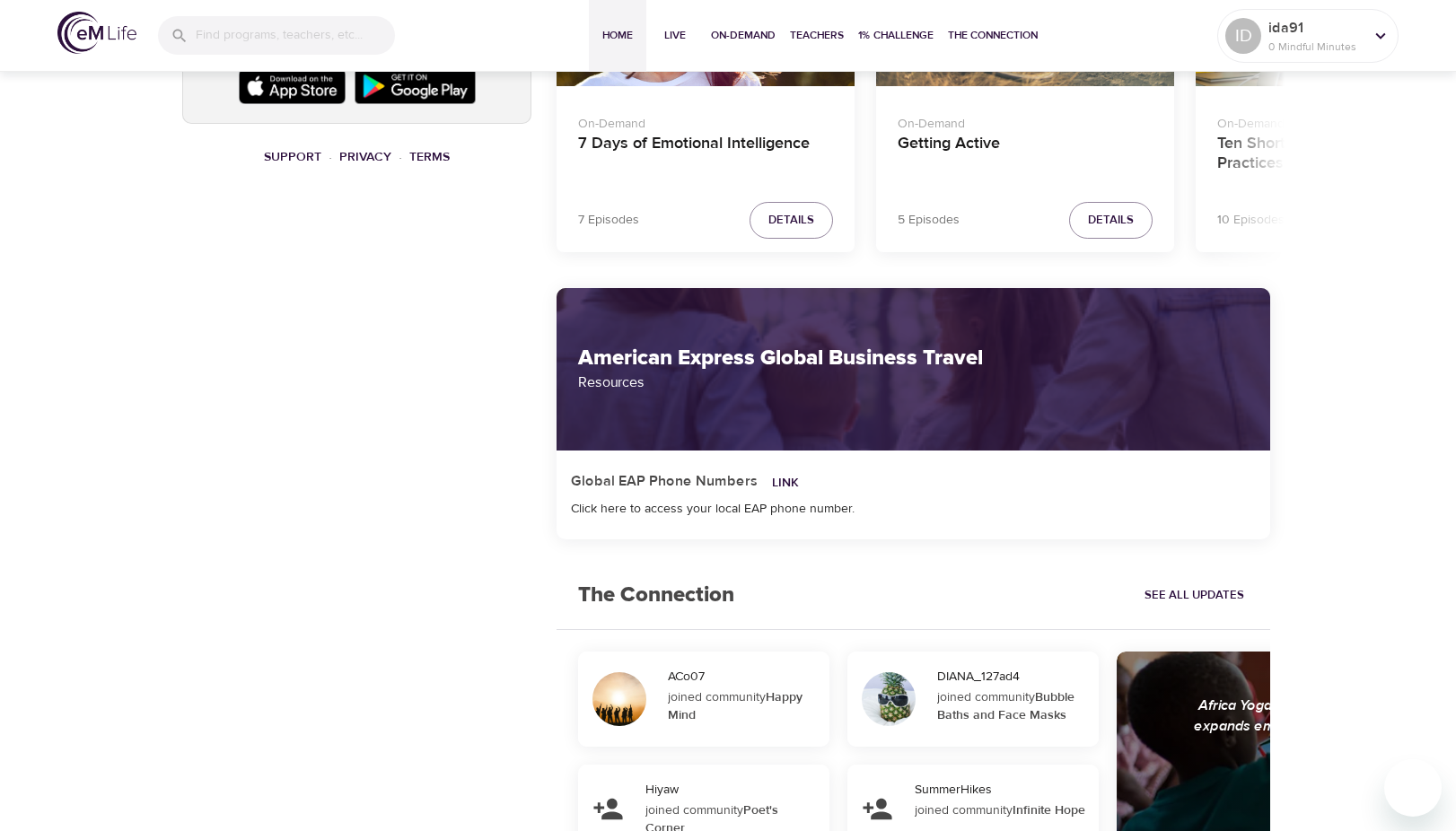
scroll to position [1615, 0]
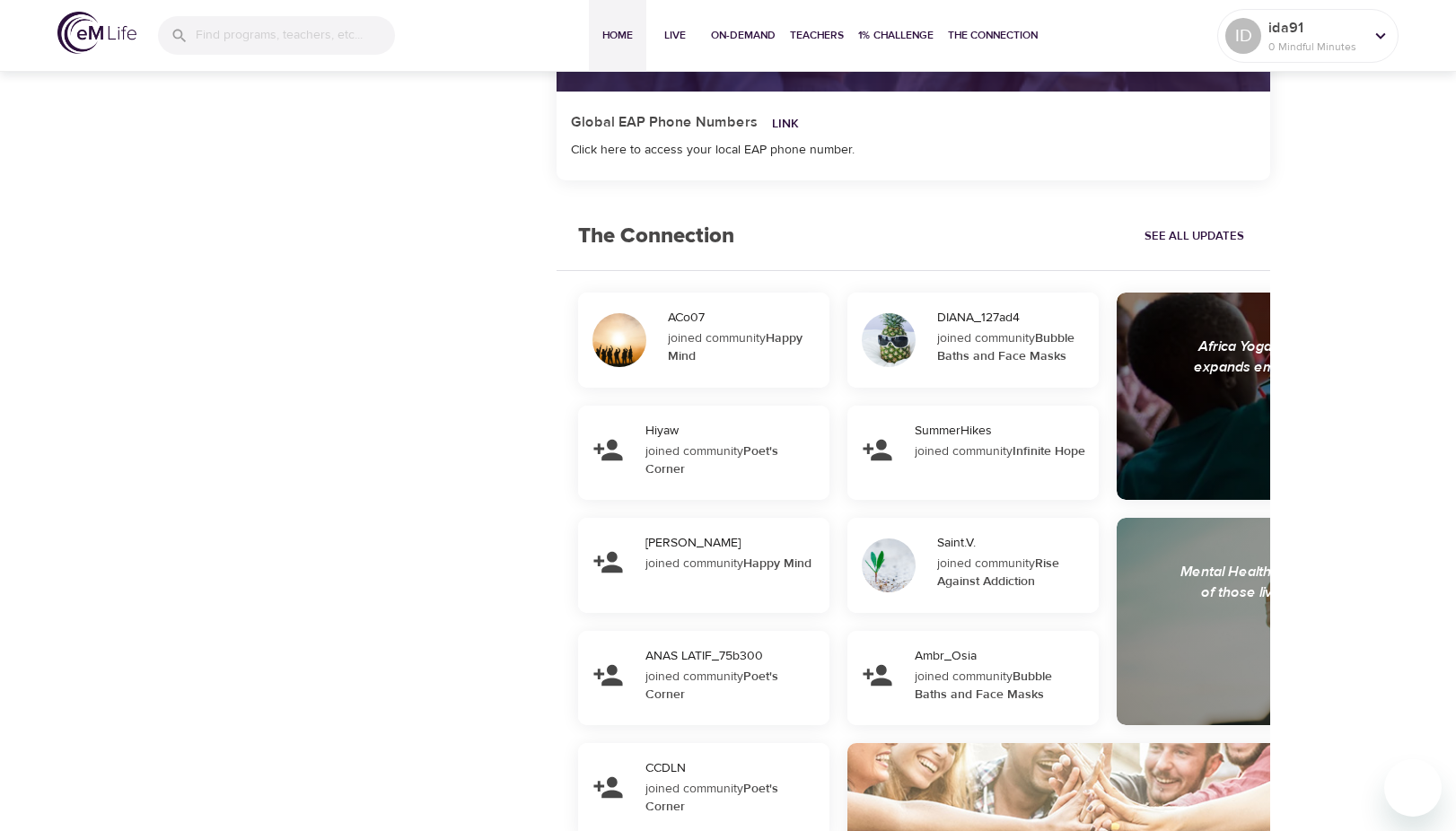
drag, startPoint x: 315, startPoint y: 295, endPoint x: 288, endPoint y: 292, distance: 27.2
drag, startPoint x: 288, startPoint y: 292, endPoint x: 226, endPoint y: 290, distance: 62.0
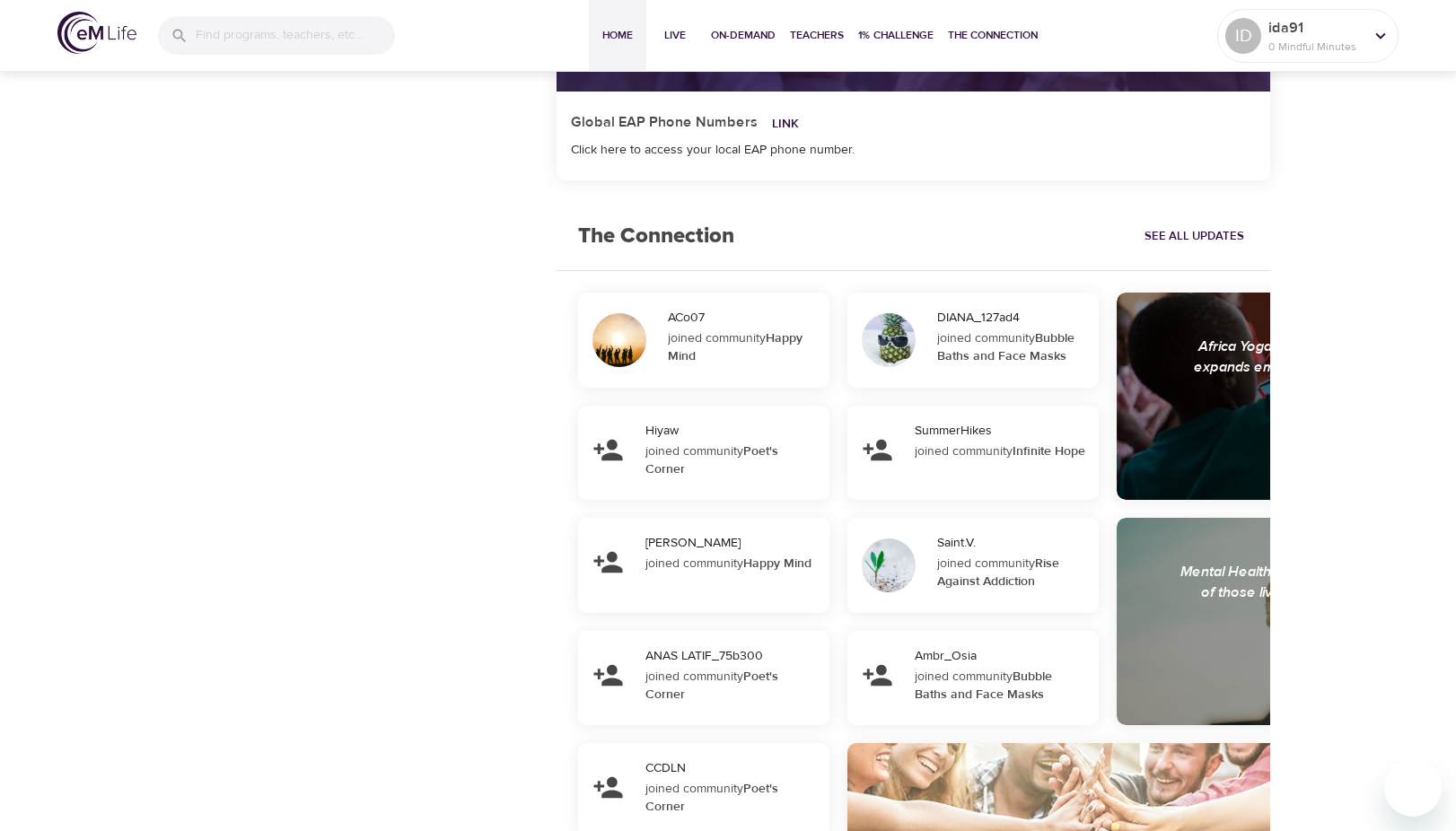
drag, startPoint x: 276, startPoint y: 341, endPoint x: 246, endPoint y: 315, distance: 39.7
drag, startPoint x: 273, startPoint y: 347, endPoint x: 250, endPoint y: 310, distance: 43.6
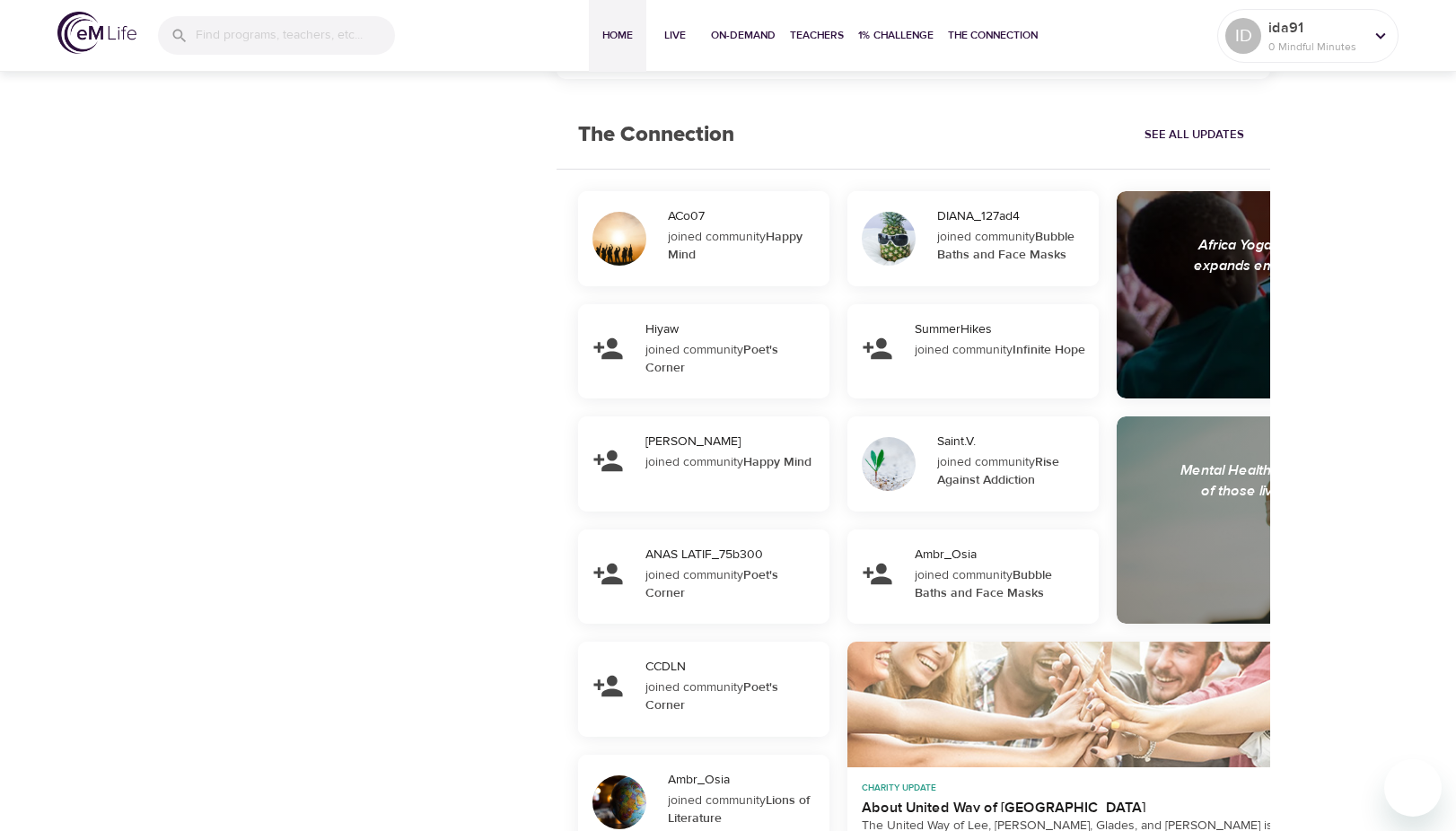
scroll to position [1827, 0]
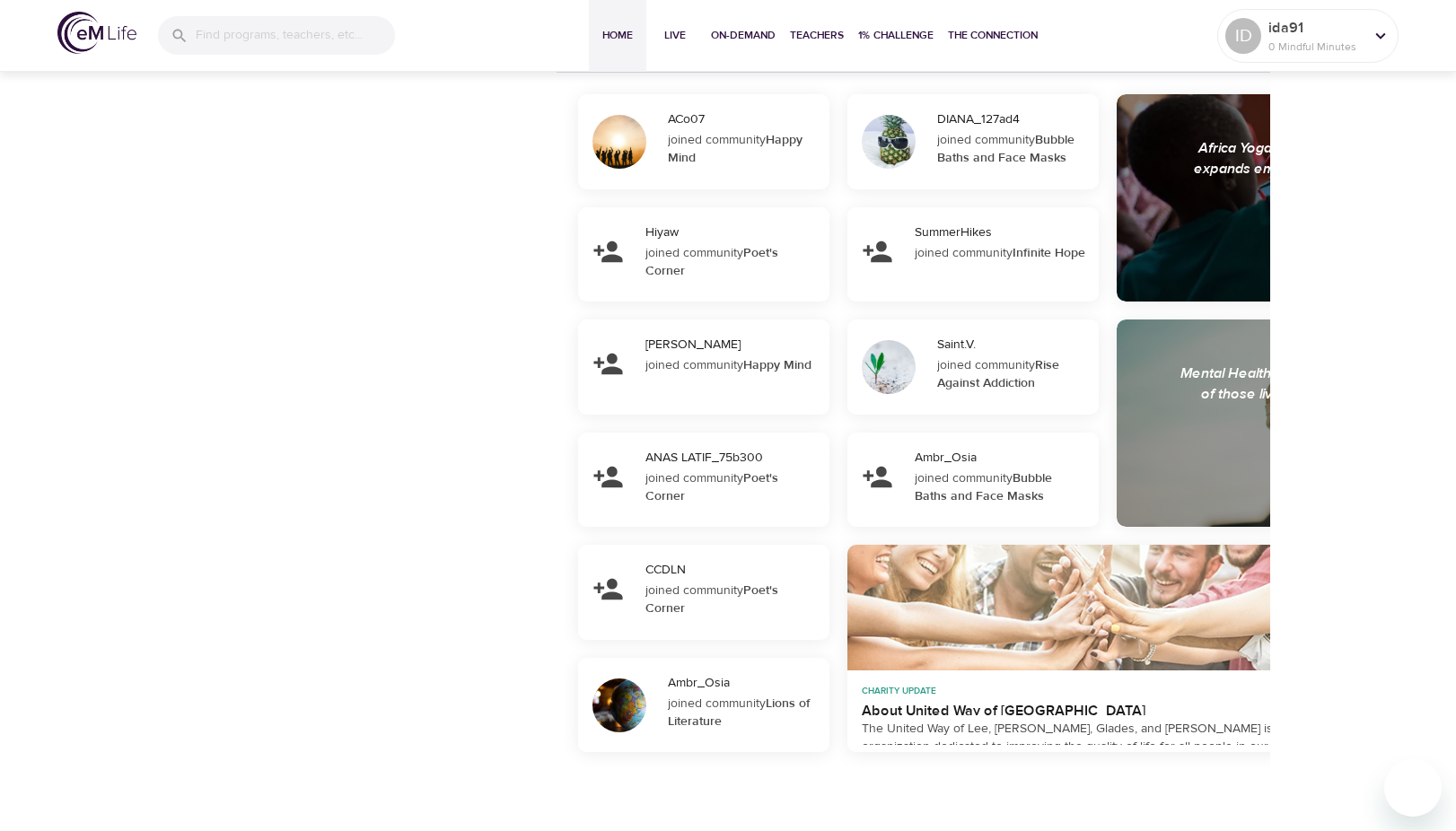
drag, startPoint x: 262, startPoint y: 340, endPoint x: 253, endPoint y: 317, distance: 24.7
drag, startPoint x: 253, startPoint y: 317, endPoint x: 245, endPoint y: 299, distance: 19.7
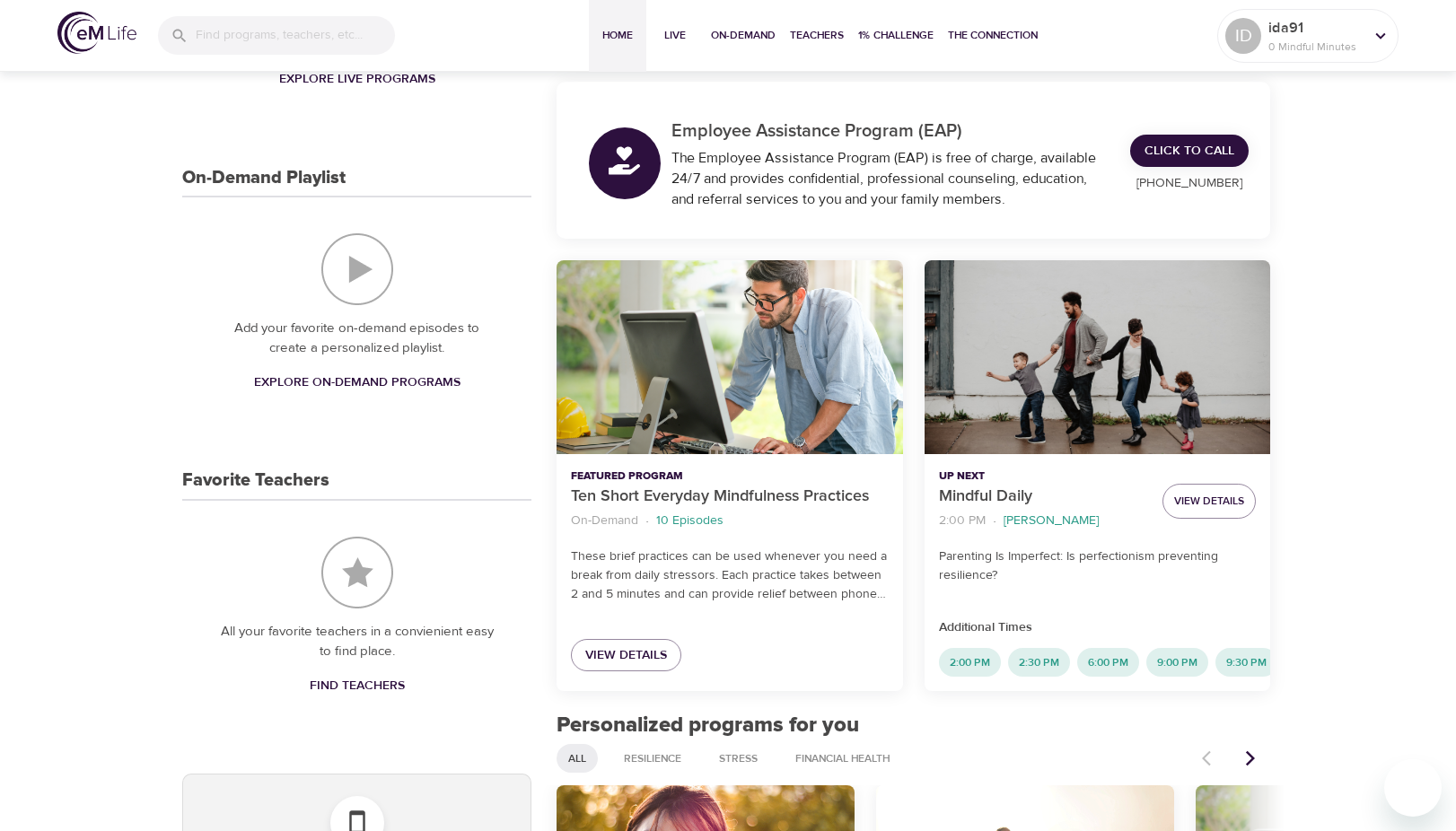
scroll to position [0, 0]
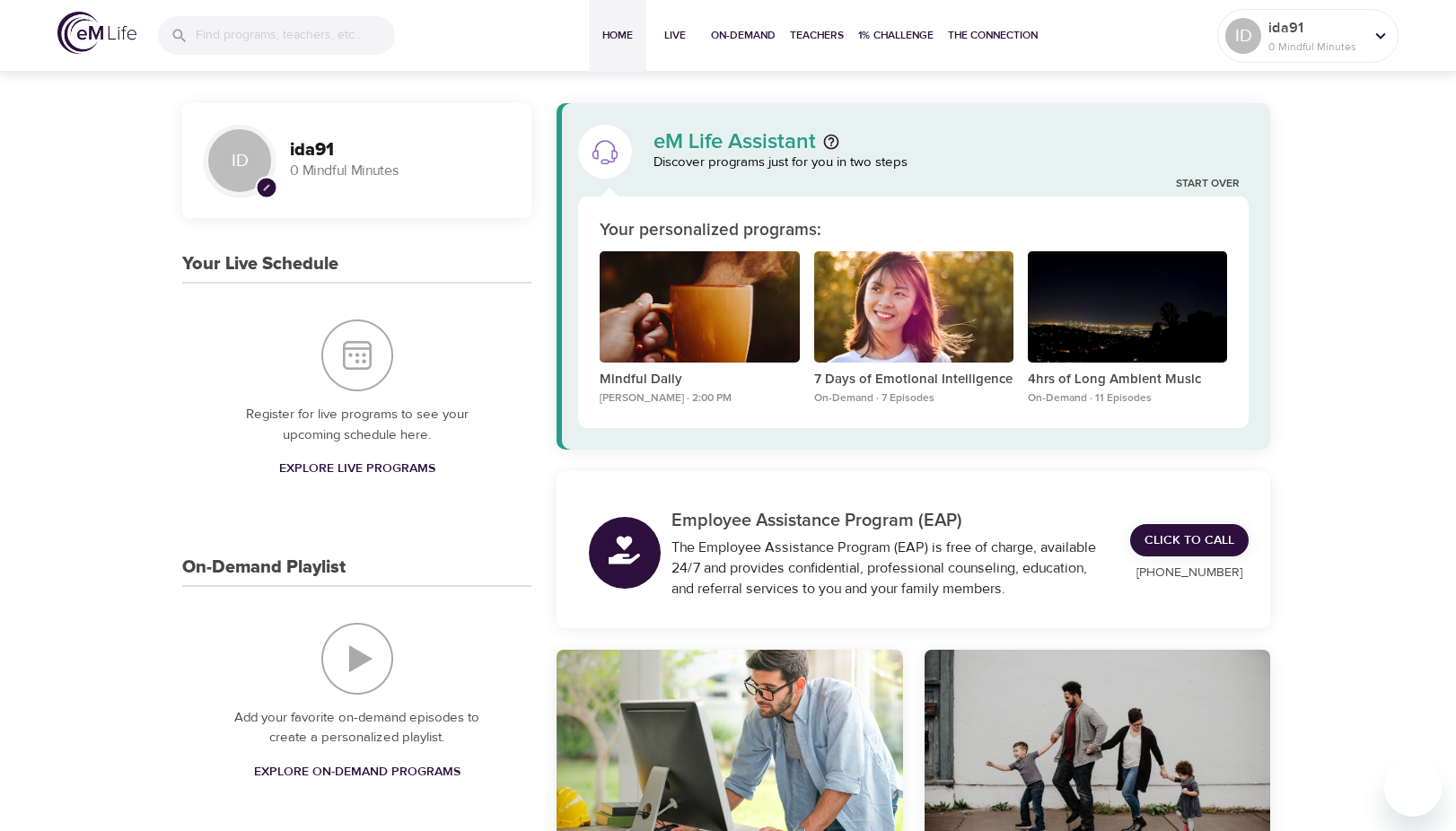
drag, startPoint x: 118, startPoint y: 227, endPoint x: 106, endPoint y: 208, distance: 22.5
drag, startPoint x: 106, startPoint y: 208, endPoint x: 102, endPoint y: 194, distance: 14.6
